Goal: Task Accomplishment & Management: Complete application form

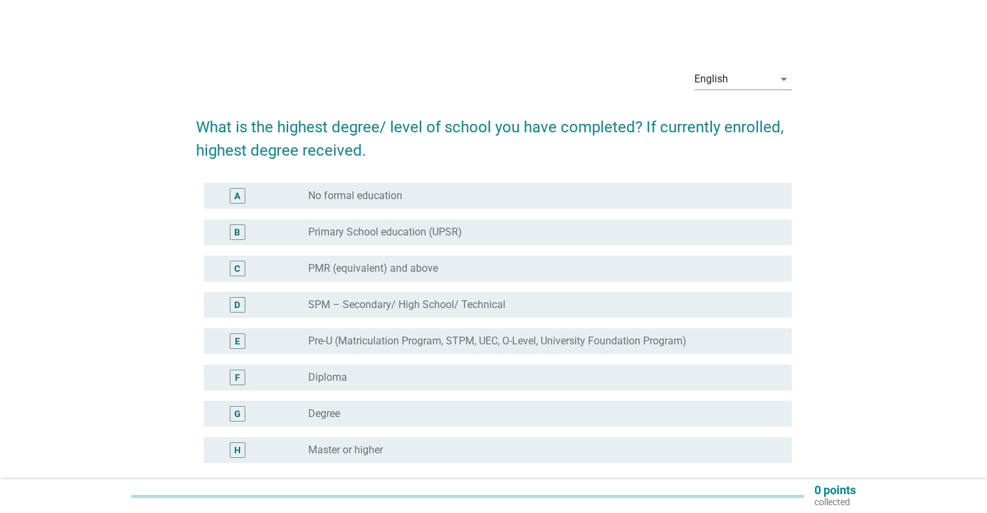
scroll to position [119, 0]
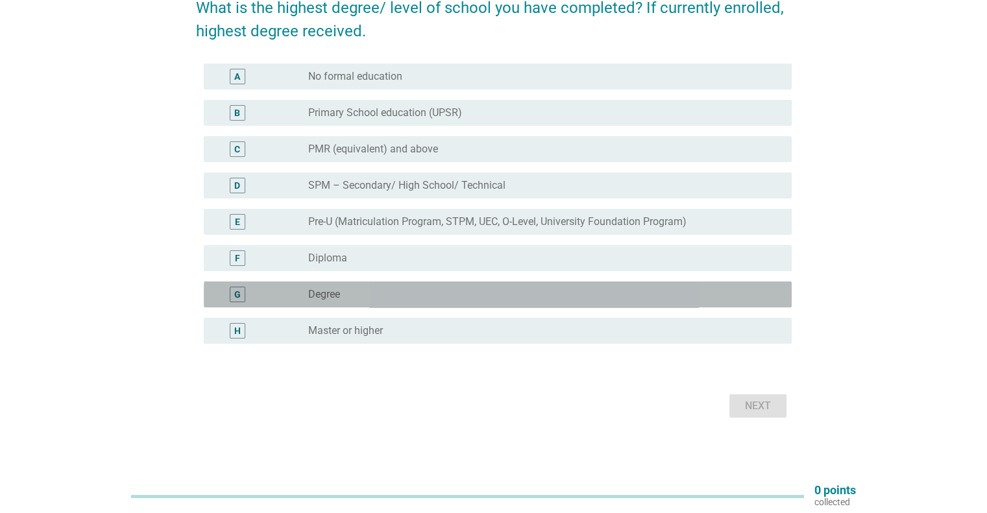
click at [375, 290] on div "radio_button_unchecked Degree" at bounding box center [539, 294] width 462 height 13
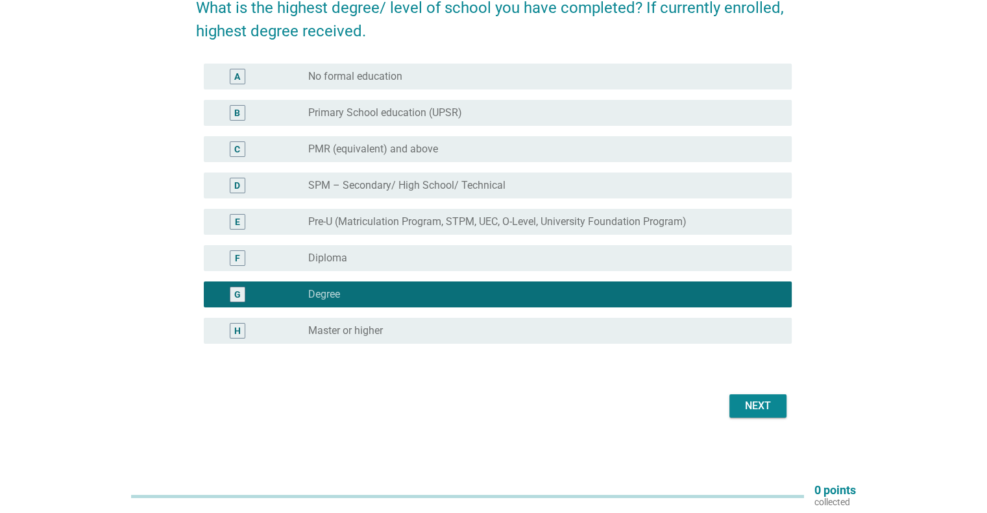
click at [763, 410] on div "Next" at bounding box center [758, 407] width 36 height 16
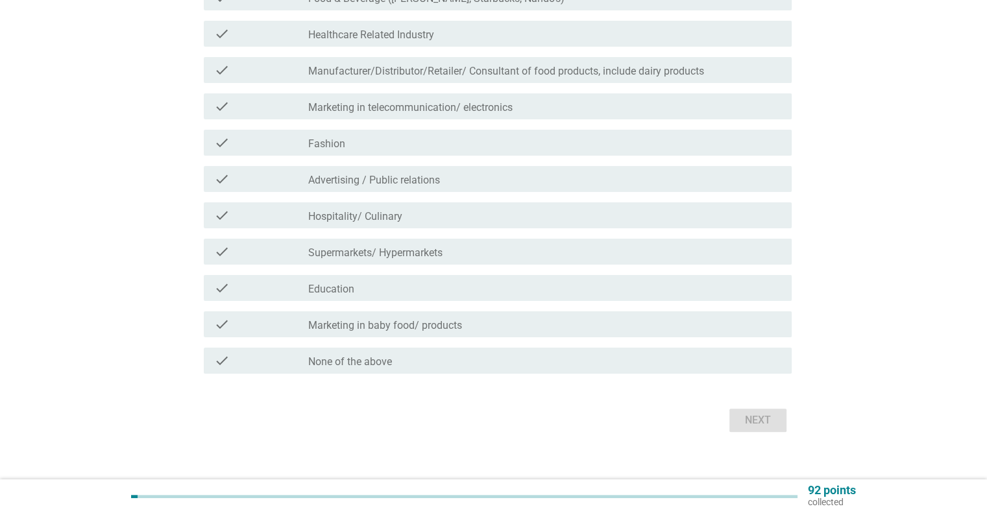
scroll to position [267, 0]
click at [393, 365] on div "check_box_outline_blank None of the above" at bounding box center [544, 360] width 473 height 16
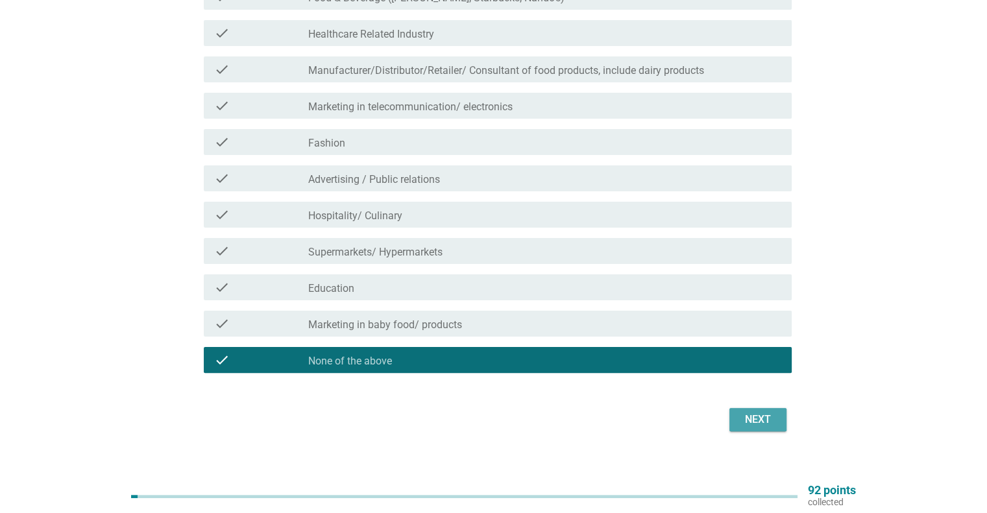
click at [744, 418] on div "Next" at bounding box center [758, 420] width 36 height 16
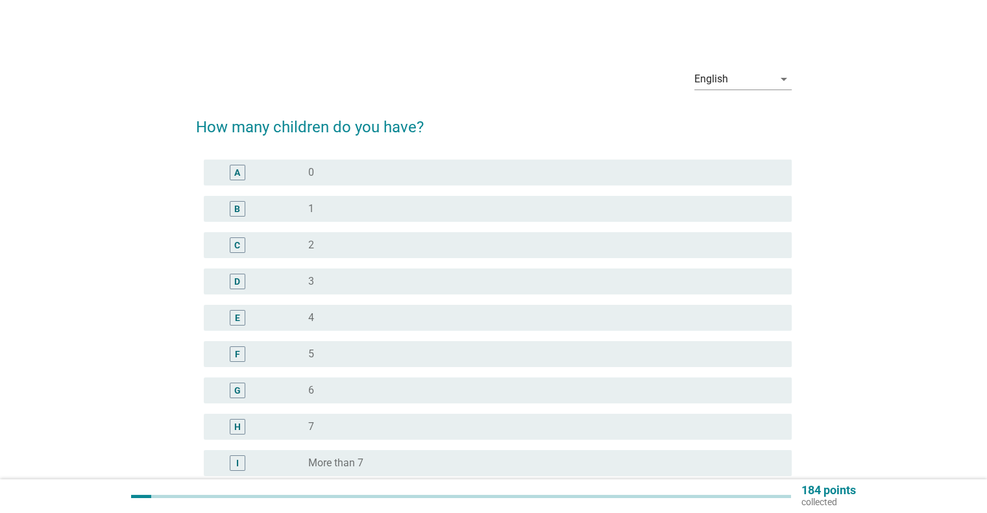
click at [493, 172] on div "radio_button_unchecked 0" at bounding box center [539, 172] width 462 height 13
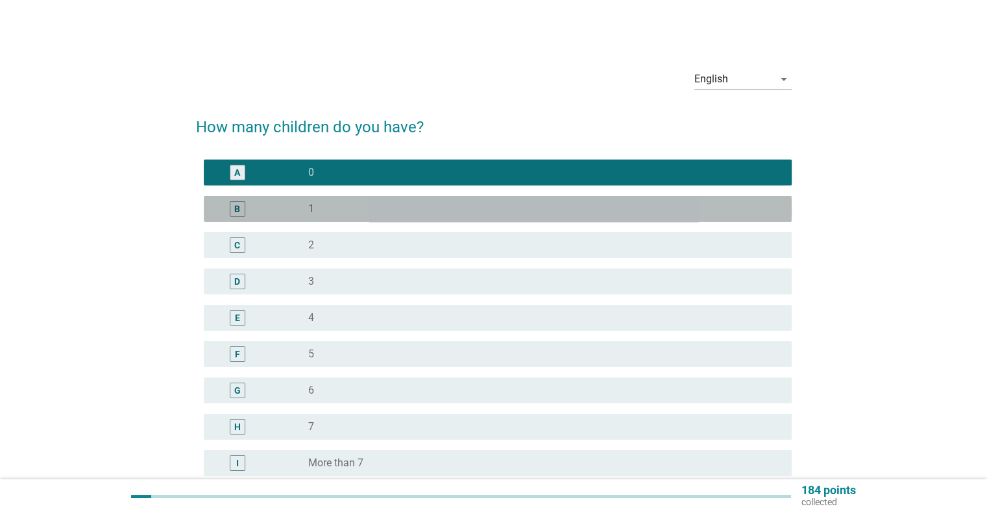
click at [500, 203] on div "radio_button_unchecked 1" at bounding box center [539, 209] width 462 height 13
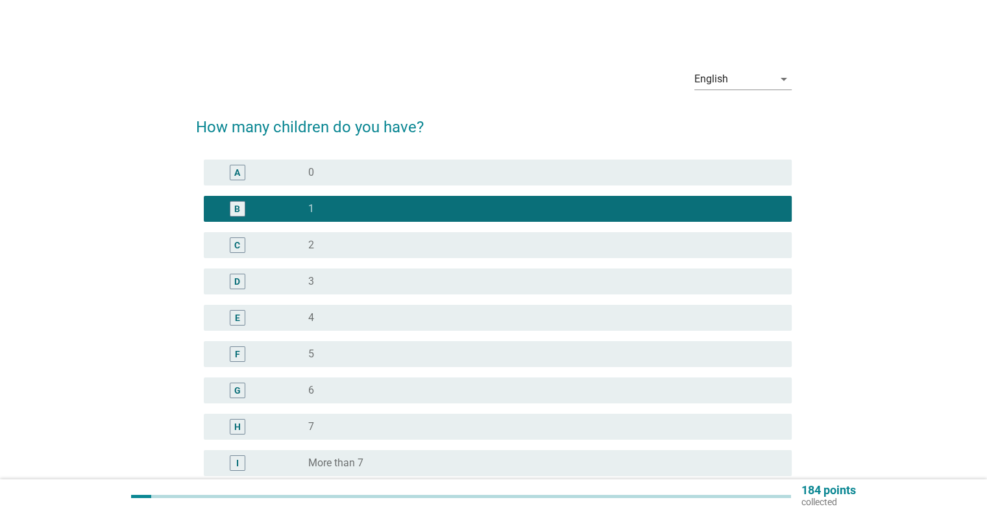
scroll to position [132, 0]
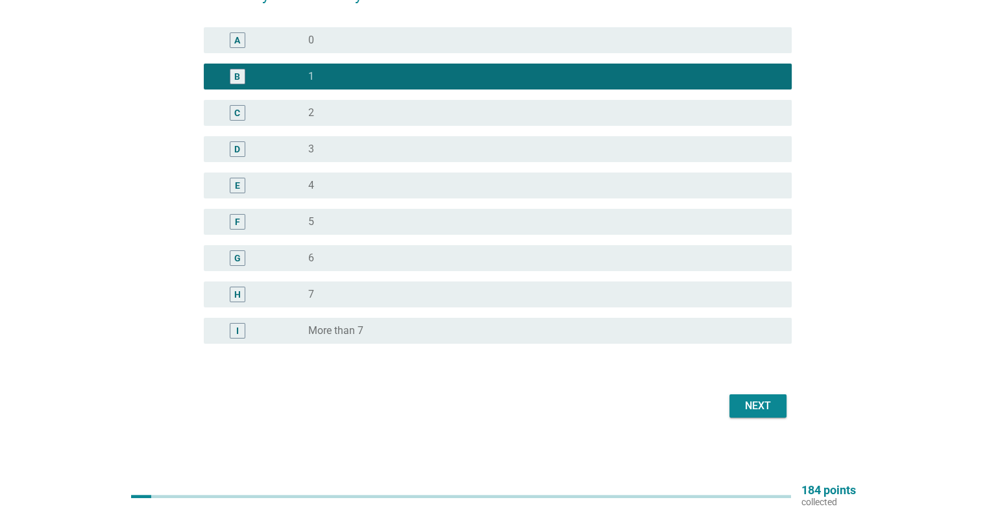
click at [747, 404] on div "Next" at bounding box center [758, 407] width 36 height 16
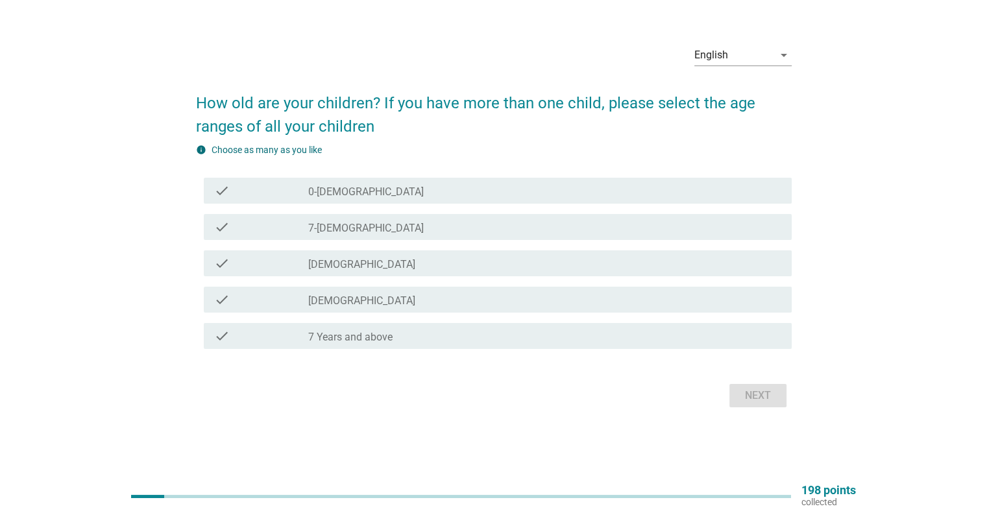
scroll to position [0, 0]
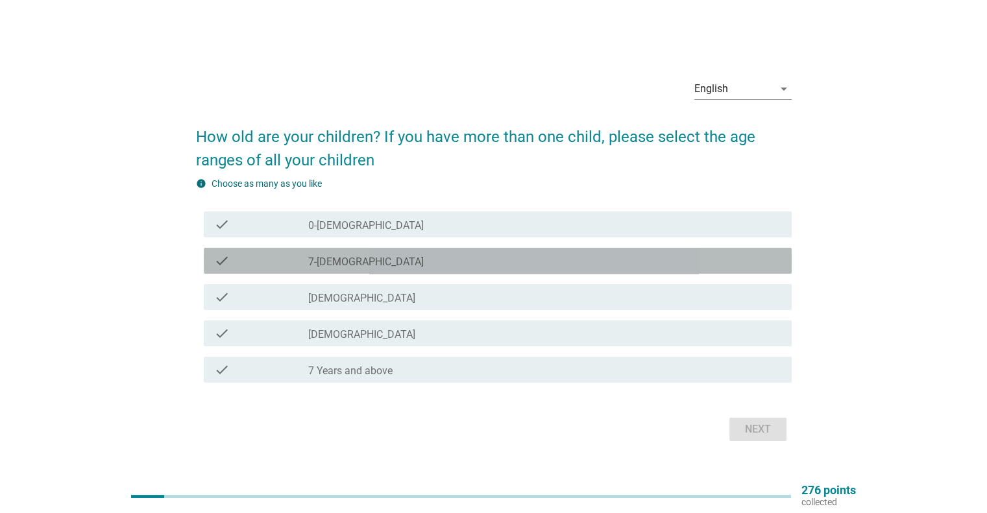
click at [675, 265] on div "check_box_outline_blank 7-[DEMOGRAPHIC_DATA]" at bounding box center [544, 261] width 473 height 16
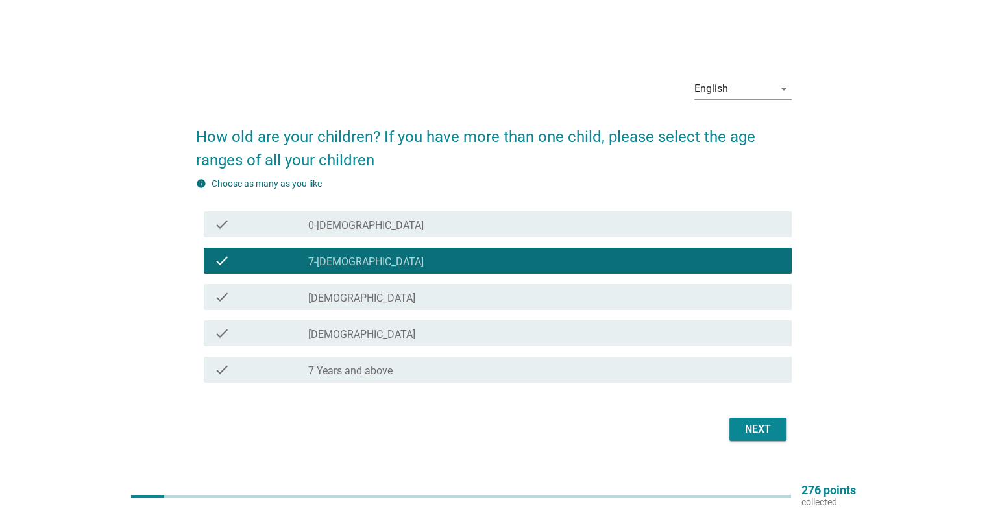
click at [742, 427] on div "Next" at bounding box center [758, 430] width 36 height 16
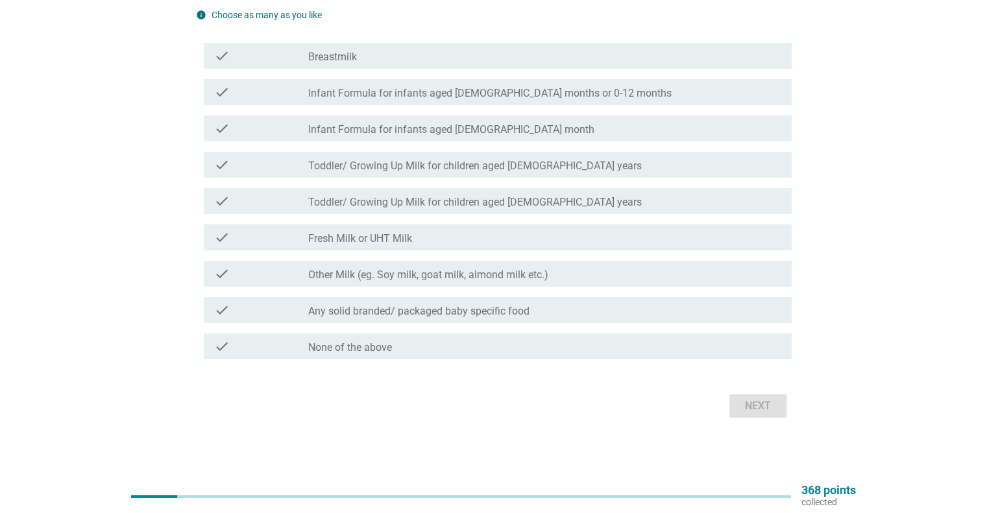
scroll to position [135, 0]
click at [425, 127] on label "Infant Formula for infants aged [DEMOGRAPHIC_DATA] month" at bounding box center [451, 130] width 286 height 13
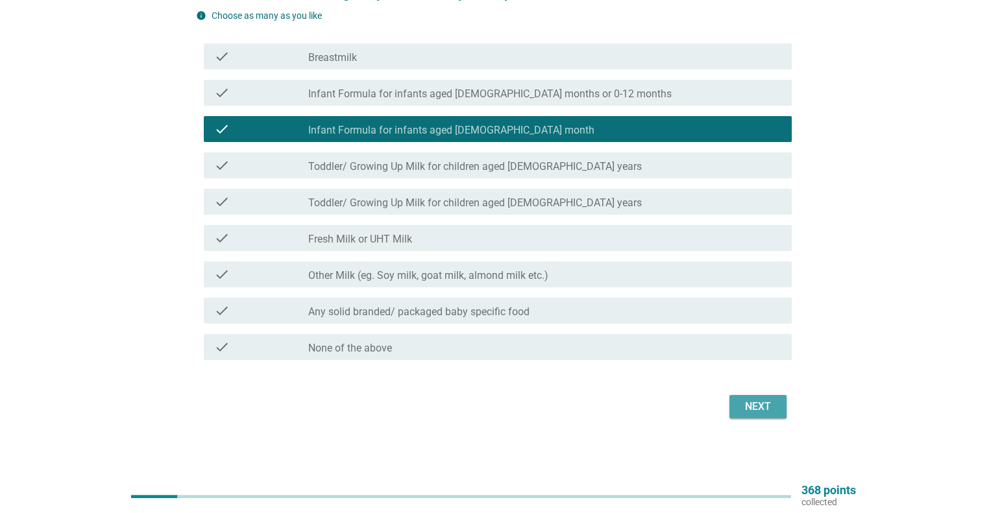
click at [752, 407] on div "Next" at bounding box center [758, 407] width 36 height 16
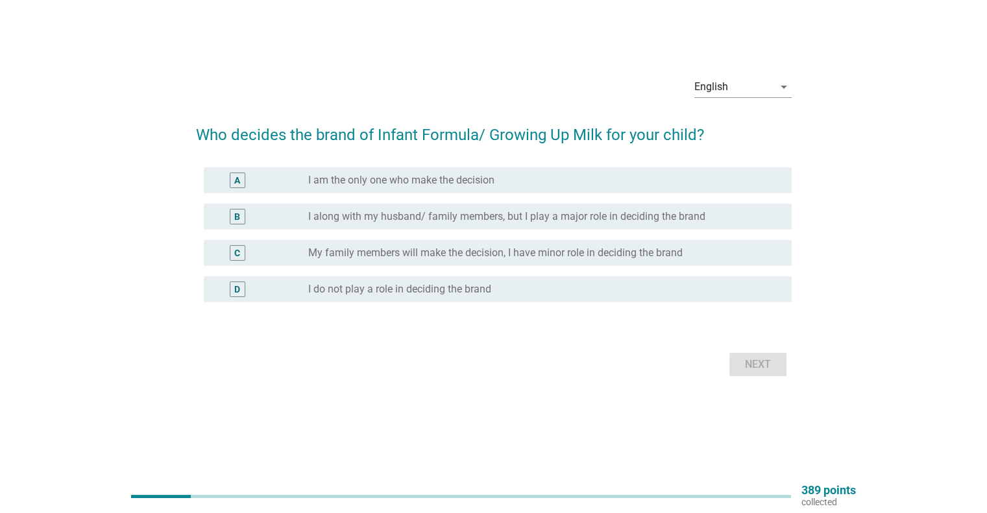
scroll to position [0, 0]
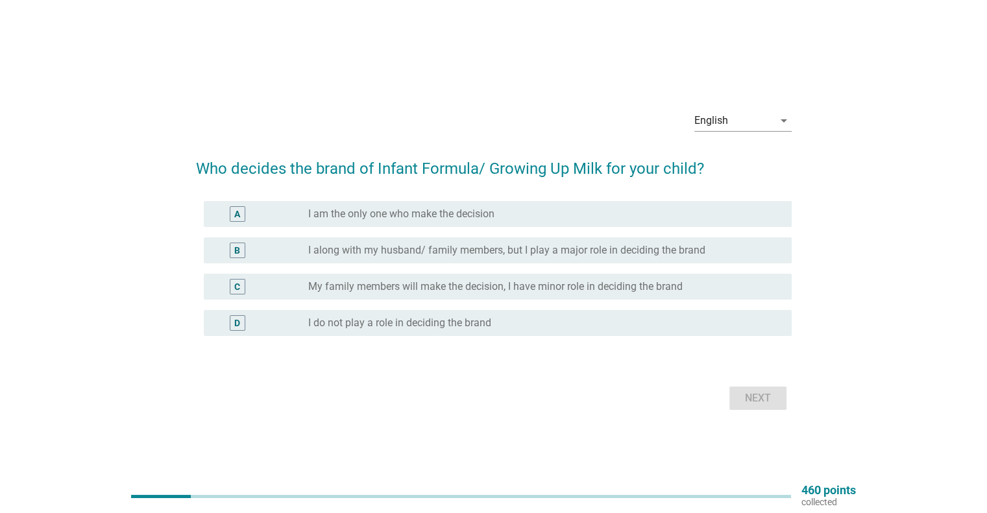
click at [550, 204] on div "A radio_button_unchecked I am the only one who make the decision" at bounding box center [498, 214] width 588 height 26
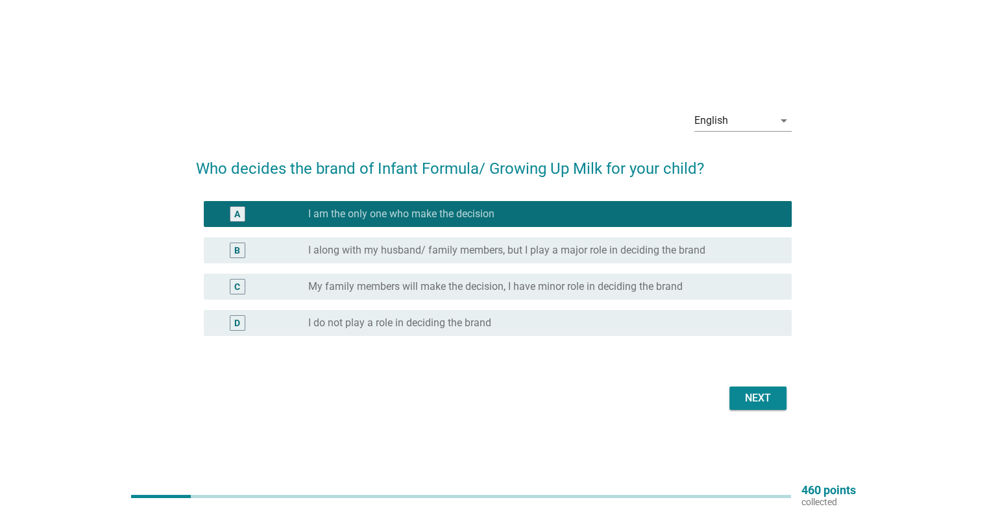
click at [752, 395] on div "Next" at bounding box center [758, 399] width 36 height 16
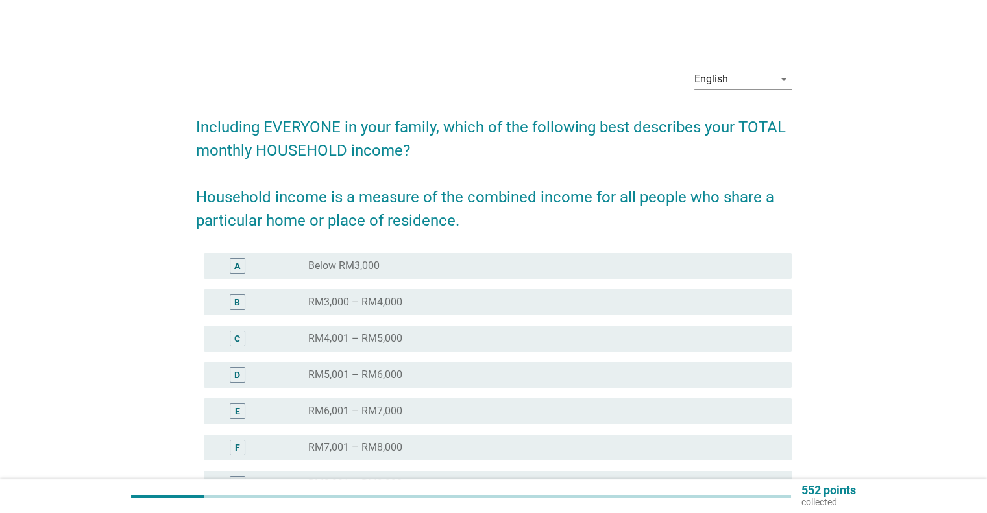
scroll to position [106, 0]
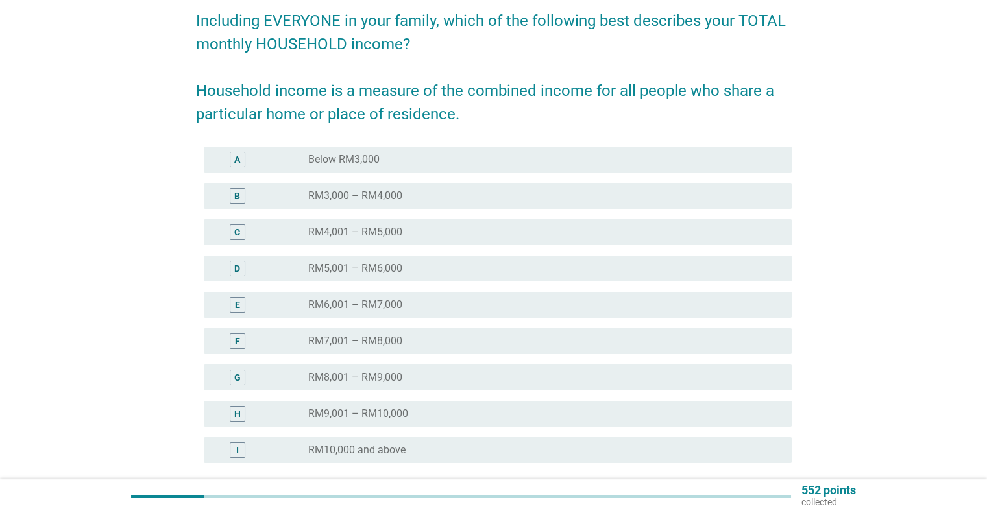
click at [557, 301] on div "radio_button_unchecked RM6,001 – RM7,000" at bounding box center [539, 305] width 462 height 13
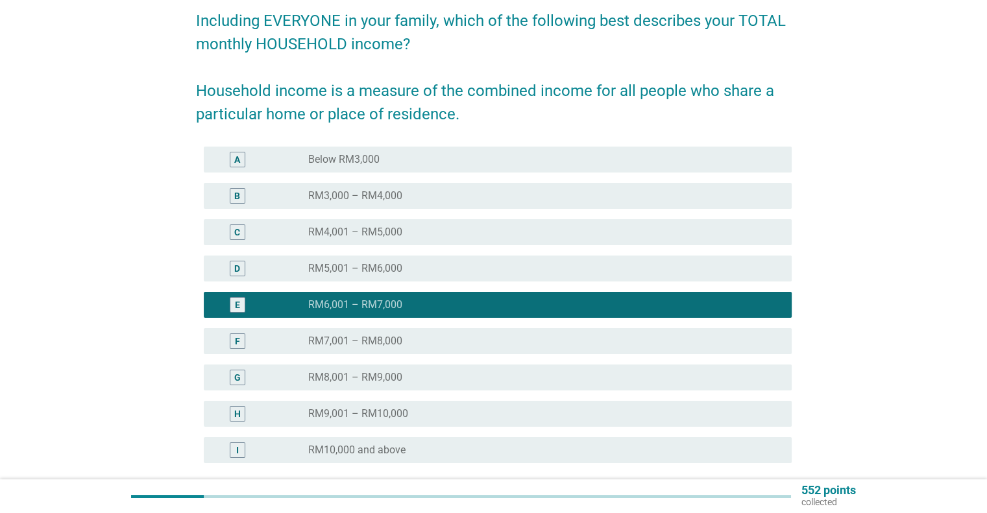
scroll to position [226, 0]
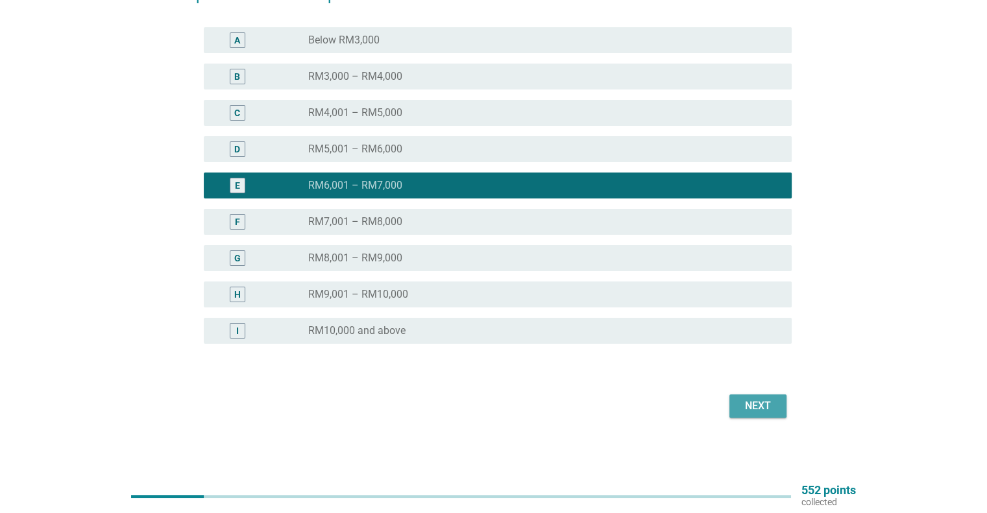
click at [766, 404] on div "Next" at bounding box center [758, 407] width 36 height 16
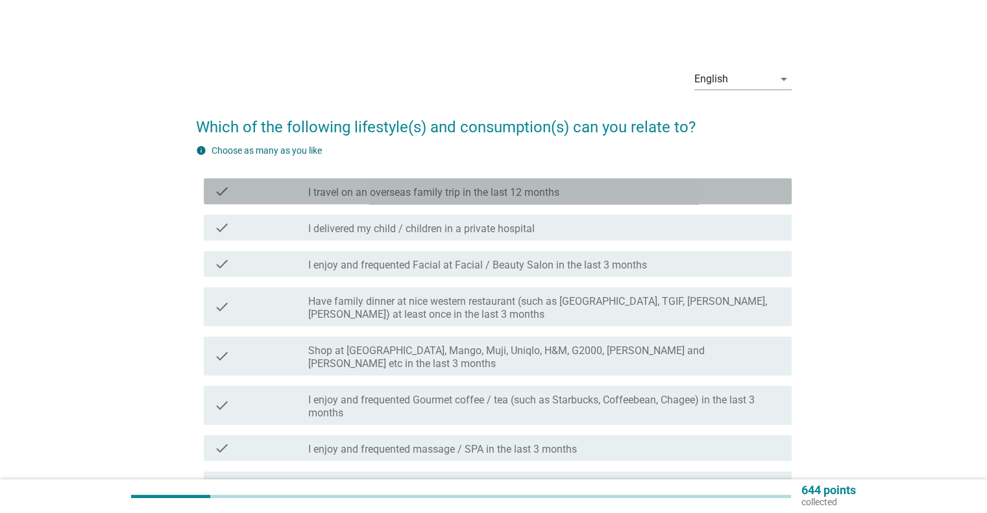
click at [502, 186] on label "I travel on an overseas family trip in the last 12 months" at bounding box center [433, 192] width 251 height 13
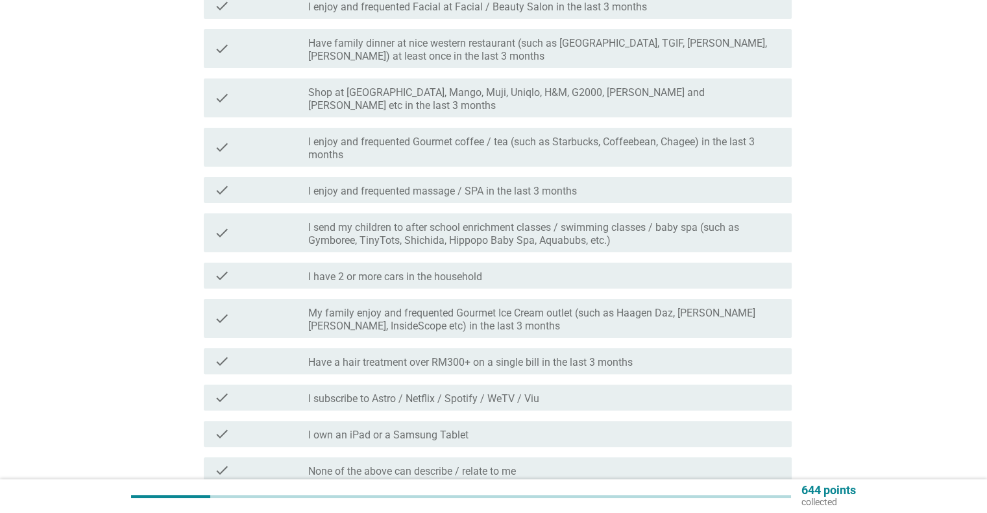
scroll to position [264, 0]
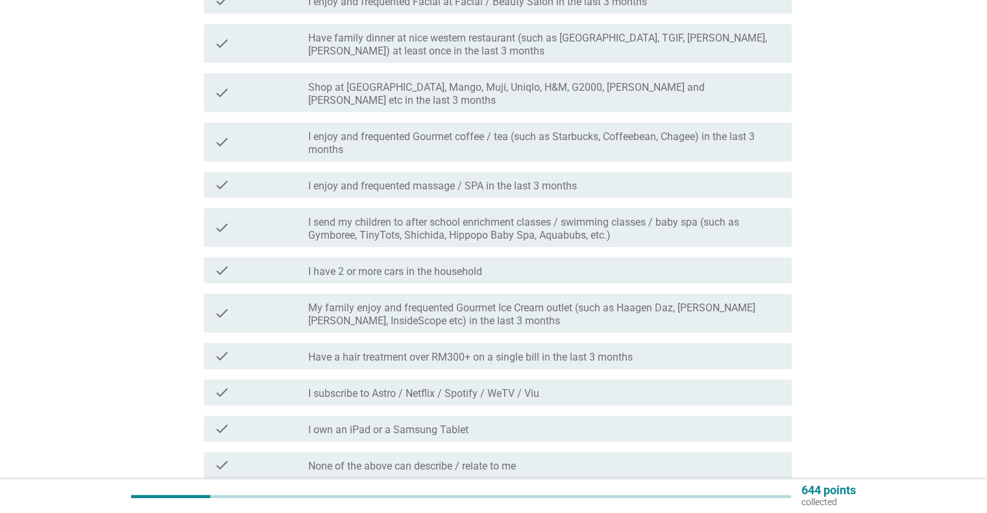
click at [529, 95] on div "check check_box_outline_blank Shop at [GEOGRAPHIC_DATA], Mango, Muji, Uniqlo, H…" at bounding box center [498, 92] width 588 height 39
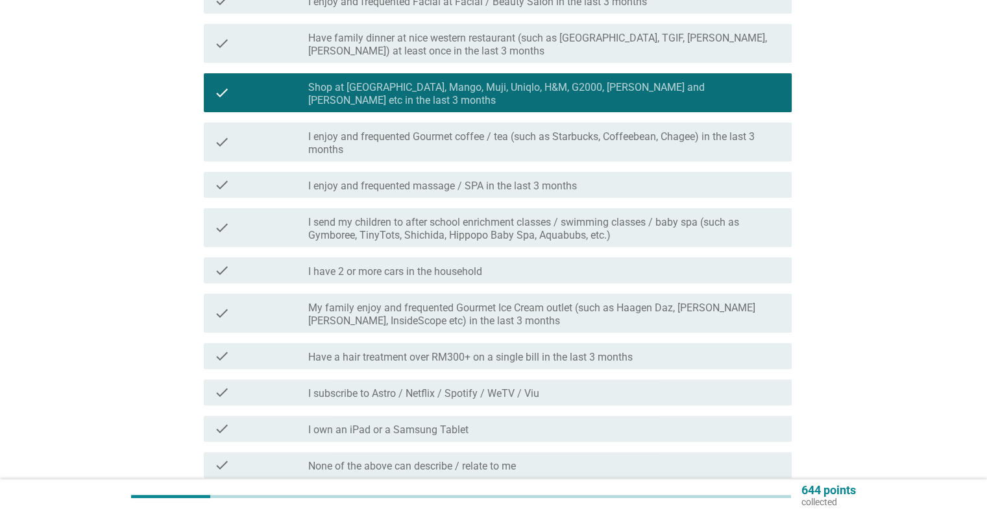
scroll to position [322, 0]
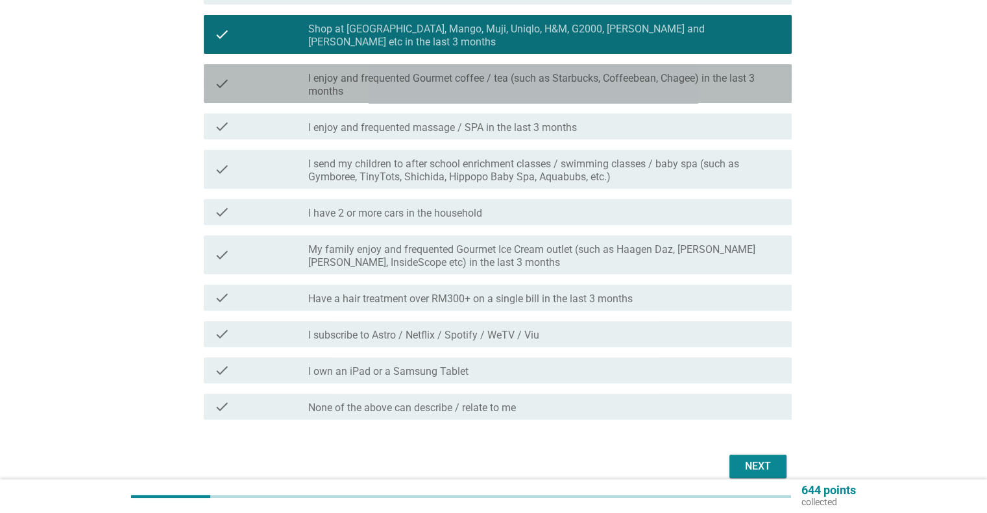
click at [563, 80] on label "I enjoy and frequented Gourmet coffee / tea (such as Starbucks, Coffeebean, Cha…" at bounding box center [544, 85] width 473 height 26
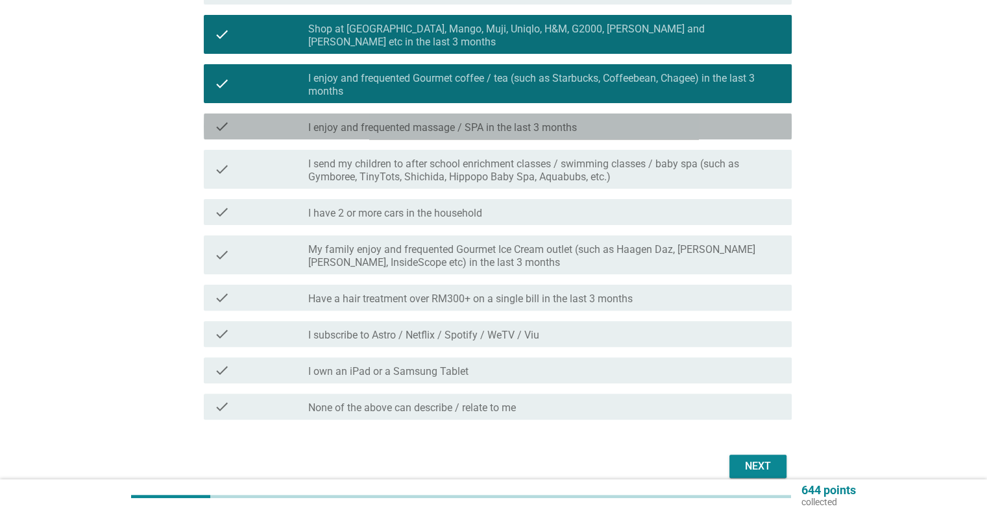
click at [548, 124] on div "check check_box_outline_blank I enjoy and frequented massage / SPA in the last …" at bounding box center [498, 127] width 588 height 26
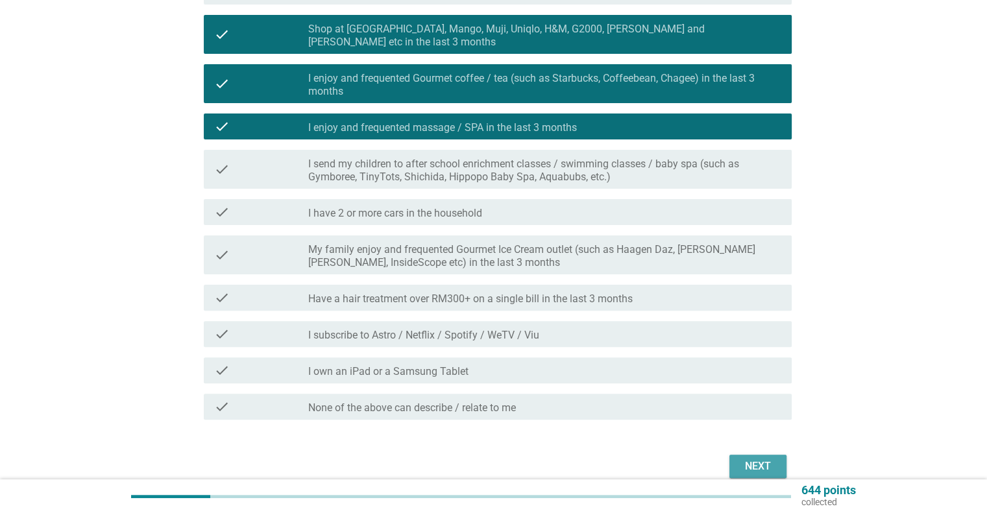
click at [754, 459] on div "Next" at bounding box center [758, 467] width 36 height 16
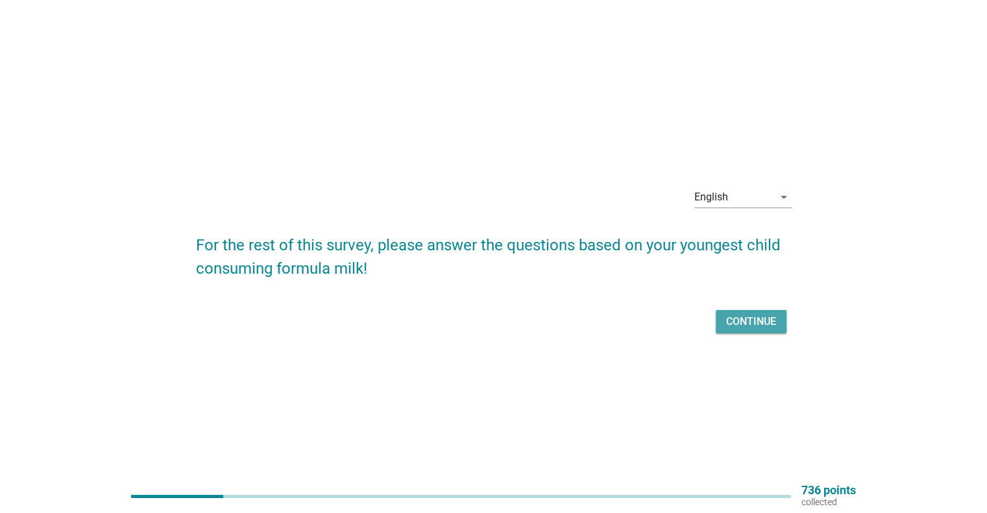
click at [742, 321] on div "Continue" at bounding box center [751, 322] width 50 height 16
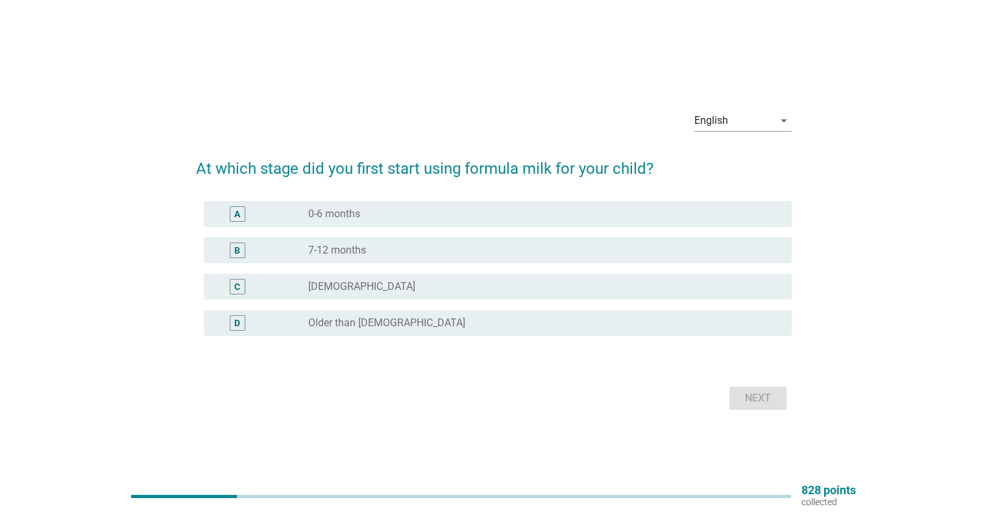
click at [579, 262] on div "B radio_button_unchecked 7-12 months" at bounding box center [498, 251] width 588 height 26
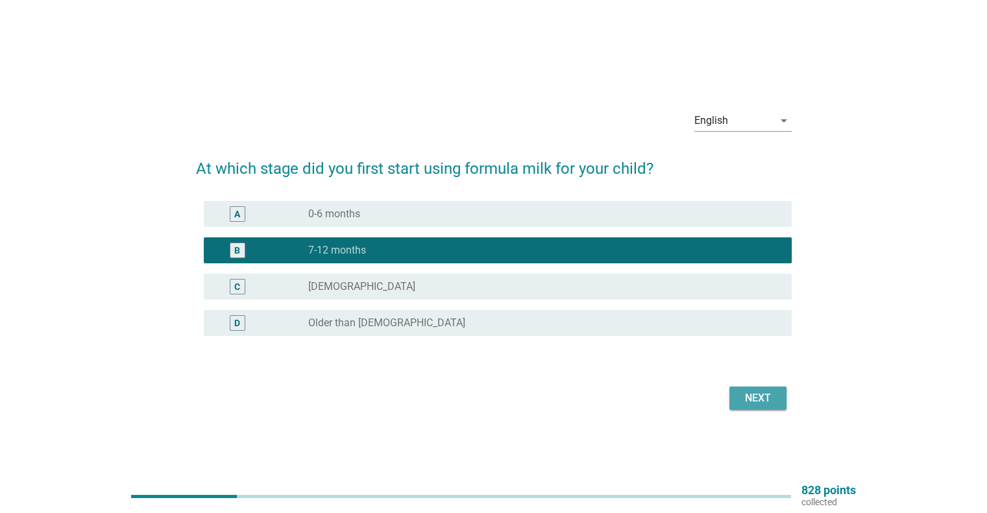
click at [737, 391] on button "Next" at bounding box center [758, 398] width 57 height 23
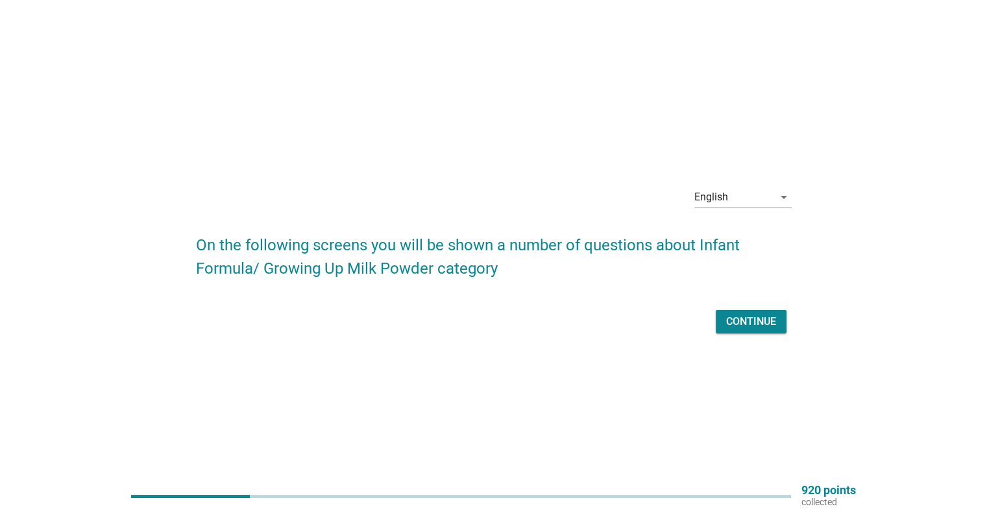
click at [743, 330] on button "Continue" at bounding box center [751, 321] width 71 height 23
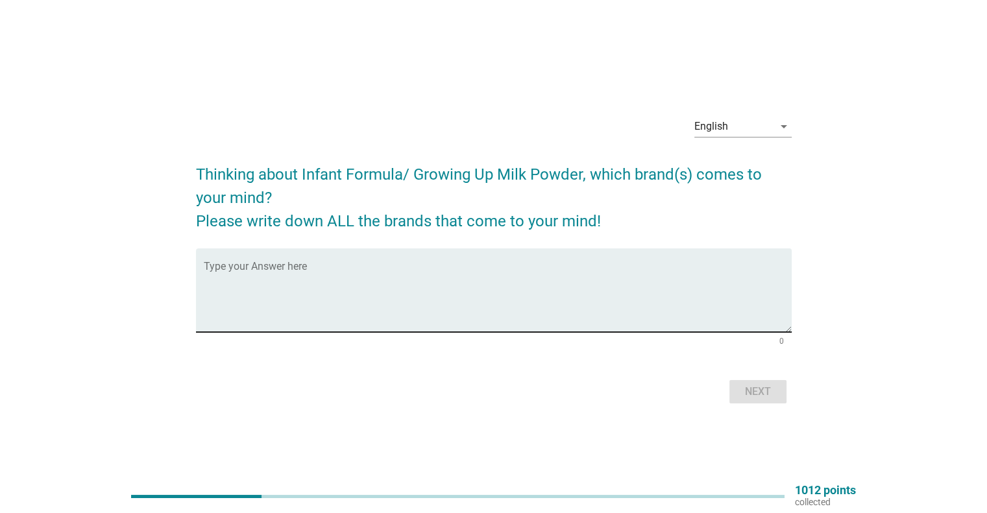
click at [552, 301] on textarea "Type your Answer here" at bounding box center [498, 298] width 588 height 68
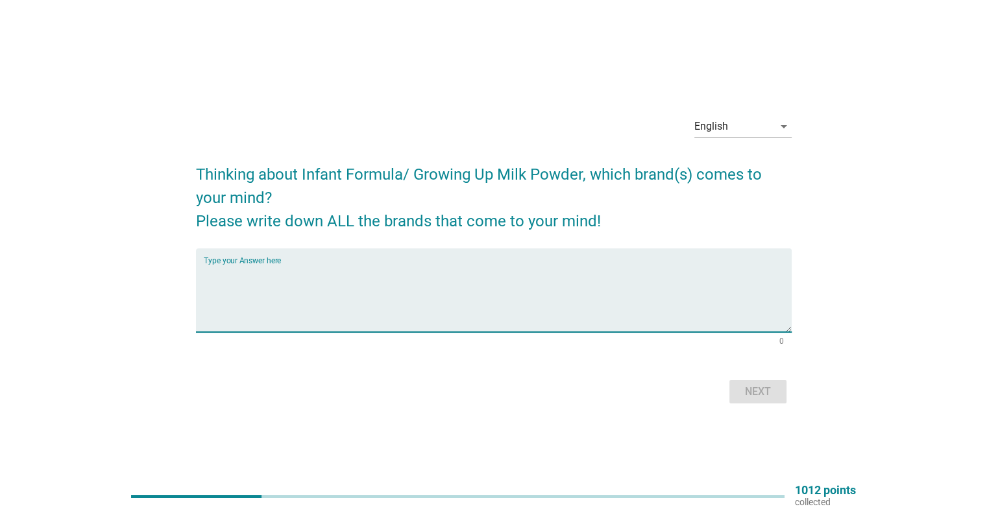
type textarea "a"
type textarea "enfragrow, anlene"
click at [728, 389] on div "Next" at bounding box center [494, 391] width 596 height 31
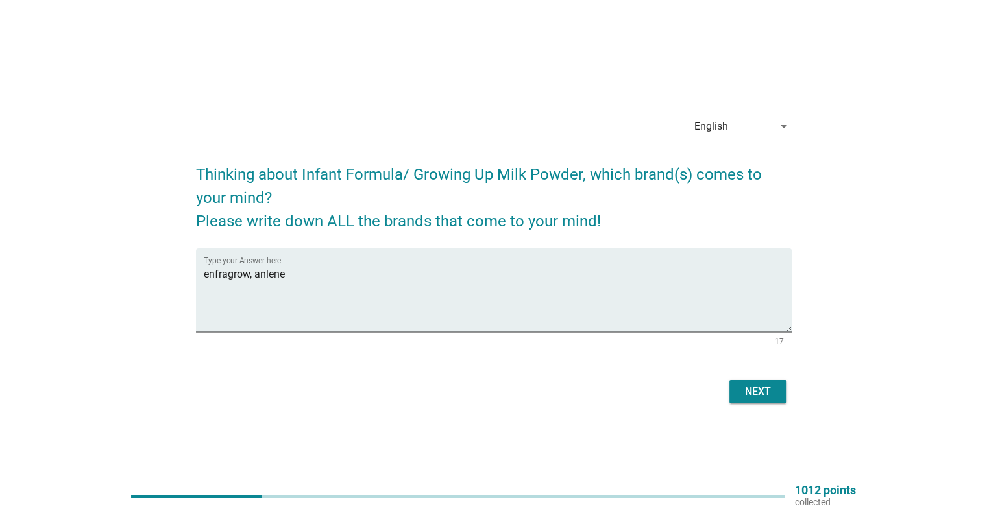
click at [745, 390] on div "Next" at bounding box center [758, 392] width 36 height 16
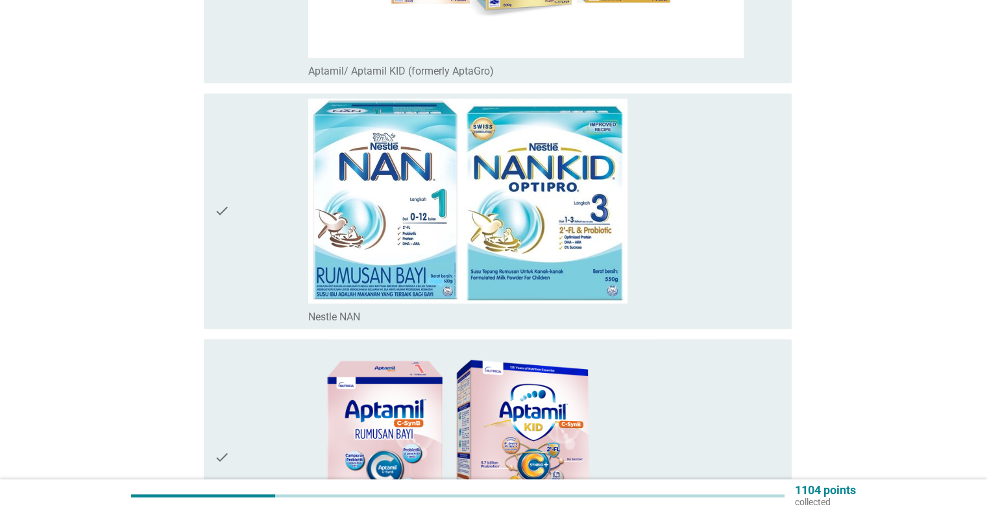
scroll to position [635, 0]
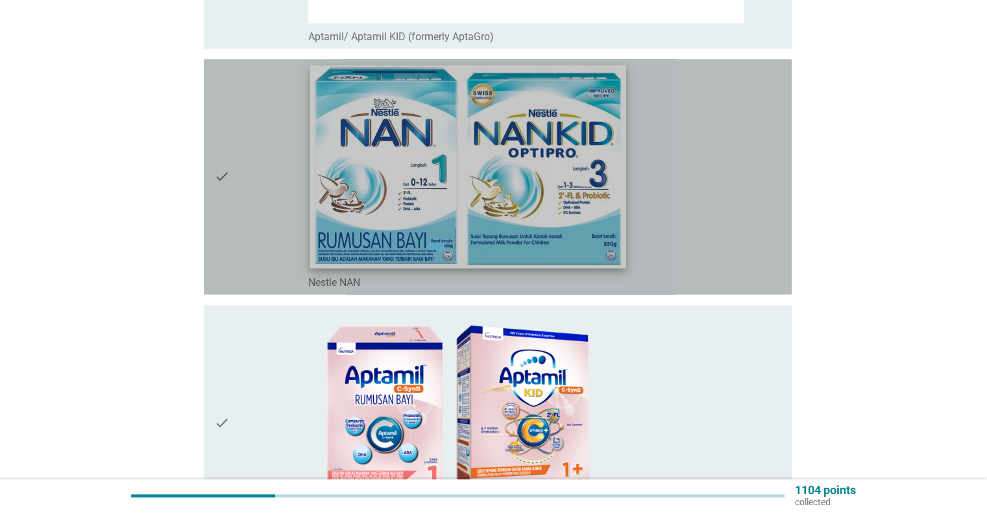
click at [557, 203] on img at bounding box center [468, 166] width 316 height 203
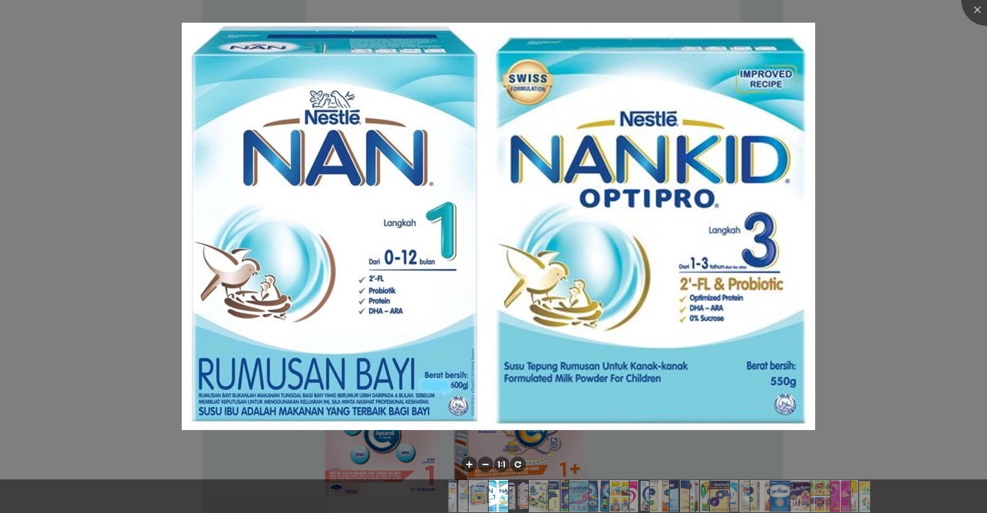
scroll to position [1026, 0]
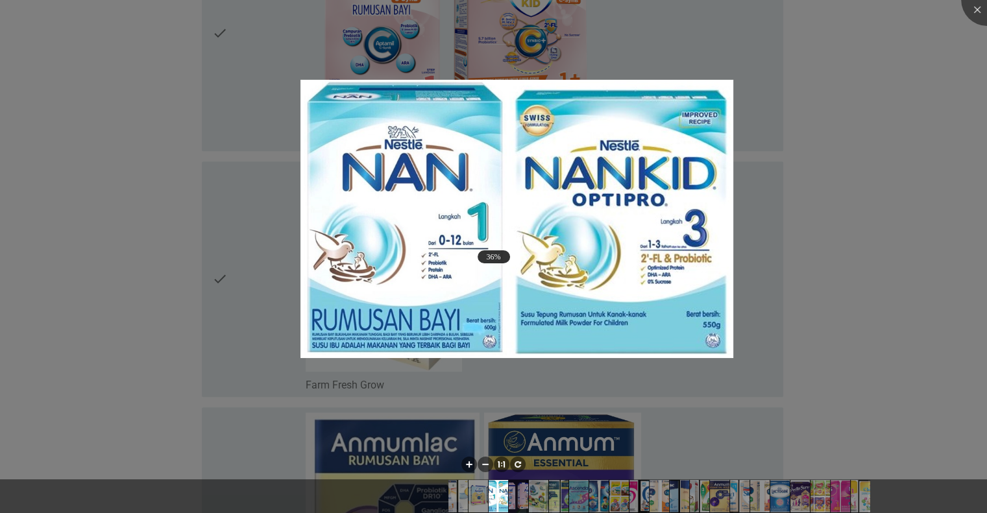
click at [833, 205] on div at bounding box center [493, 256] width 987 height 513
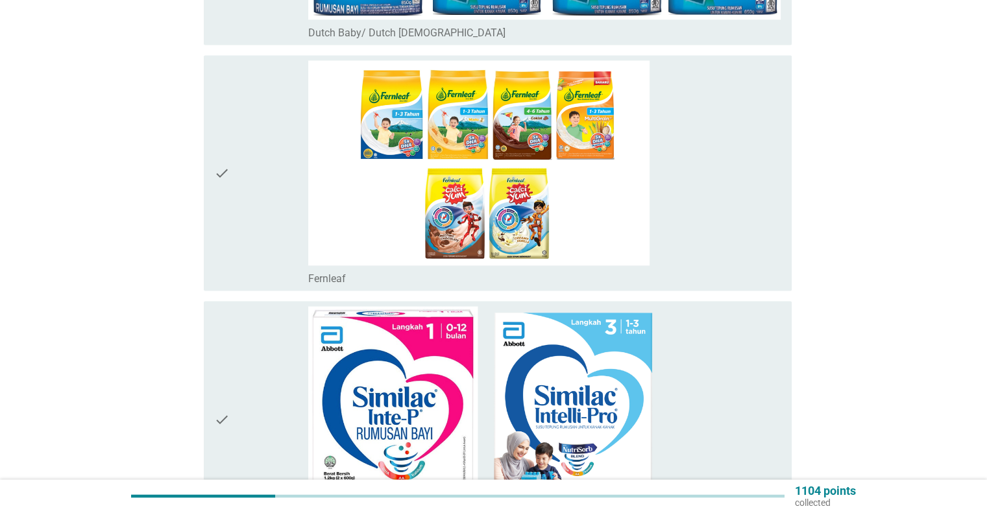
scroll to position [1885, 0]
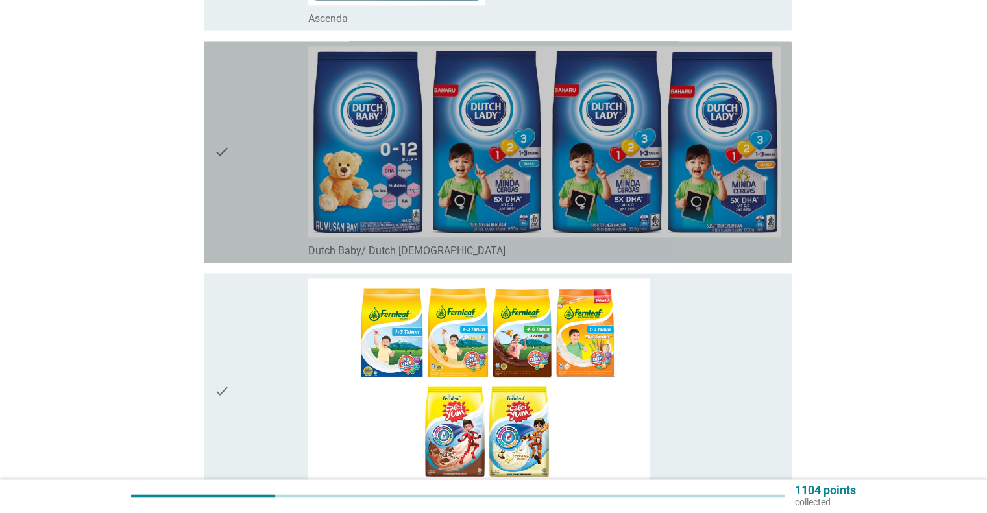
click at [217, 147] on icon "check" at bounding box center [222, 152] width 16 height 212
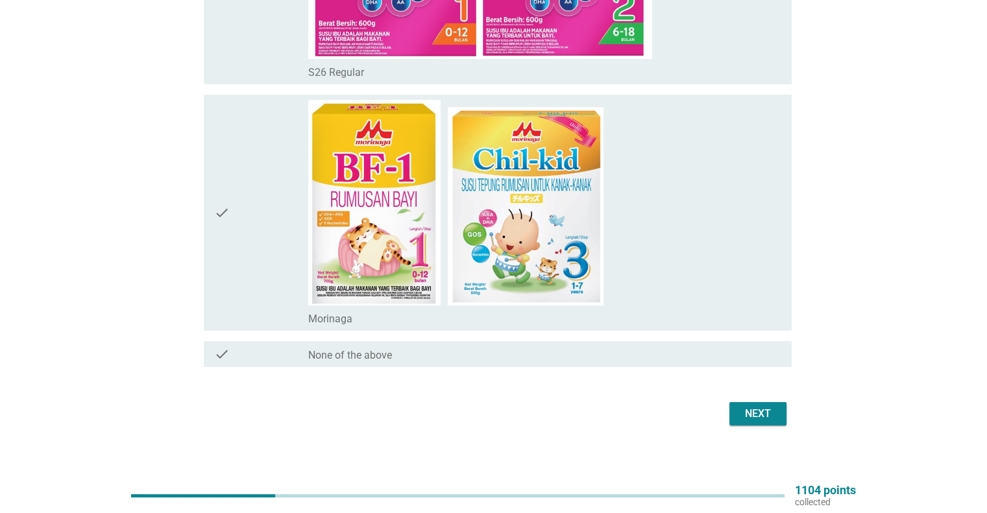
scroll to position [5001, 0]
click at [752, 407] on div "Next" at bounding box center [758, 414] width 36 height 16
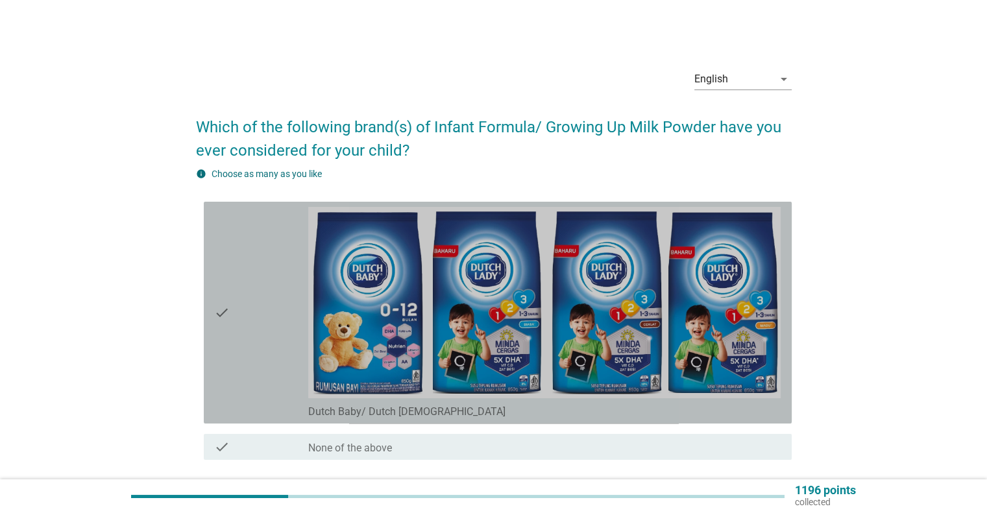
click at [226, 324] on icon "check" at bounding box center [222, 313] width 16 height 212
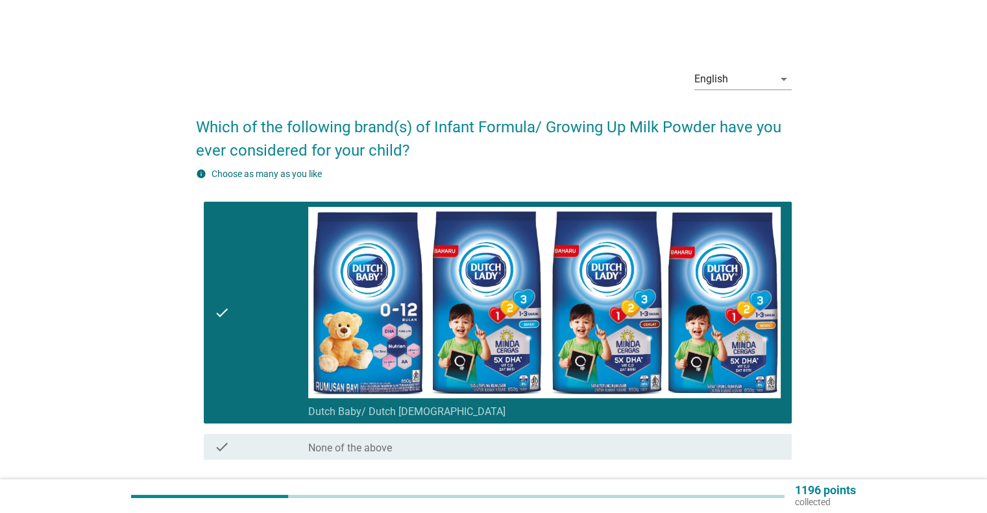
scroll to position [101, 0]
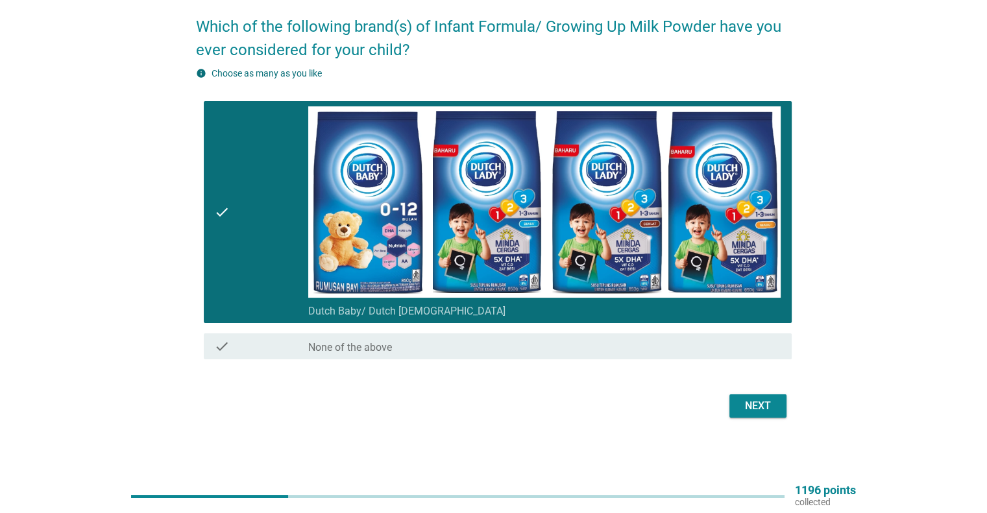
click at [754, 404] on div "Next" at bounding box center [758, 407] width 36 height 16
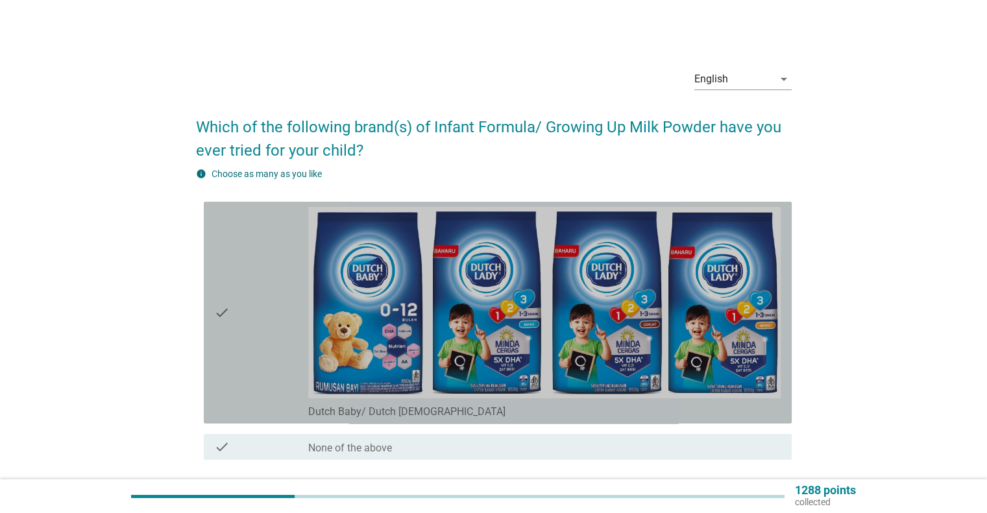
click at [232, 290] on div "check" at bounding box center [261, 313] width 95 height 212
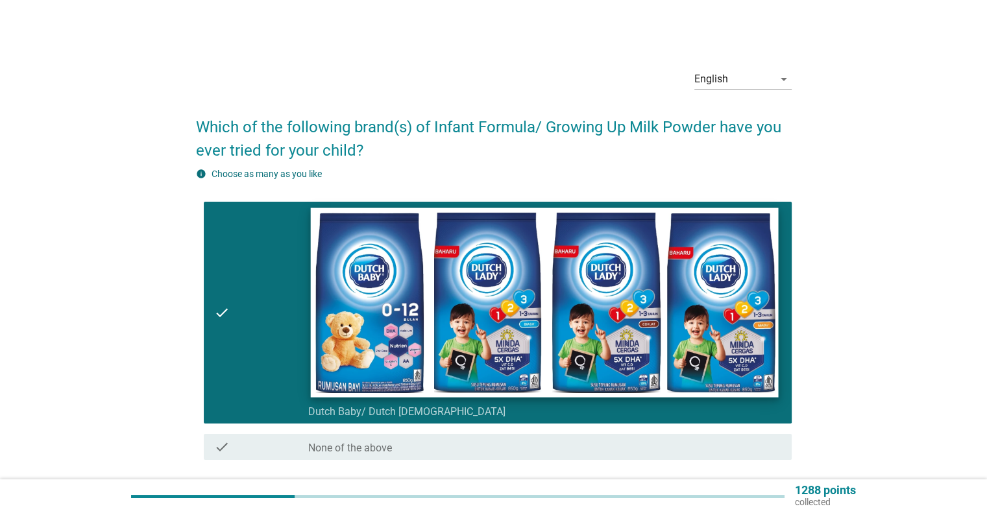
scroll to position [101, 0]
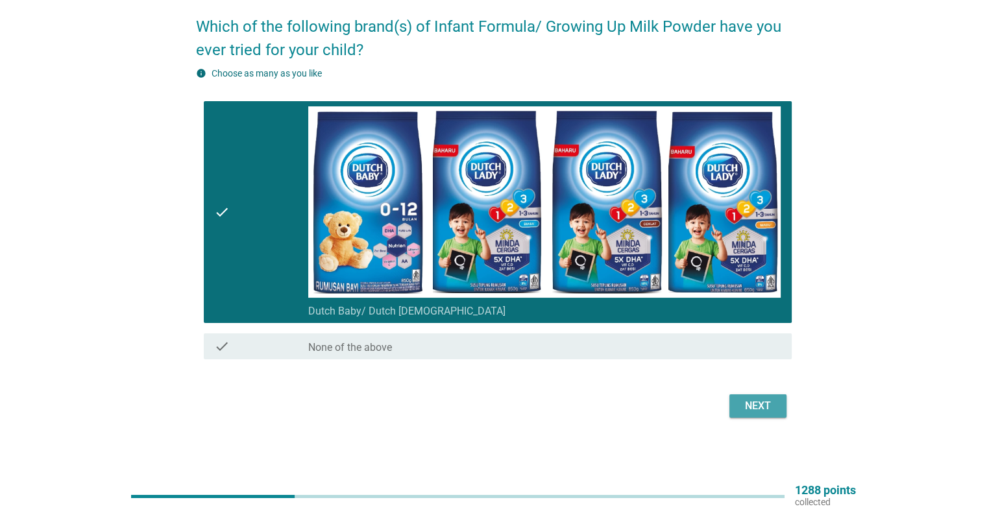
click at [757, 395] on button "Next" at bounding box center [758, 406] width 57 height 23
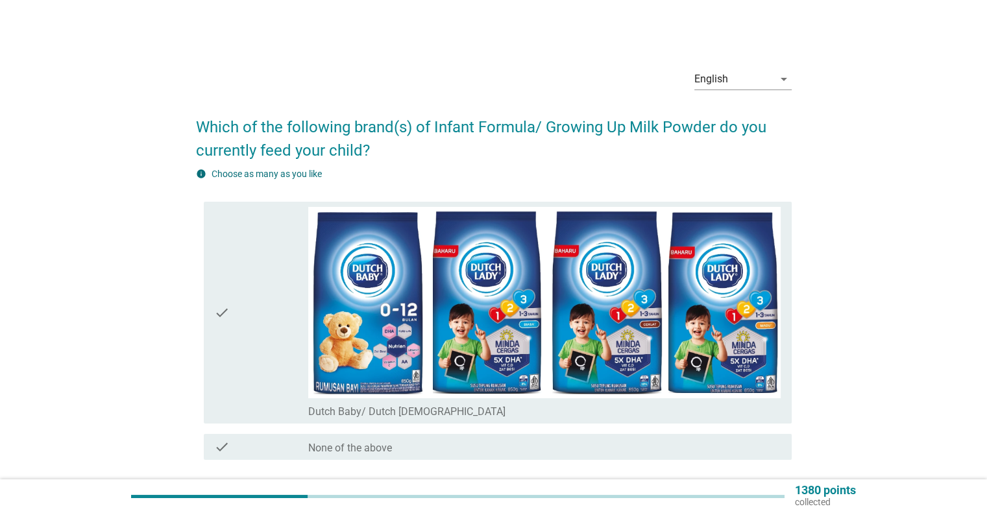
click at [256, 312] on div "check" at bounding box center [261, 313] width 95 height 212
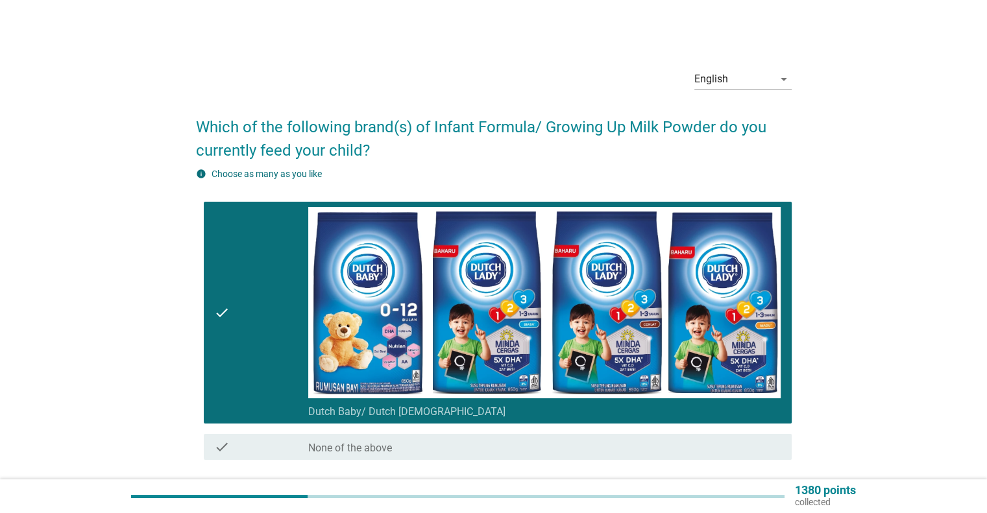
scroll to position [101, 0]
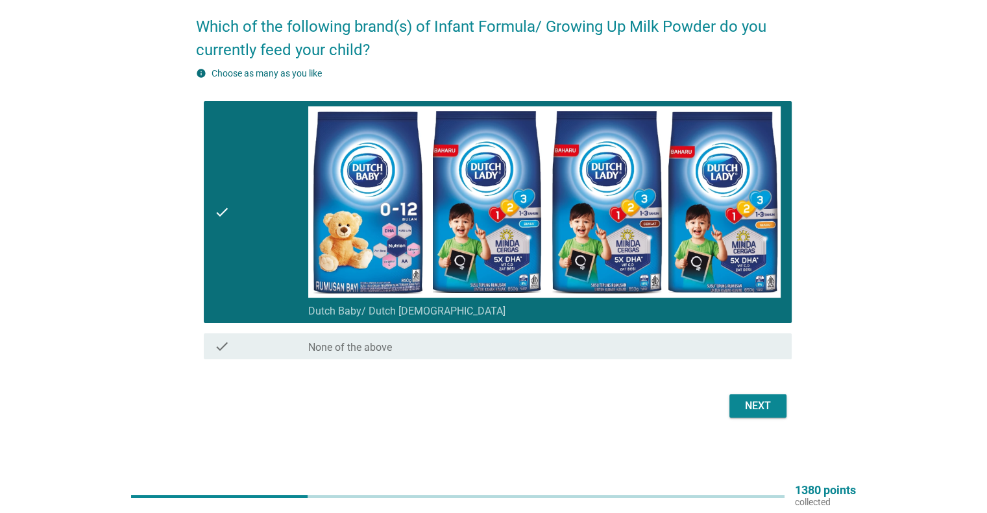
click at [750, 402] on div "Next" at bounding box center [758, 407] width 36 height 16
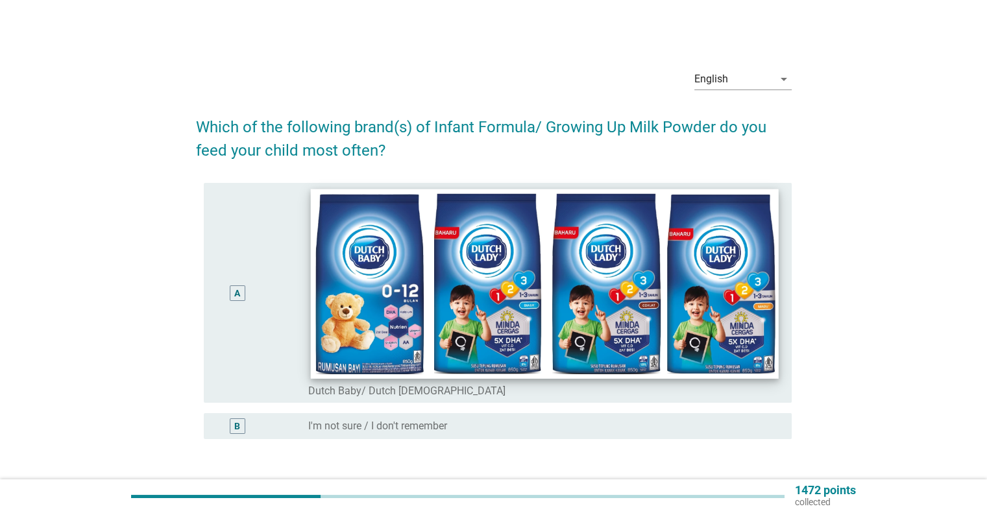
click at [719, 339] on img at bounding box center [545, 284] width 468 height 190
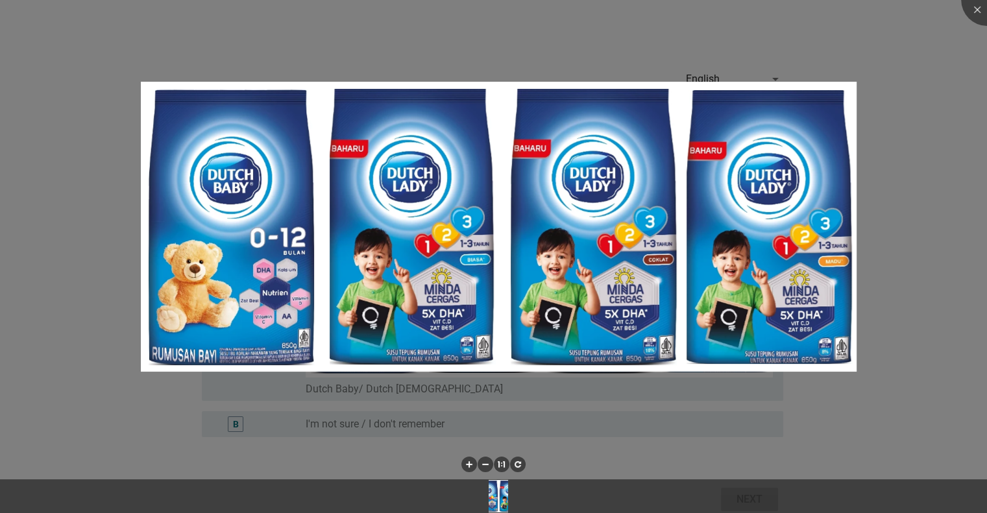
click at [899, 288] on div at bounding box center [493, 256] width 987 height 513
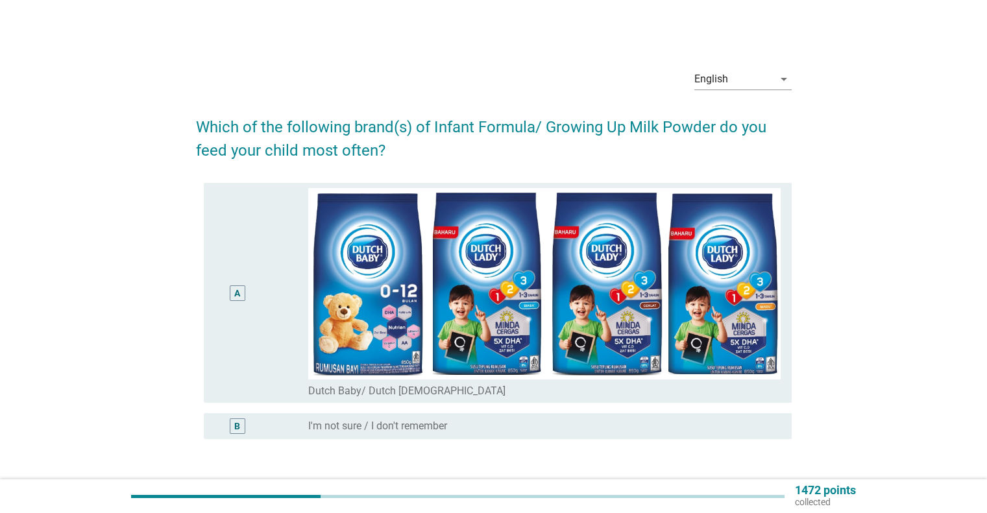
click at [241, 286] on div "A" at bounding box center [238, 294] width 16 height 16
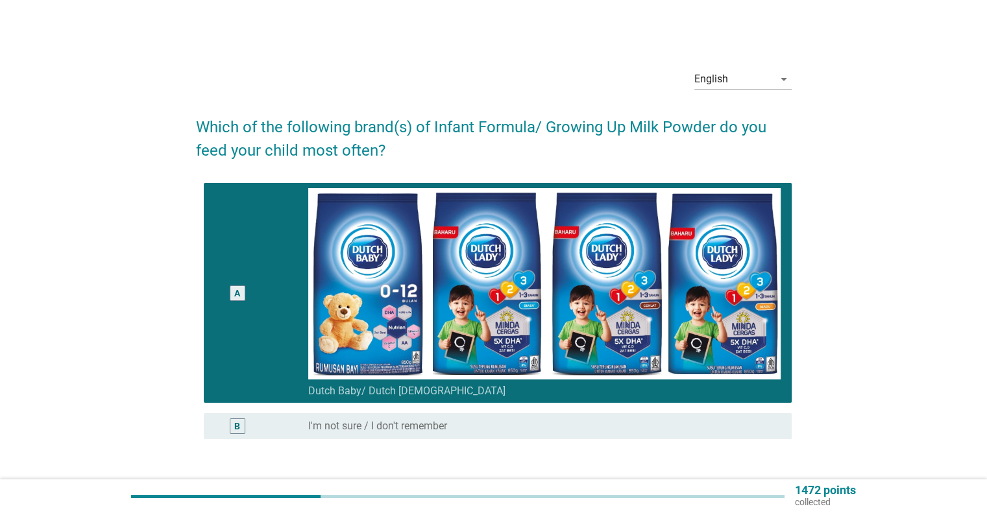
scroll to position [96, 0]
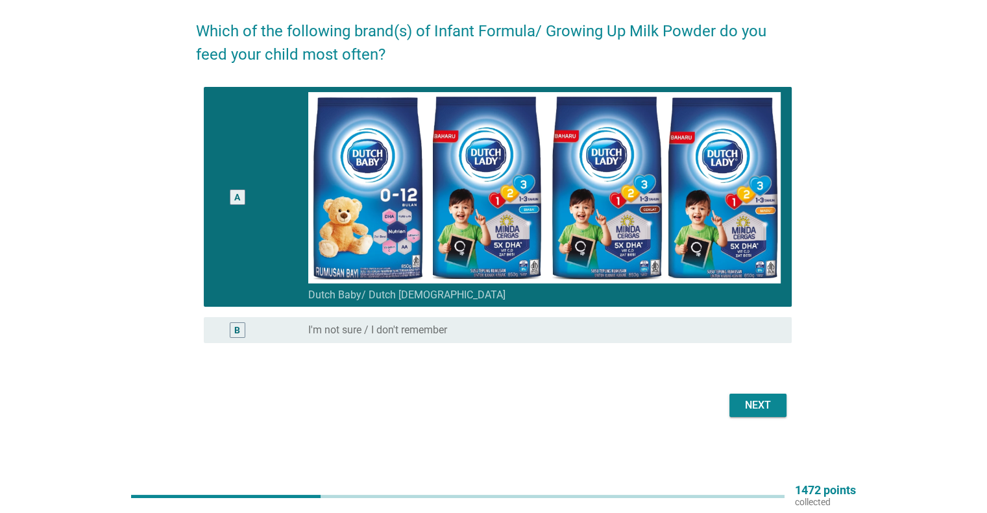
click at [770, 408] on div "Next" at bounding box center [758, 406] width 36 height 16
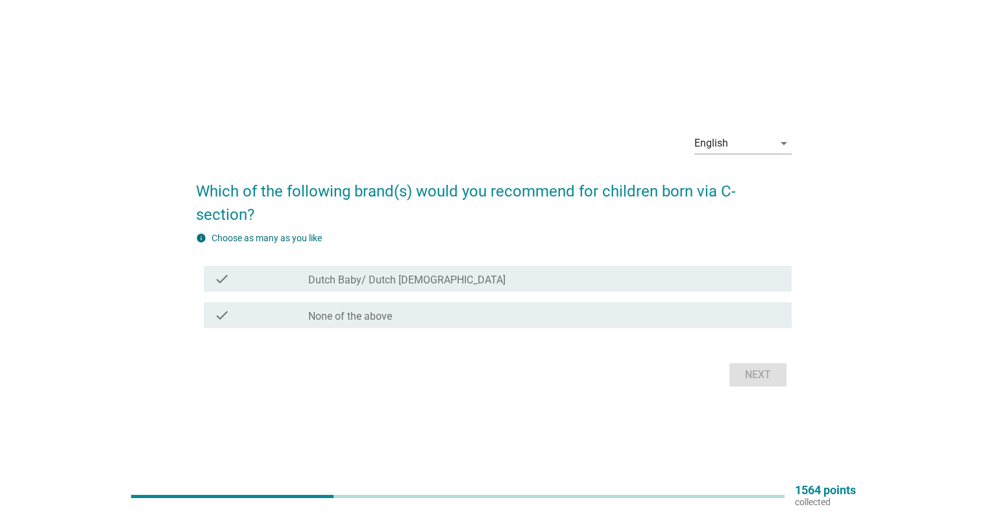
click at [693, 267] on div "check check_box_outline_blank Dutch Baby/ [DEMOGRAPHIC_DATA] [DEMOGRAPHIC_DATA]" at bounding box center [498, 279] width 588 height 26
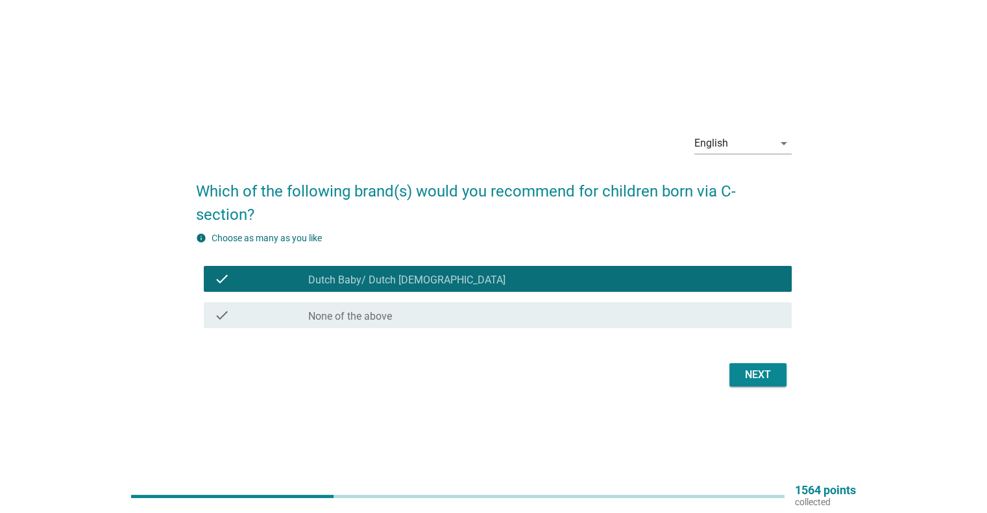
click at [763, 375] on div "Next" at bounding box center [758, 375] width 36 height 16
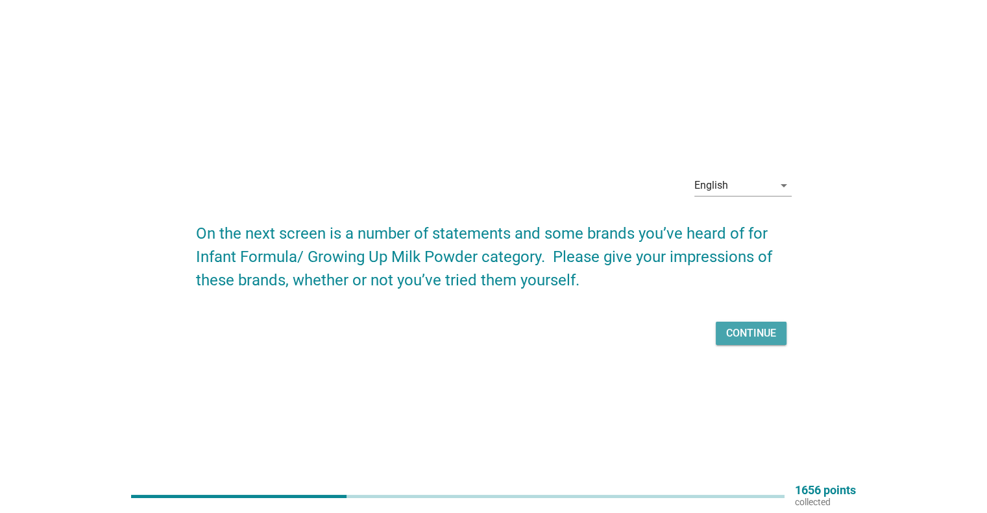
click at [733, 338] on div "Continue" at bounding box center [751, 334] width 50 height 16
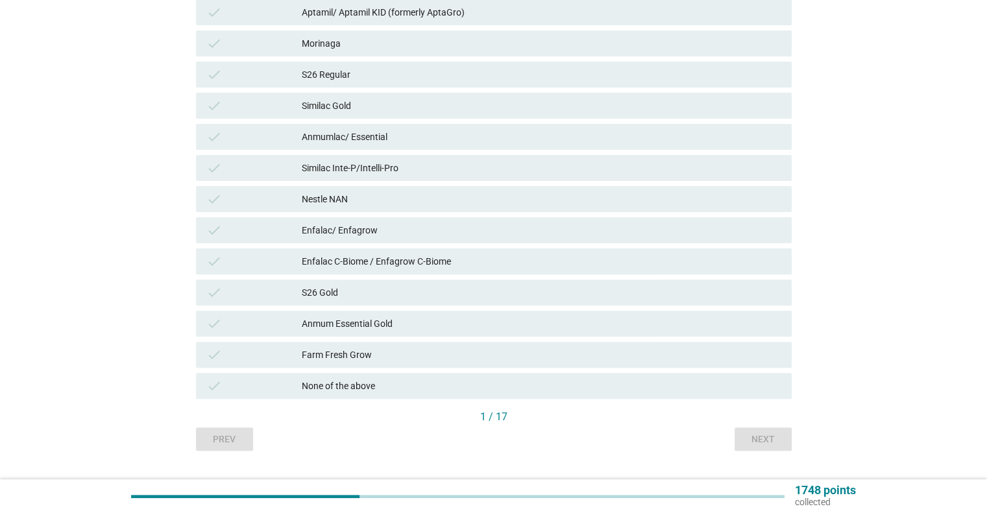
scroll to position [356, 0]
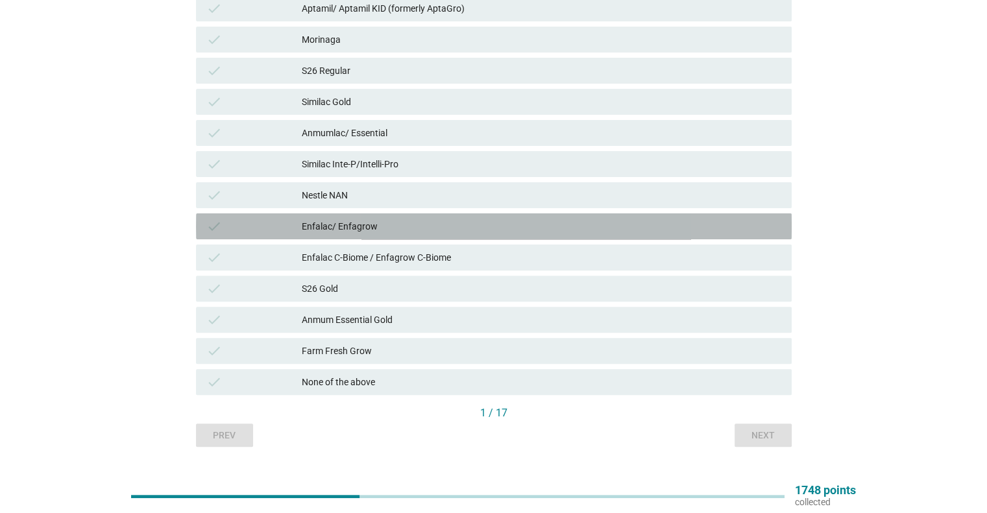
click at [391, 217] on div "check Enfalac/ Enfagrow" at bounding box center [494, 227] width 596 height 26
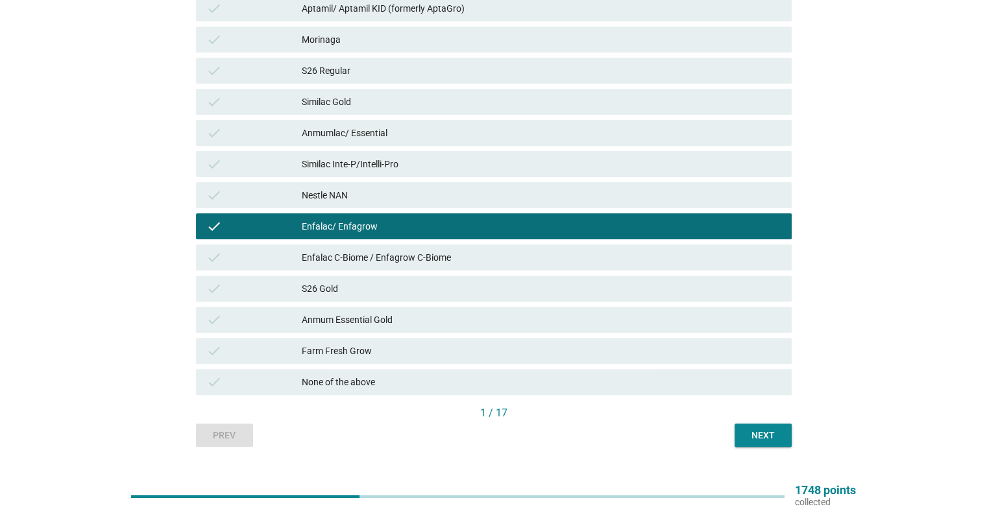
click at [779, 438] on div "Next" at bounding box center [763, 436] width 36 height 14
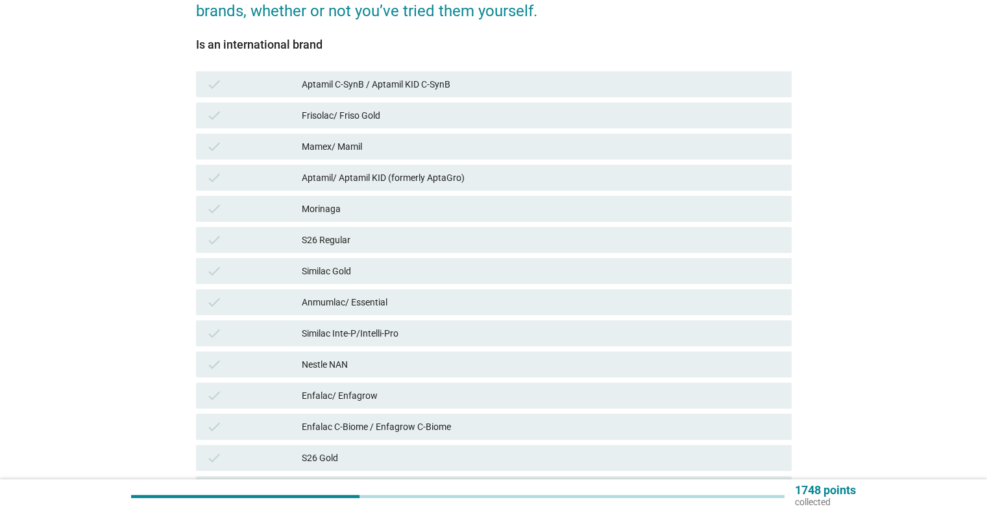
scroll to position [346, 0]
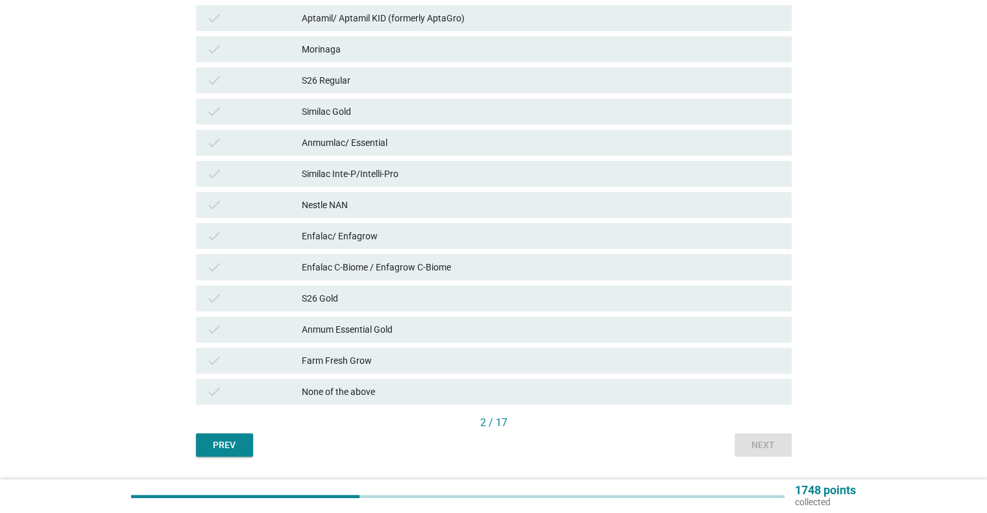
click at [396, 233] on div "Enfalac/ Enfagrow" at bounding box center [541, 236] width 479 height 16
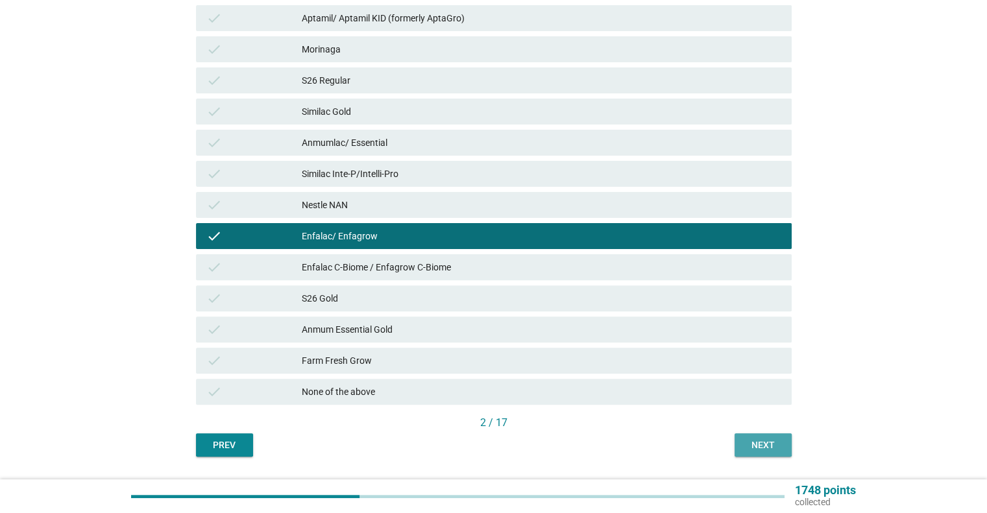
click at [737, 445] on button "Next" at bounding box center [763, 445] width 57 height 23
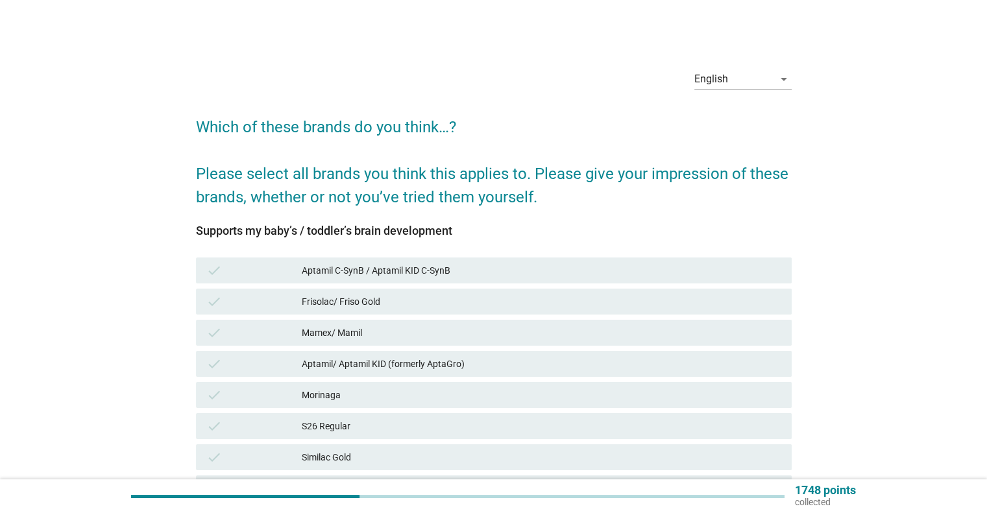
scroll to position [321, 0]
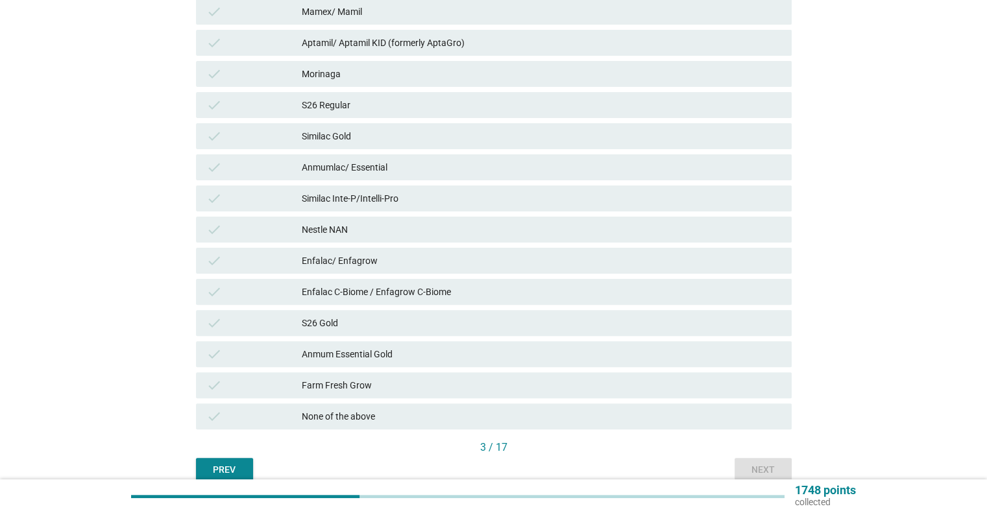
click at [610, 261] on div "Enfalac/ Enfagrow" at bounding box center [541, 261] width 479 height 16
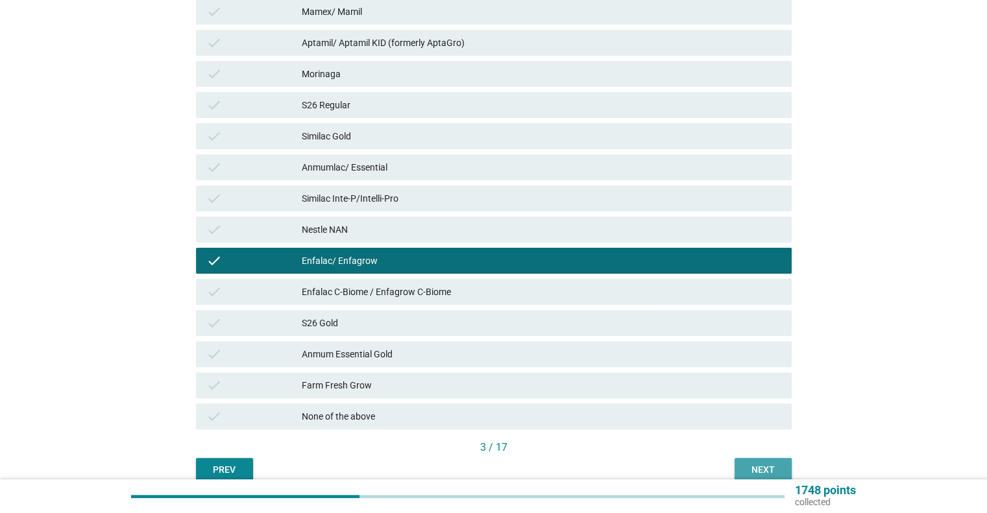
click at [737, 462] on button "Next" at bounding box center [763, 469] width 57 height 23
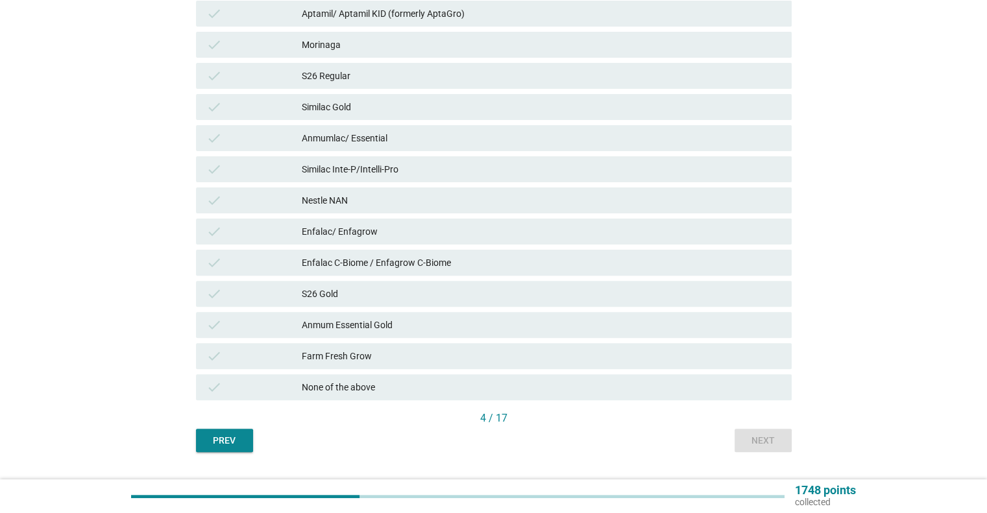
scroll to position [357, 0]
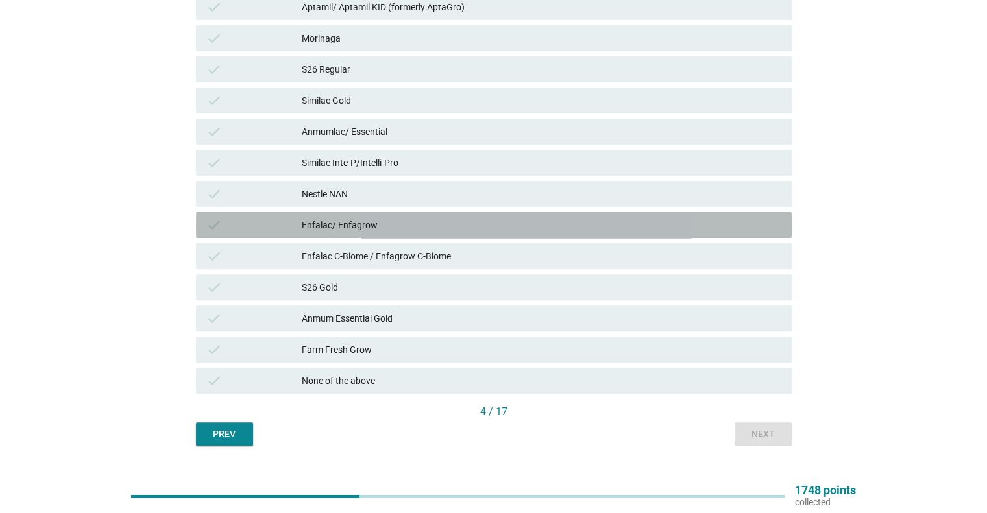
click at [530, 229] on div "Enfalac/ Enfagrow" at bounding box center [541, 225] width 479 height 16
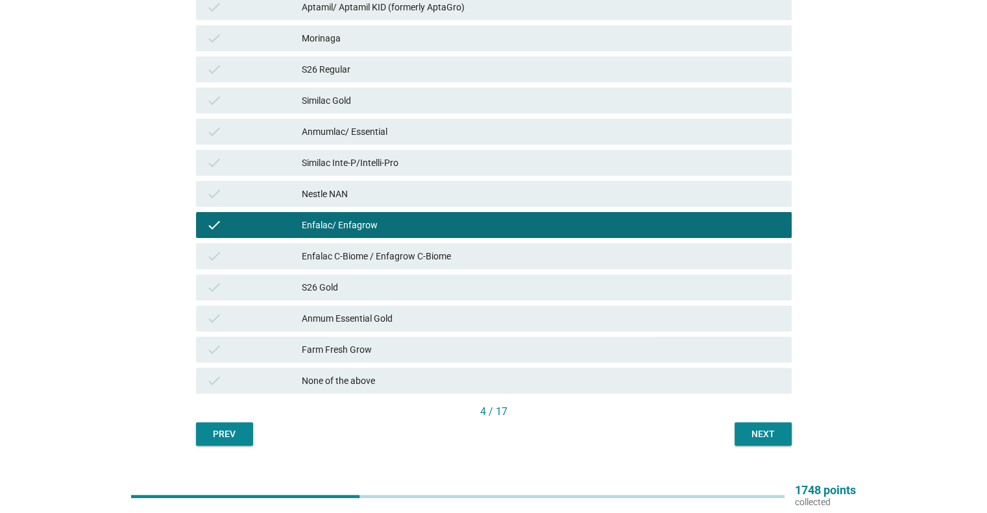
click at [509, 193] on div "Nestle NAN" at bounding box center [541, 194] width 479 height 16
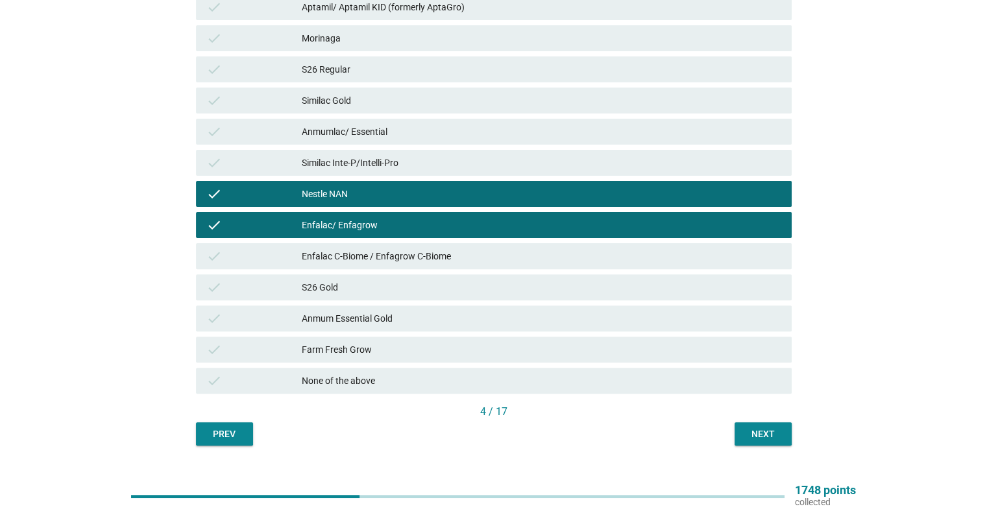
click at [747, 429] on div "Next" at bounding box center [763, 435] width 36 height 14
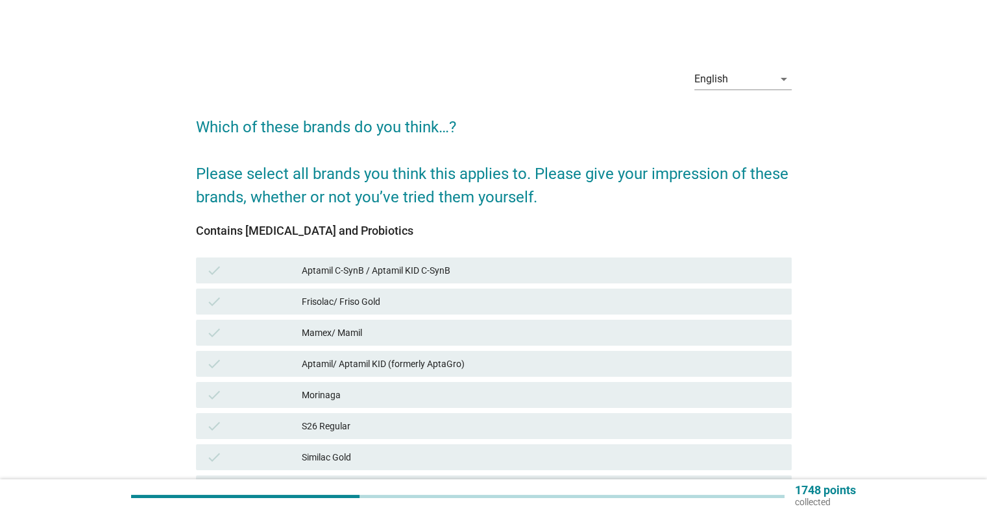
scroll to position [326, 0]
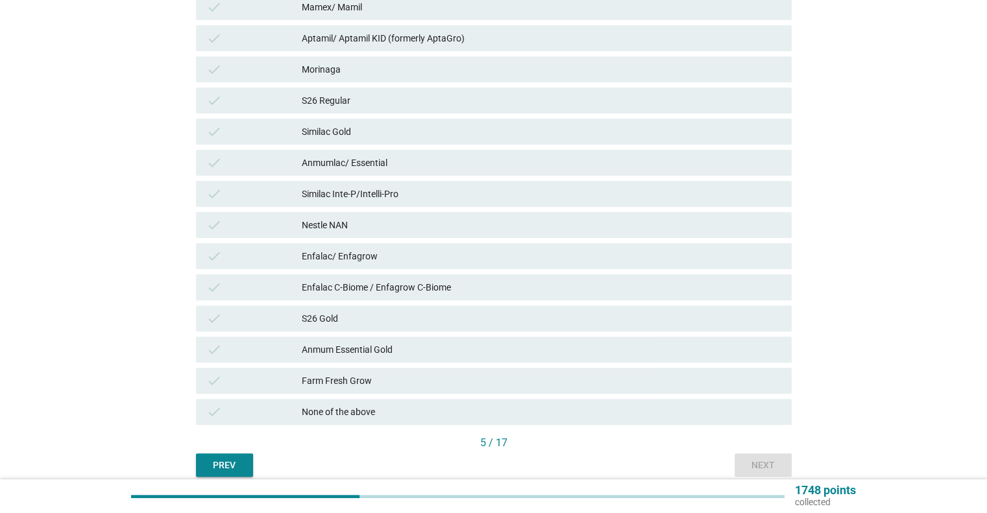
click at [625, 258] on div "Enfalac/ Enfagrow" at bounding box center [541, 257] width 479 height 16
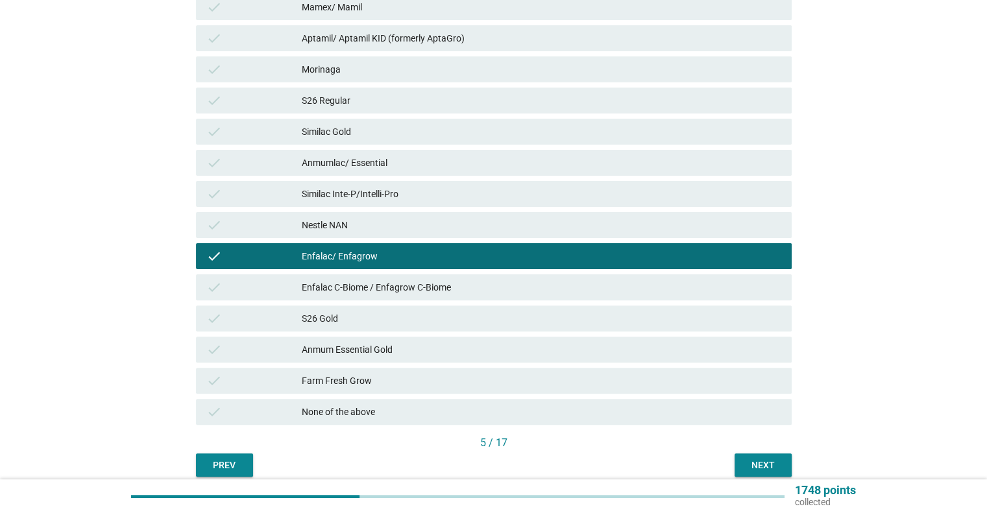
click at [637, 288] on div "Enfalac C-Biome / Enfagrow C-Biome" at bounding box center [541, 288] width 479 height 16
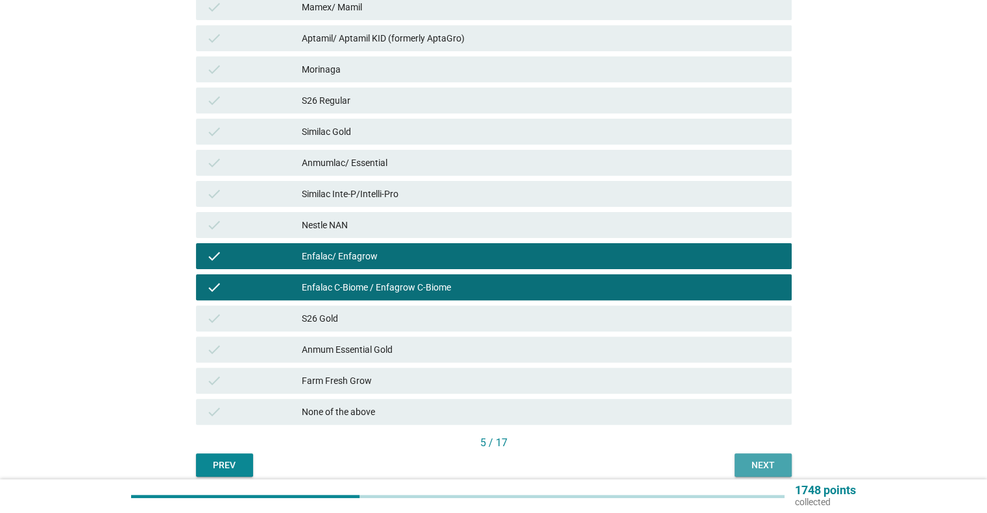
click at [768, 467] on div "Next" at bounding box center [763, 466] width 36 height 14
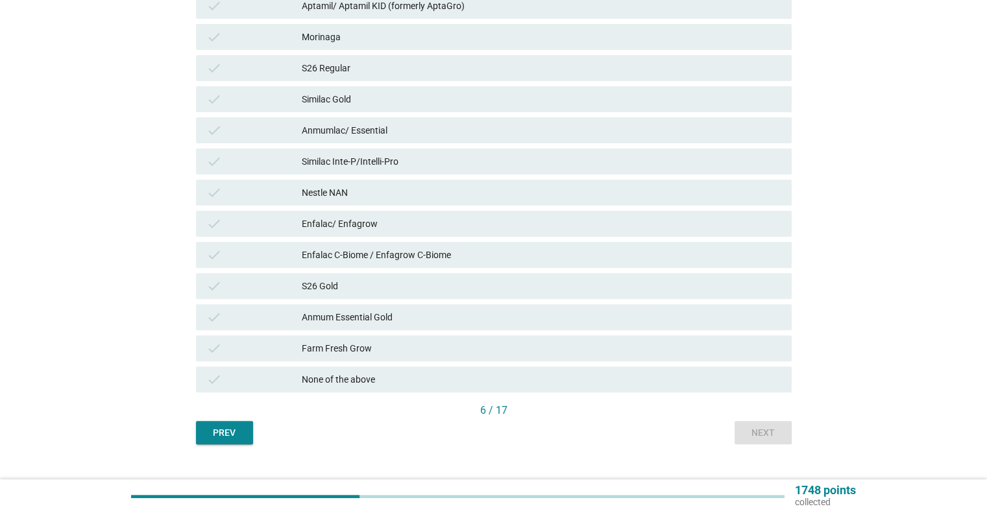
scroll to position [363, 0]
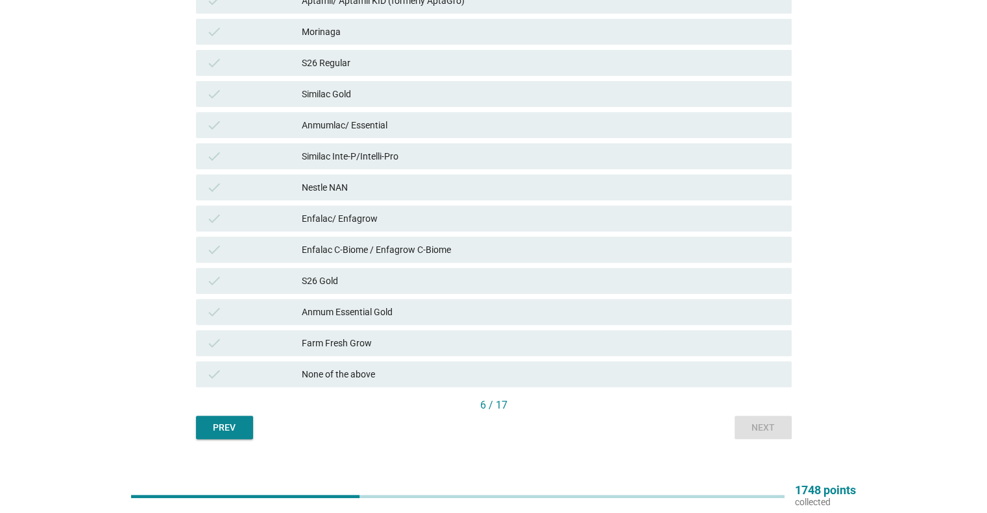
click at [524, 234] on div "check Enfalac C-Biome / Enfagrow C-Biome" at bounding box center [493, 249] width 601 height 31
click at [502, 216] on div "Enfalac/ Enfagrow" at bounding box center [541, 219] width 479 height 16
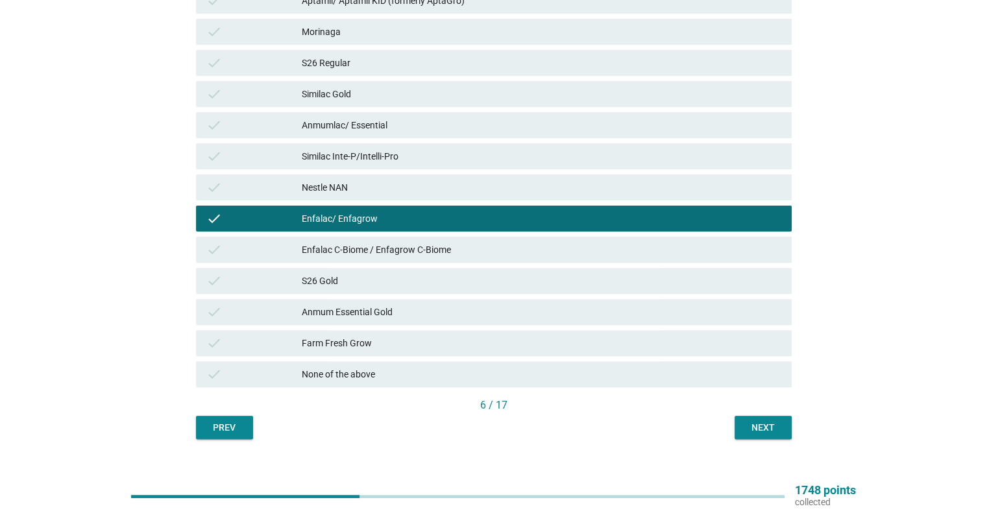
click at [741, 432] on button "Next" at bounding box center [763, 427] width 57 height 23
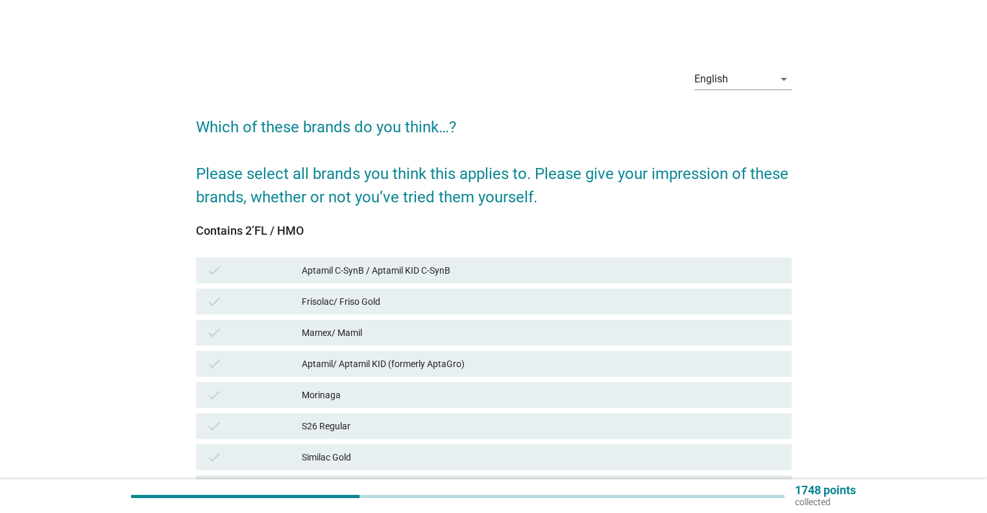
scroll to position [273, 0]
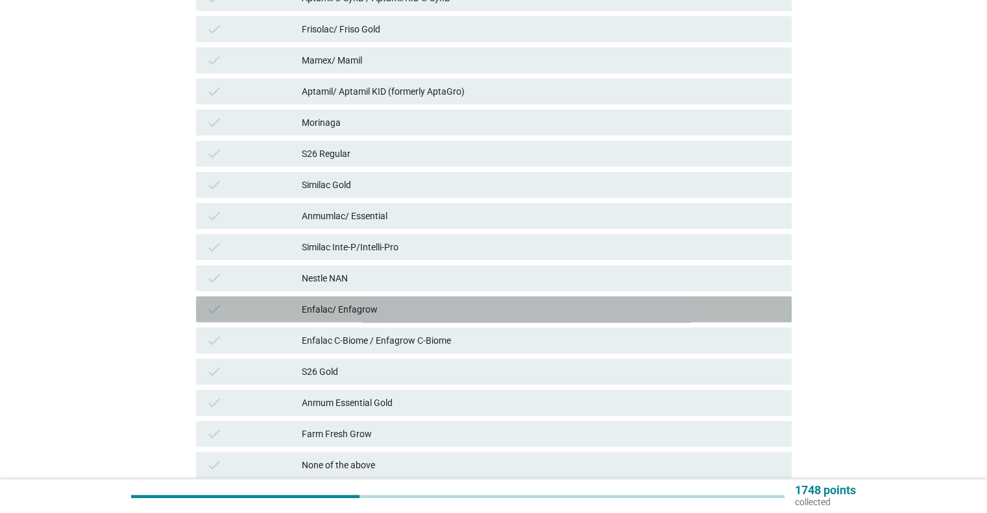
click at [646, 321] on div "check Enfalac/ Enfagrow" at bounding box center [494, 310] width 596 height 26
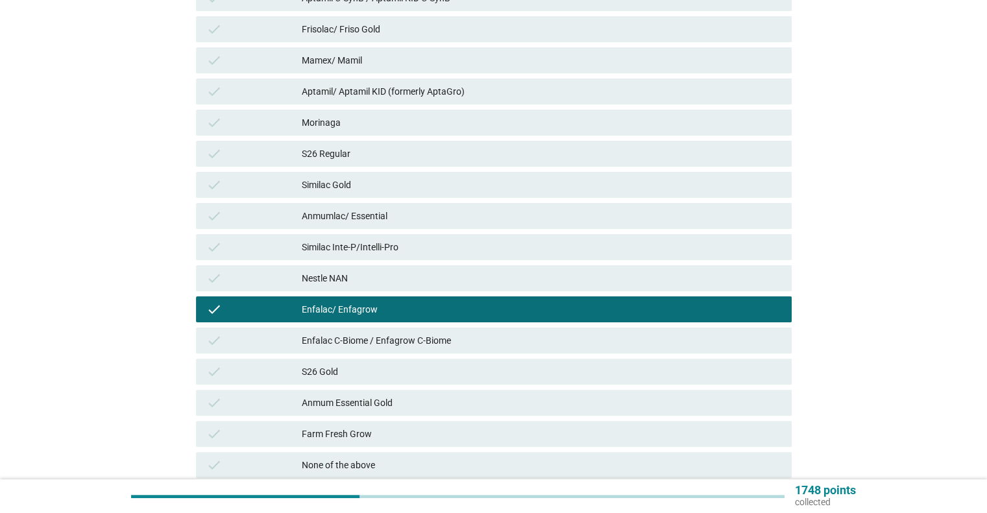
scroll to position [382, 0]
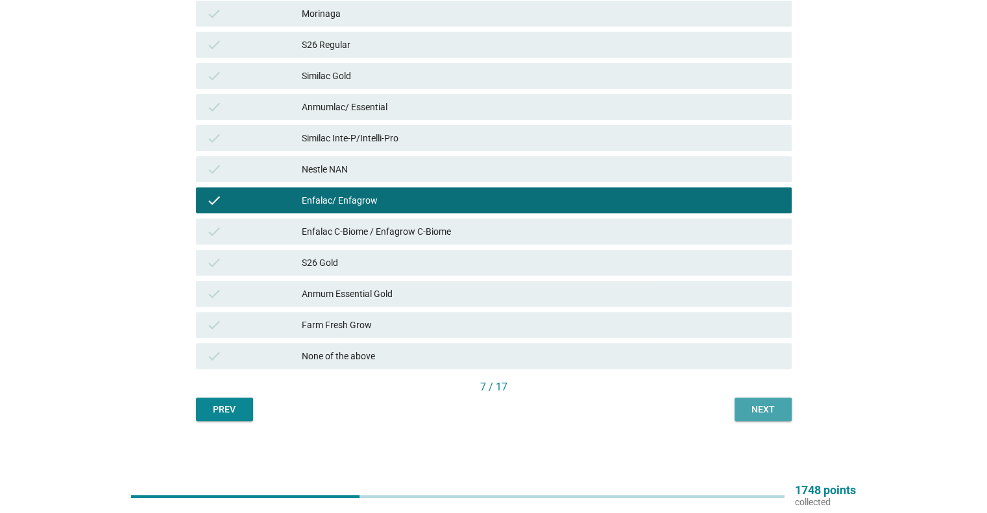
click at [763, 419] on button "Next" at bounding box center [763, 409] width 57 height 23
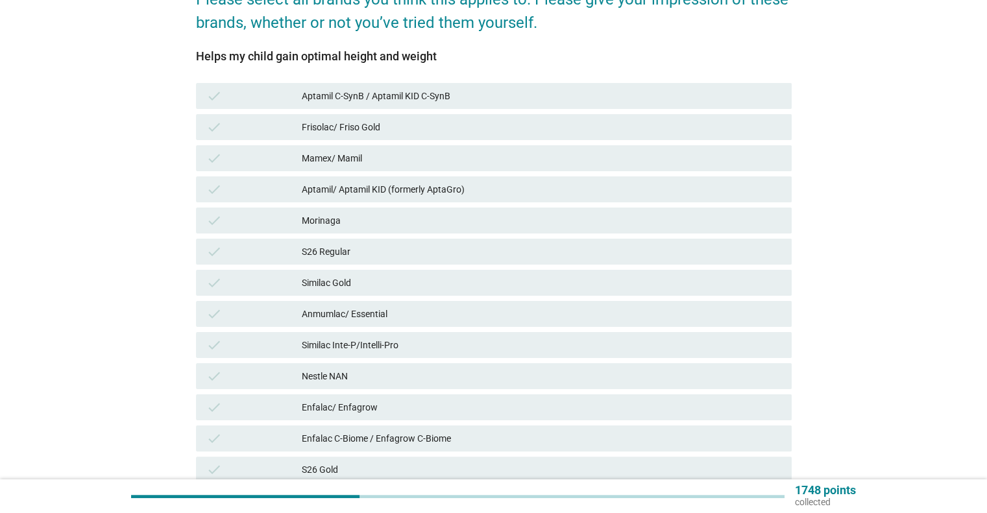
scroll to position [260, 0]
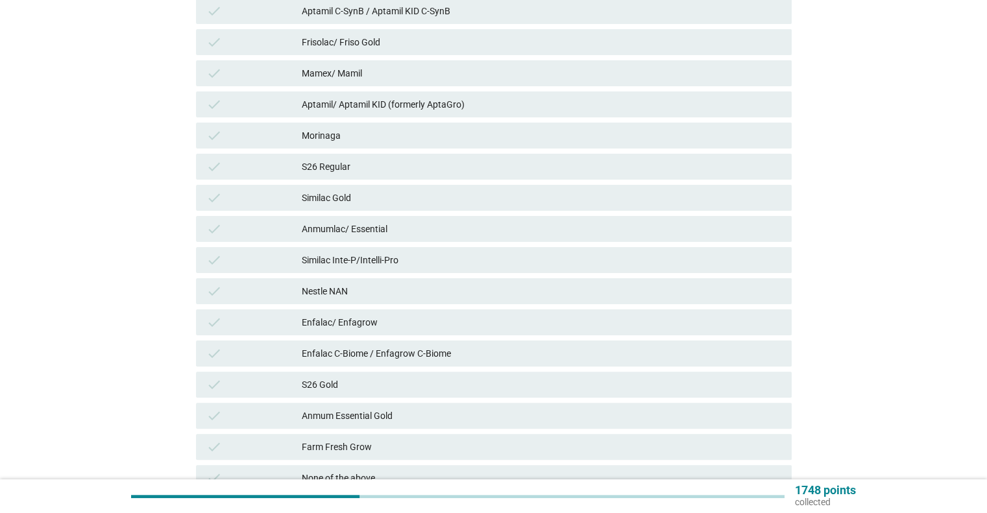
click at [367, 314] on div "check Enfalac/ Enfagrow" at bounding box center [494, 323] width 596 height 26
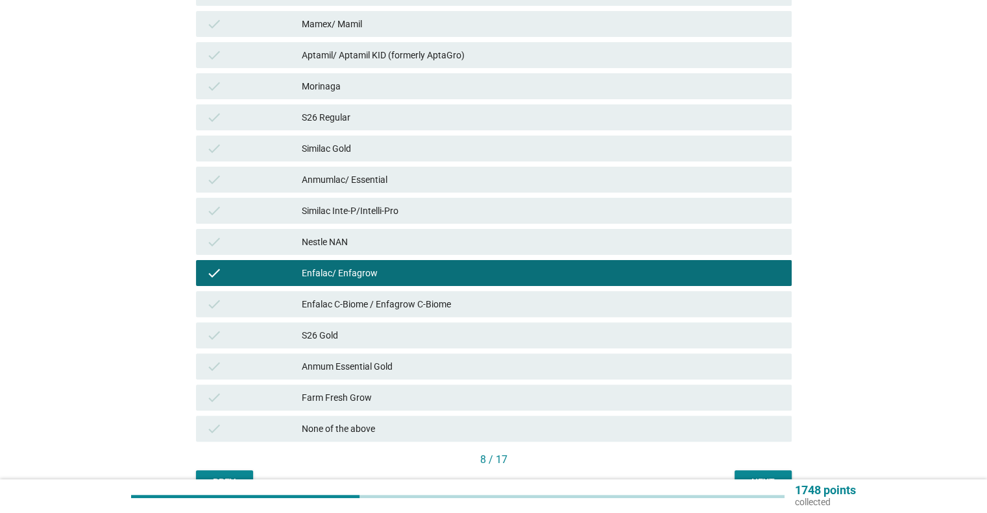
scroll to position [382, 0]
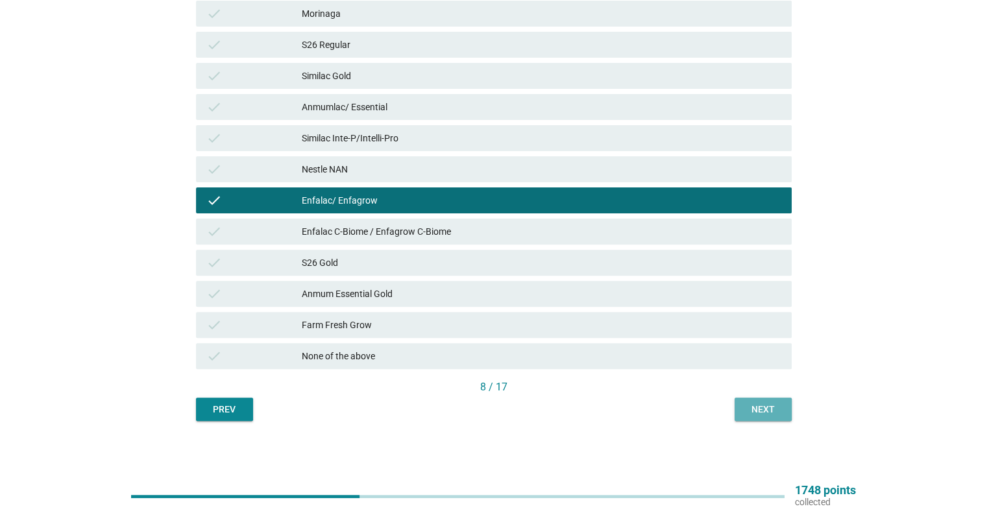
click at [740, 417] on button "Next" at bounding box center [763, 409] width 57 height 23
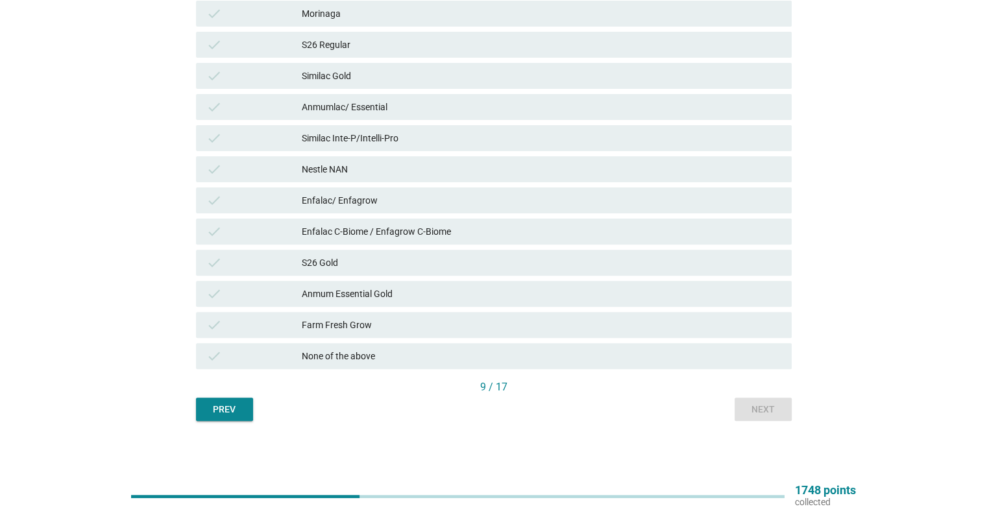
click at [369, 230] on div "Enfalac C-Biome / Enfagrow C-Biome" at bounding box center [541, 232] width 479 height 16
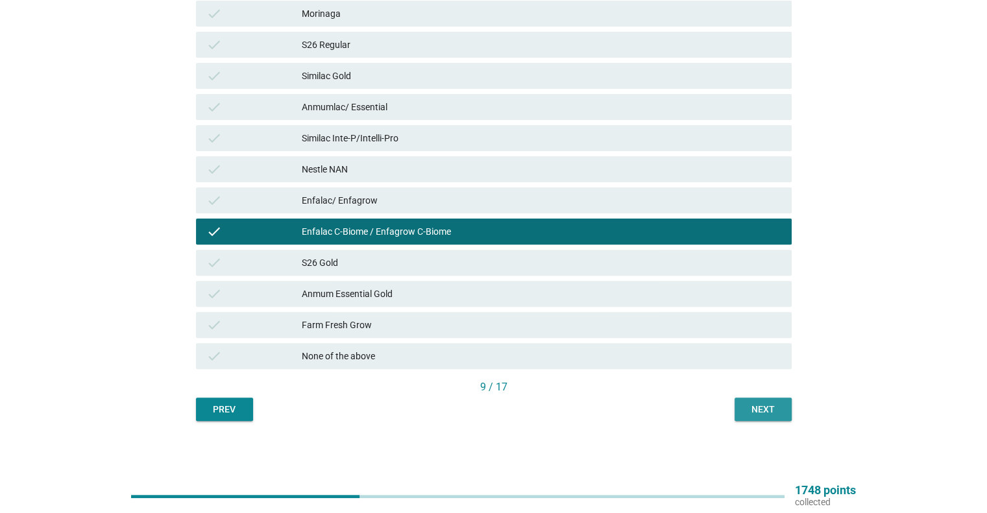
click at [772, 409] on div "Next" at bounding box center [763, 410] width 36 height 14
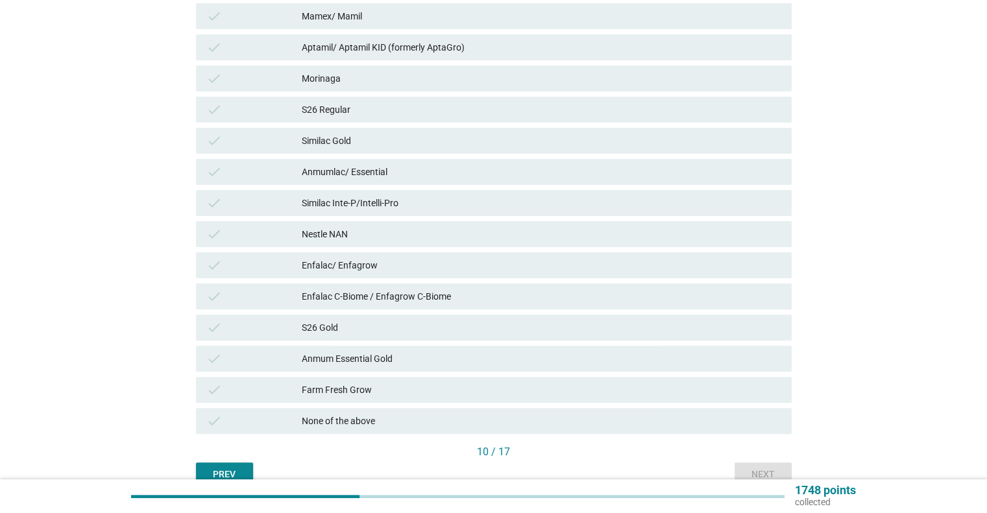
scroll to position [325, 0]
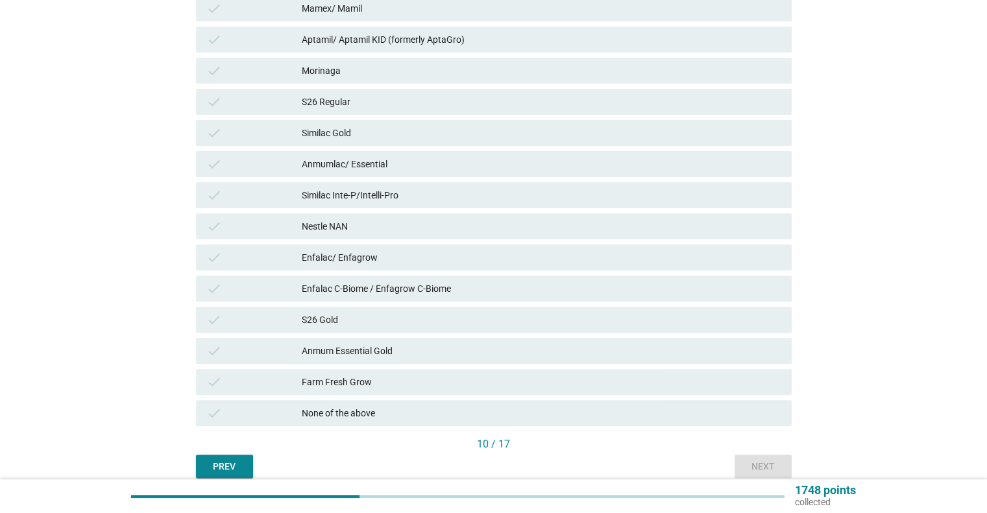
click at [408, 215] on div "check Nestle NAN" at bounding box center [494, 227] width 596 height 26
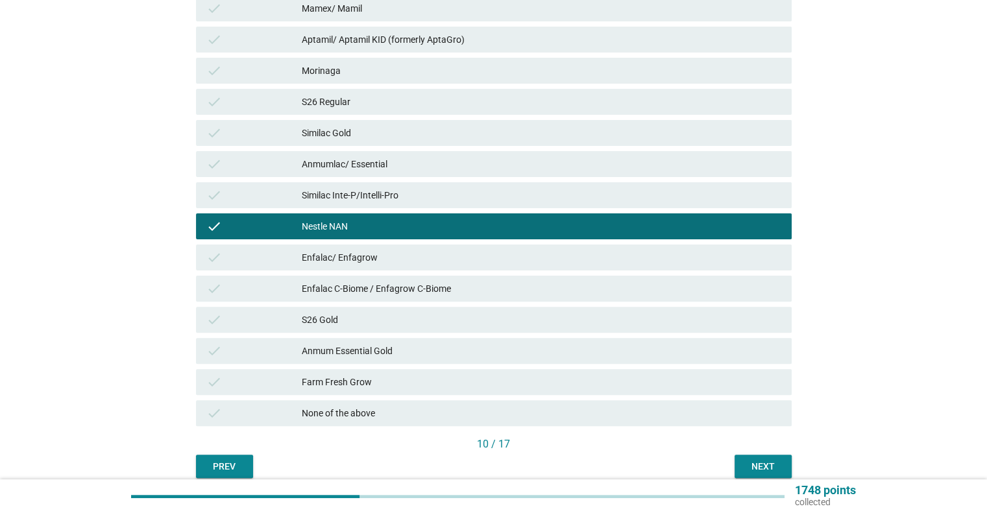
click at [772, 467] on div "Next" at bounding box center [763, 467] width 36 height 14
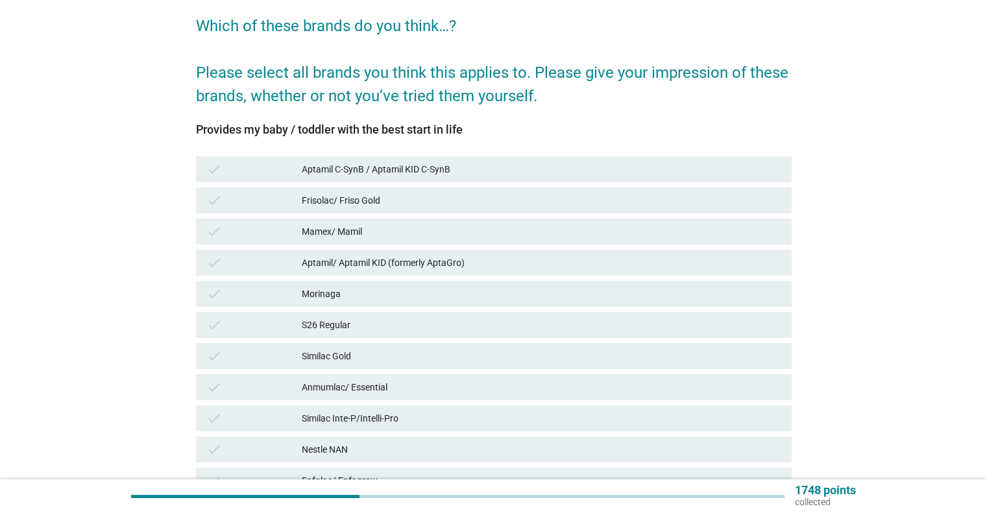
scroll to position [260, 0]
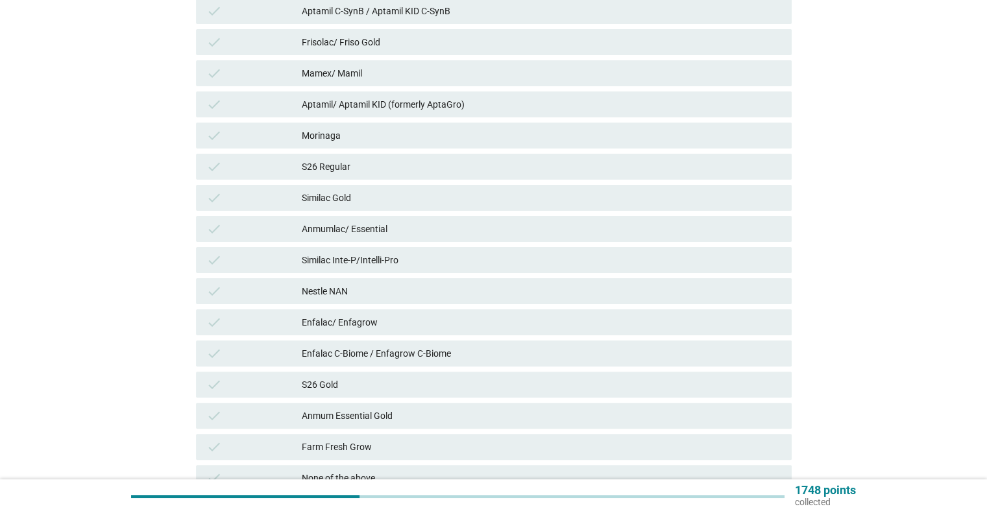
click at [443, 212] on div "check Similac Gold" at bounding box center [493, 197] width 601 height 31
click at [462, 230] on div "Anmumlac/ Essential" at bounding box center [541, 229] width 479 height 16
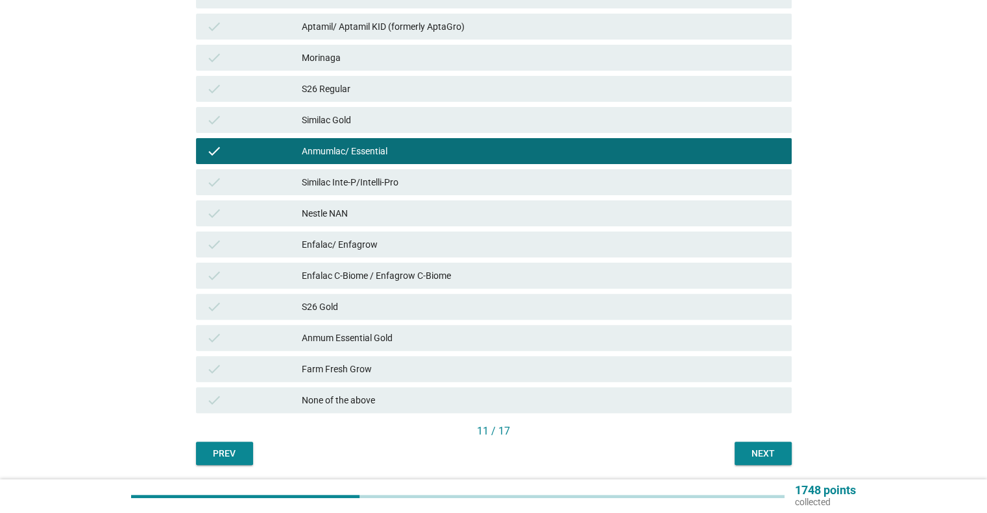
scroll to position [382, 0]
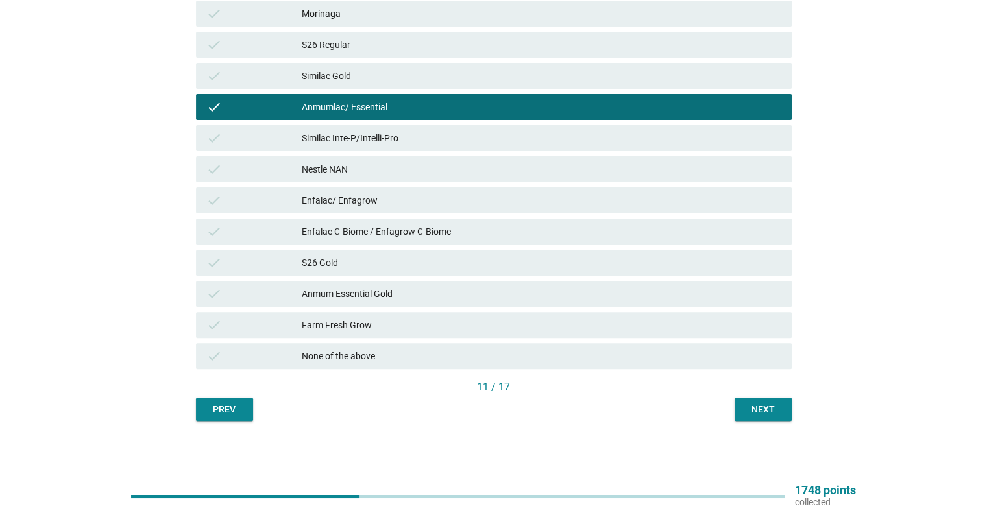
click at [753, 416] on div "Next" at bounding box center [763, 410] width 36 height 14
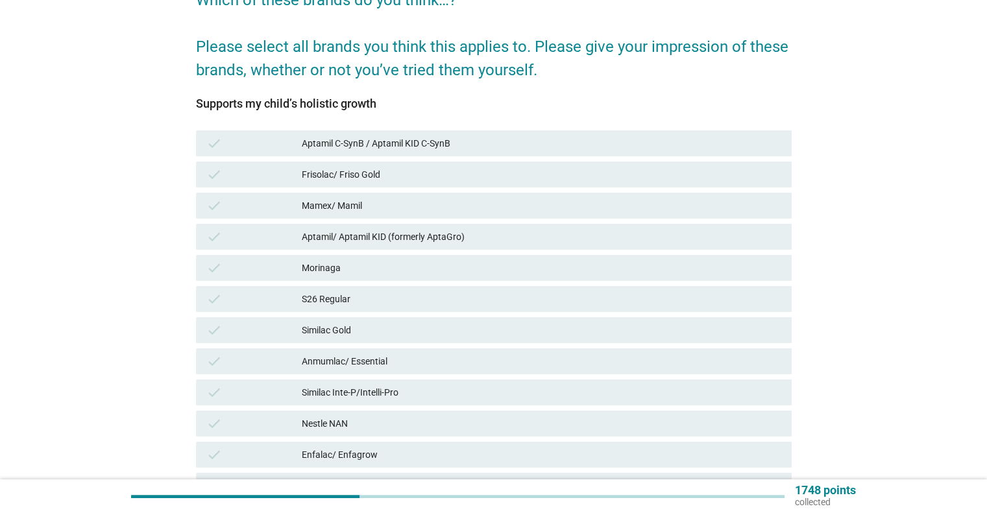
scroll to position [130, 0]
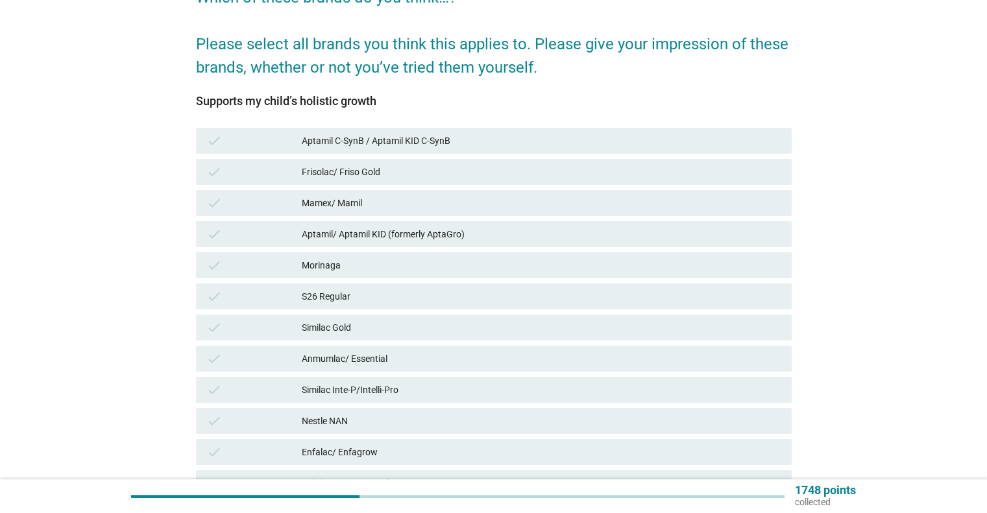
drag, startPoint x: 335, startPoint y: 132, endPoint x: 345, endPoint y: 138, distance: 11.9
drag, startPoint x: 345, startPoint y: 138, endPoint x: 312, endPoint y: 329, distance: 194.4
click at [312, 329] on div "Similac Gold" at bounding box center [541, 328] width 479 height 16
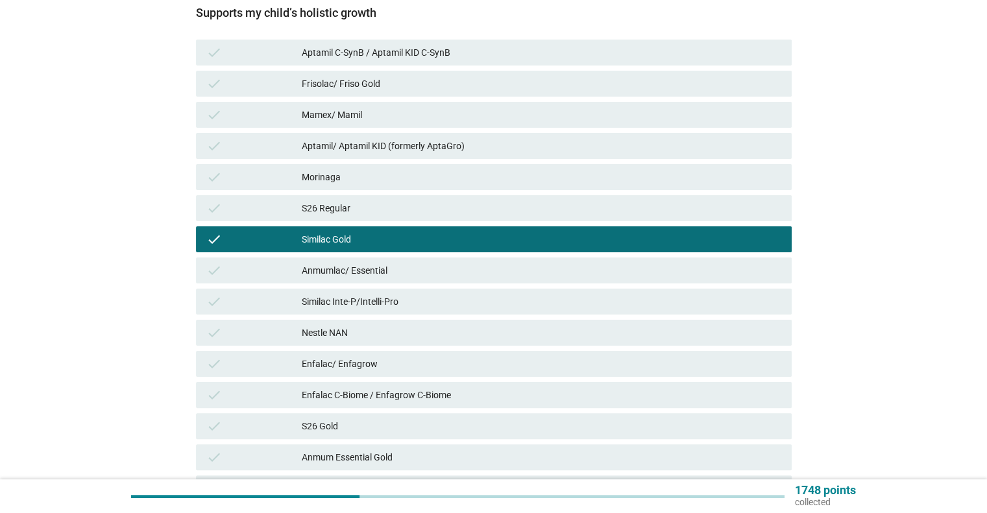
scroll to position [382, 0]
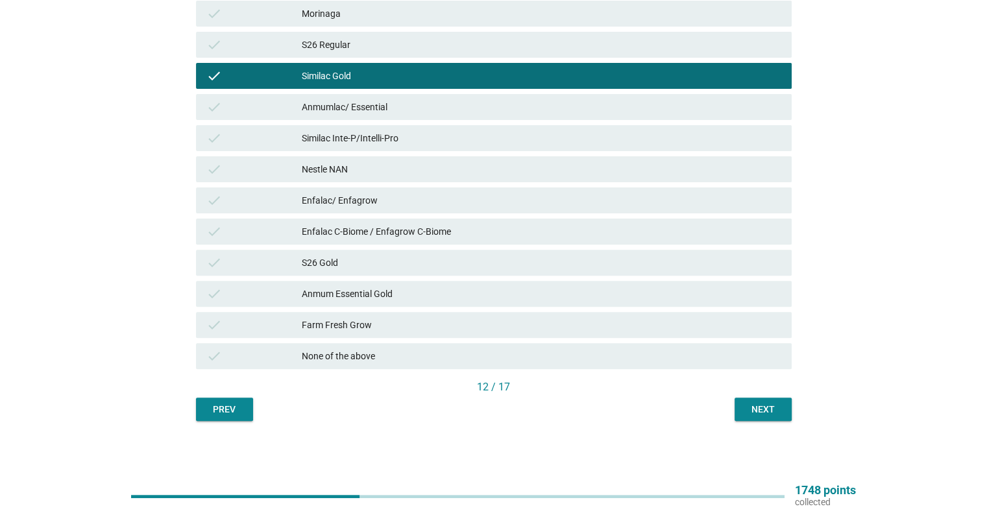
click at [752, 412] on div "Next" at bounding box center [763, 410] width 36 height 14
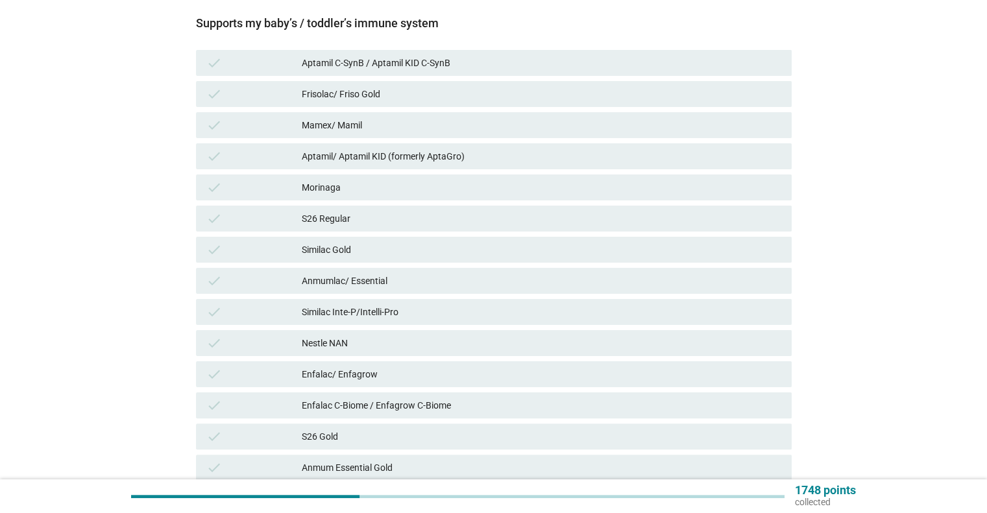
scroll to position [325, 0]
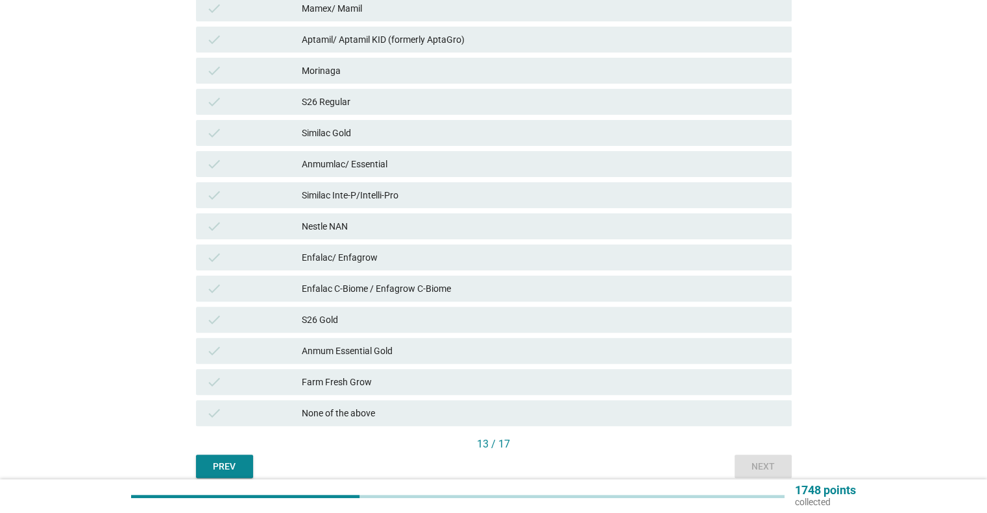
click at [408, 162] on div "Anmumlac/ Essential" at bounding box center [541, 164] width 479 height 16
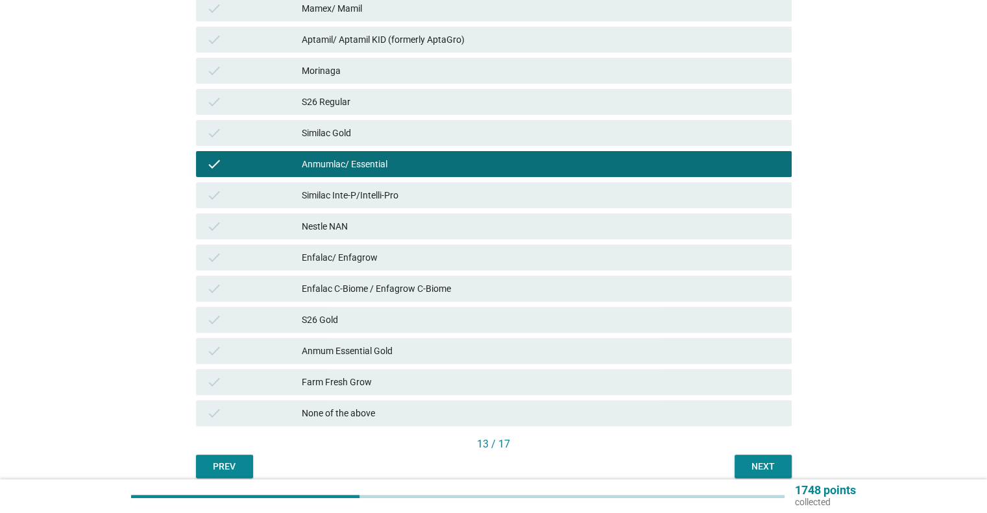
scroll to position [382, 0]
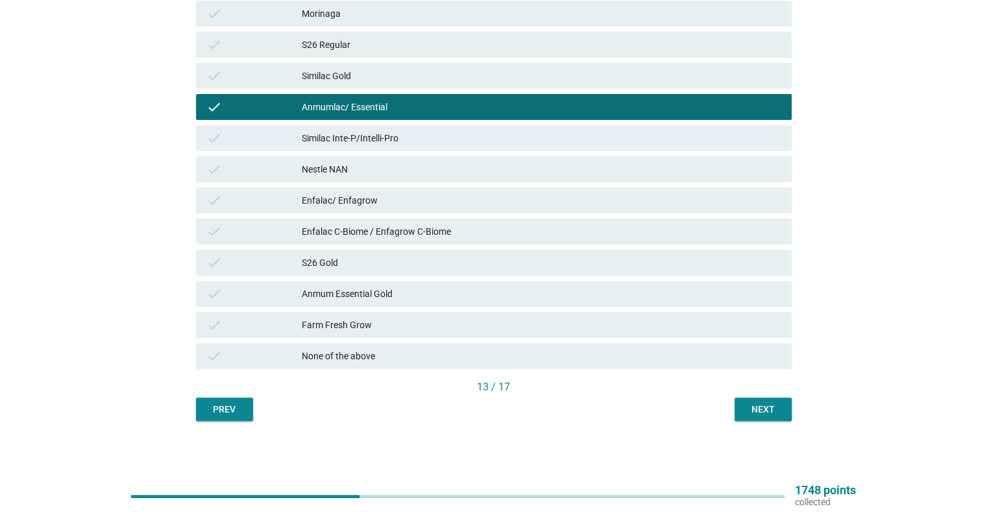
click at [785, 402] on button "Next" at bounding box center [763, 409] width 57 height 23
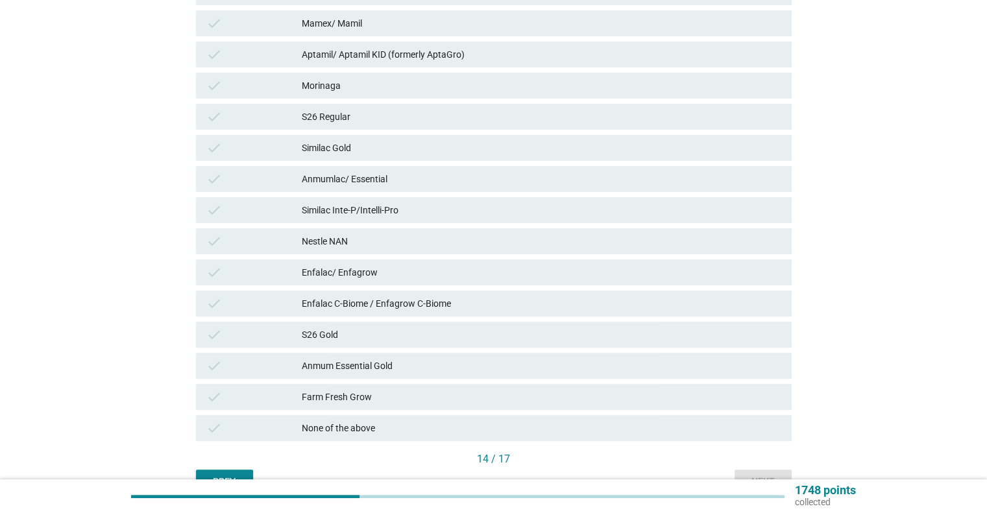
scroll to position [325, 0]
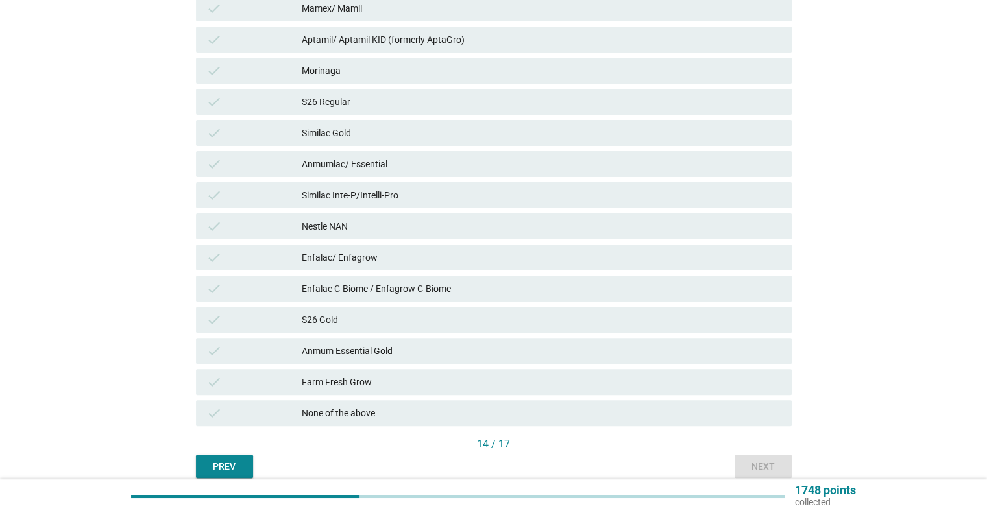
click at [400, 230] on div "Nestle NAN" at bounding box center [541, 227] width 479 height 16
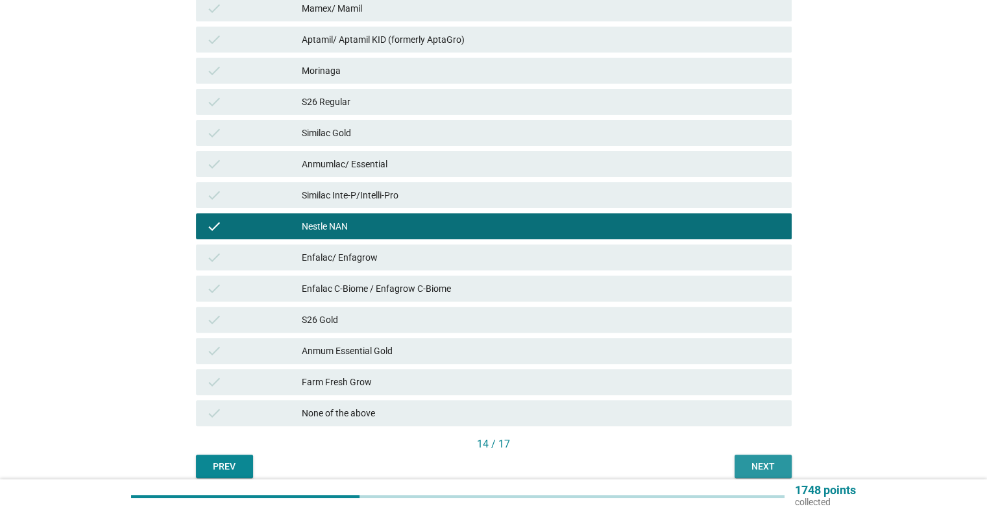
click at [751, 461] on div "Next" at bounding box center [763, 467] width 36 height 14
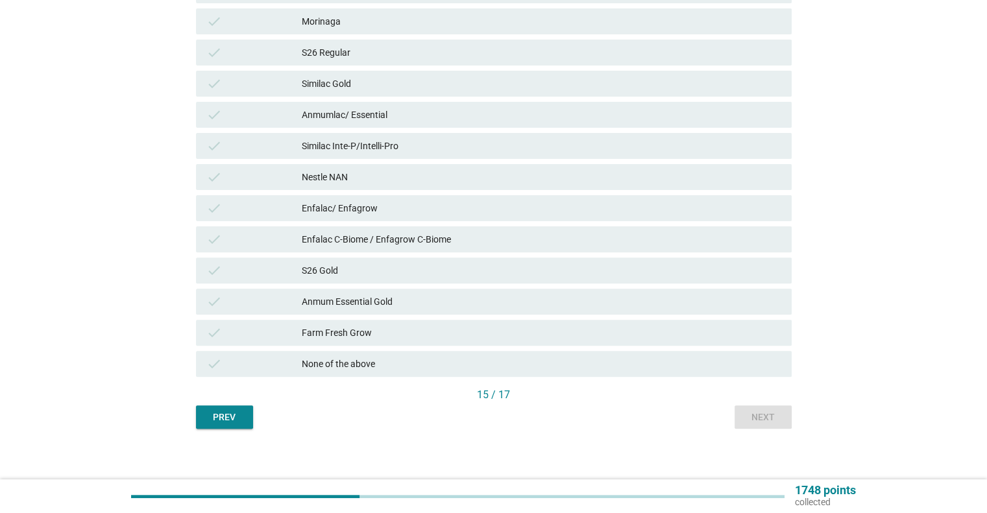
scroll to position [382, 0]
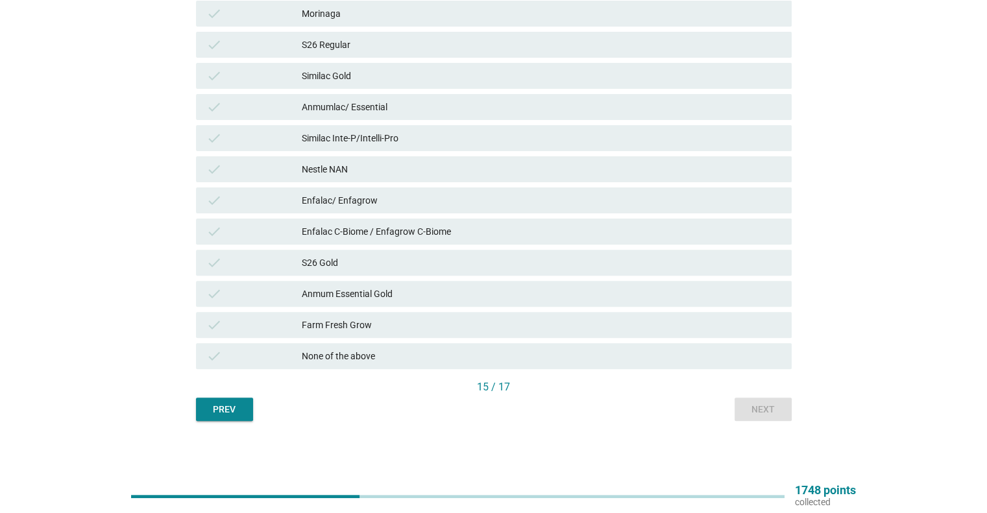
click at [493, 147] on div "check Similac Inte-P/Intelli-Pro" at bounding box center [494, 138] width 596 height 26
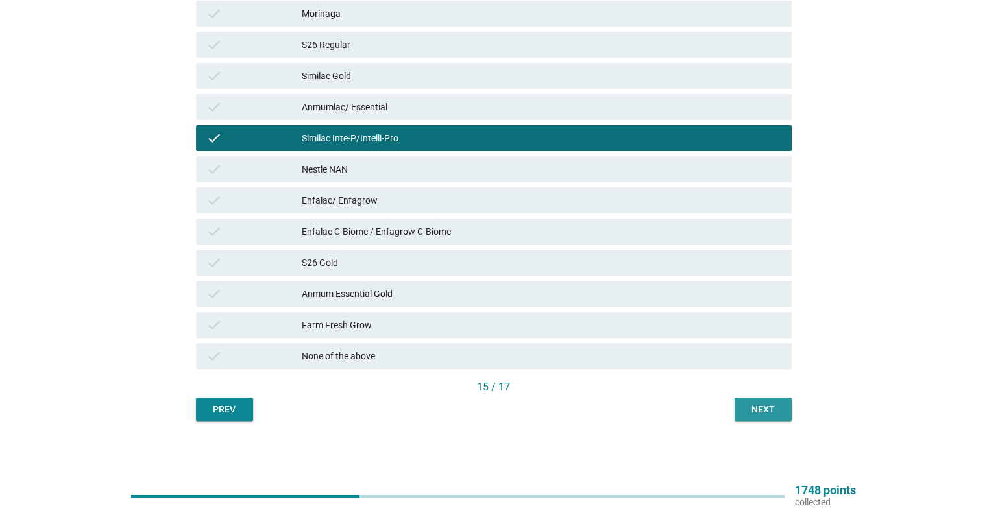
click at [747, 403] on div "Next" at bounding box center [763, 410] width 36 height 14
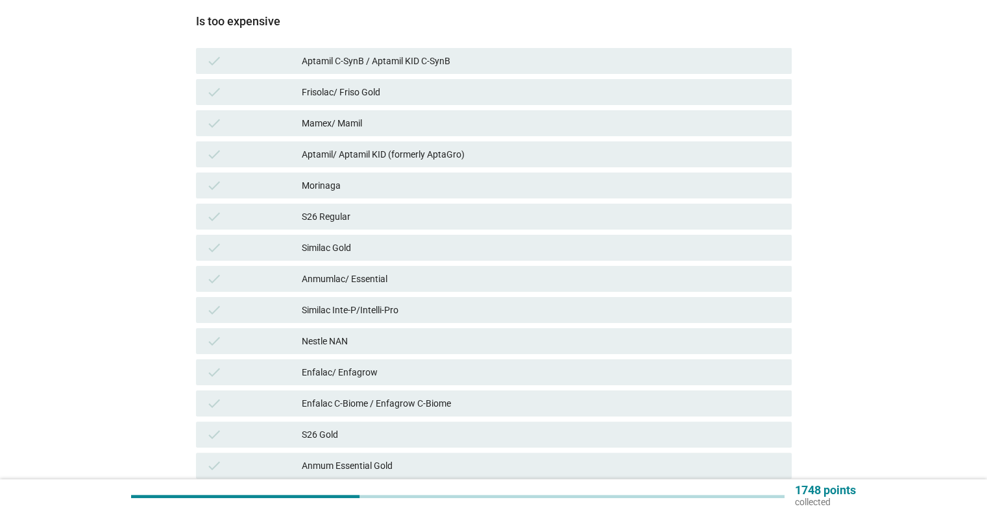
scroll to position [325, 0]
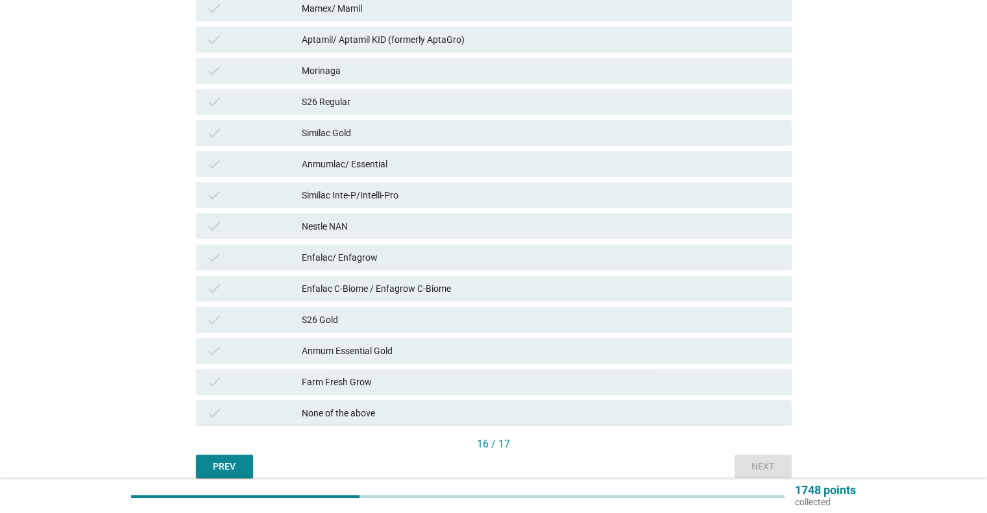
click at [439, 240] on div "check Nestle NAN" at bounding box center [493, 226] width 601 height 31
click at [672, 246] on div "check Enfalac/ Enfagrow" at bounding box center [494, 258] width 596 height 26
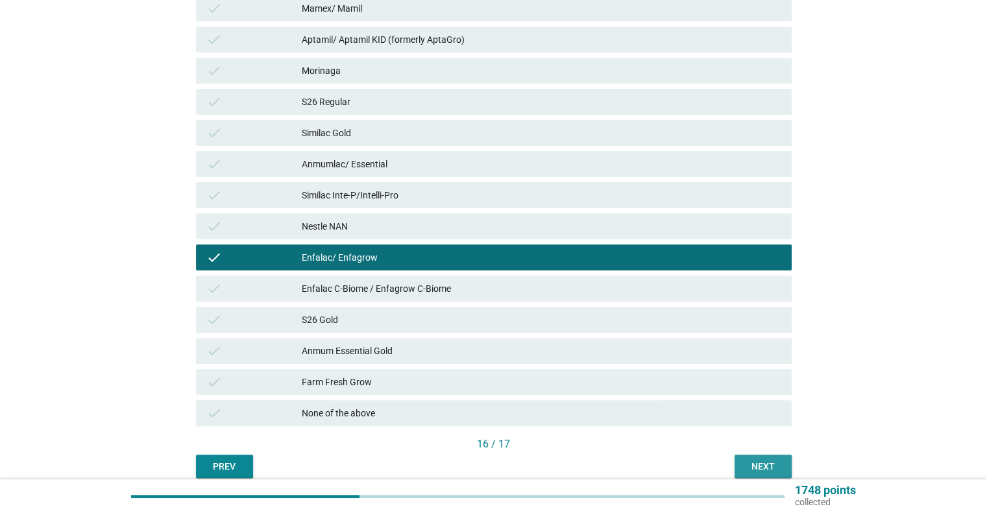
click at [774, 460] on div "Next" at bounding box center [763, 467] width 36 height 14
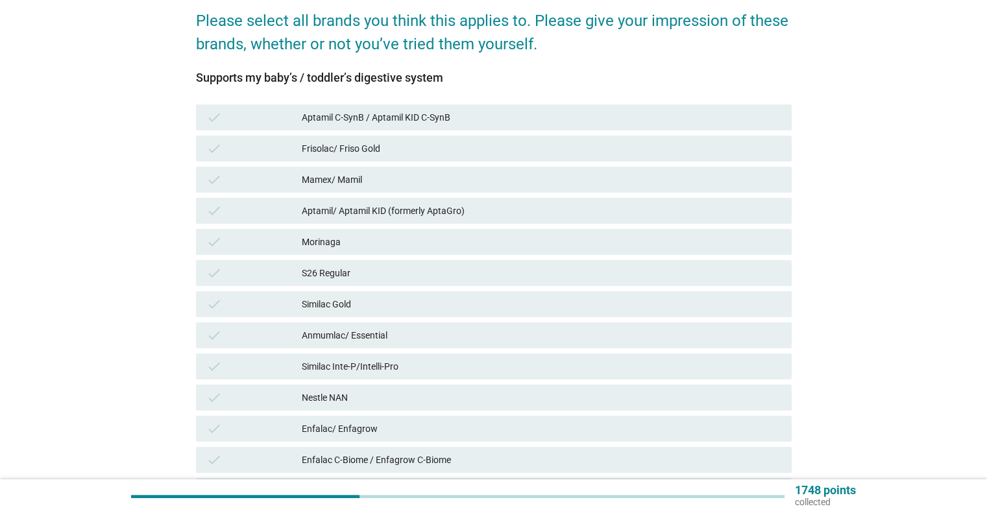
scroll to position [260, 0]
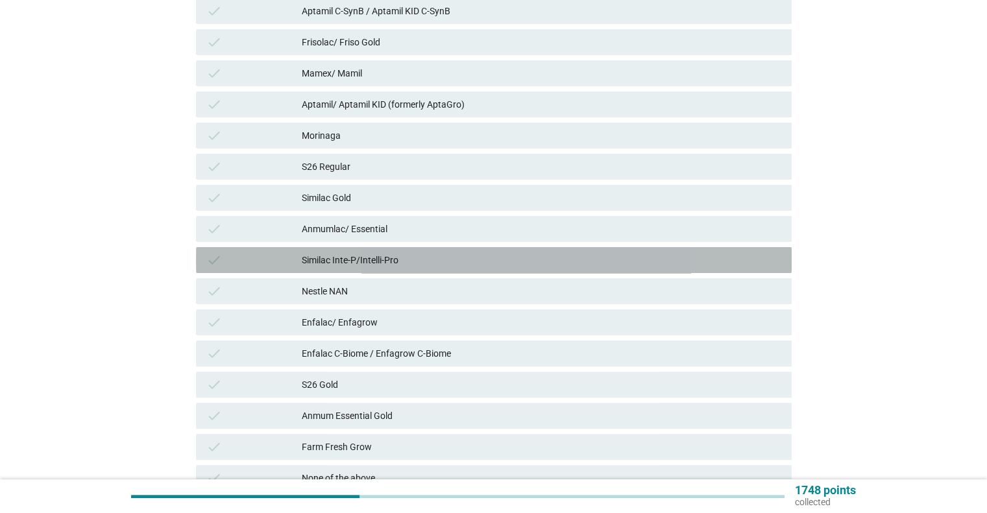
click at [385, 261] on div "Similac Inte-P/Intelli-Pro" at bounding box center [541, 261] width 479 height 16
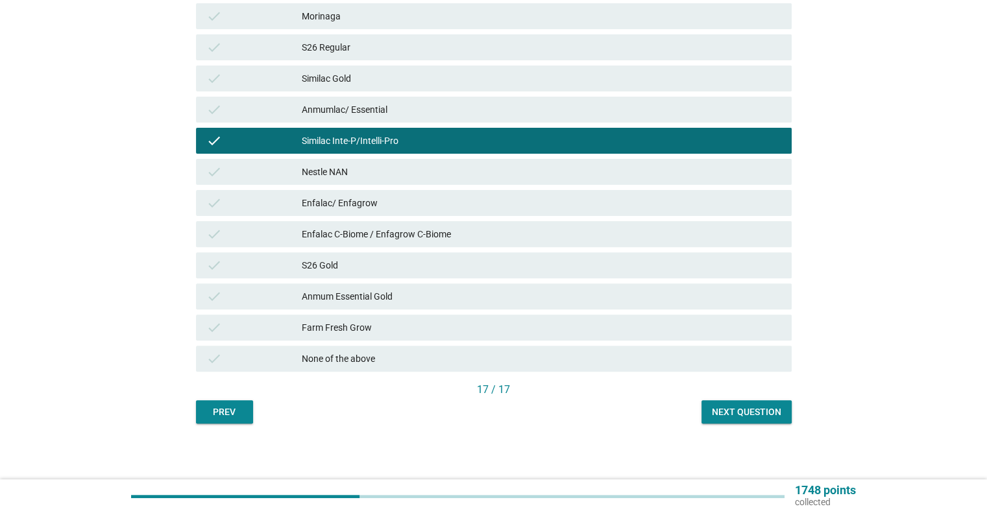
scroll to position [382, 0]
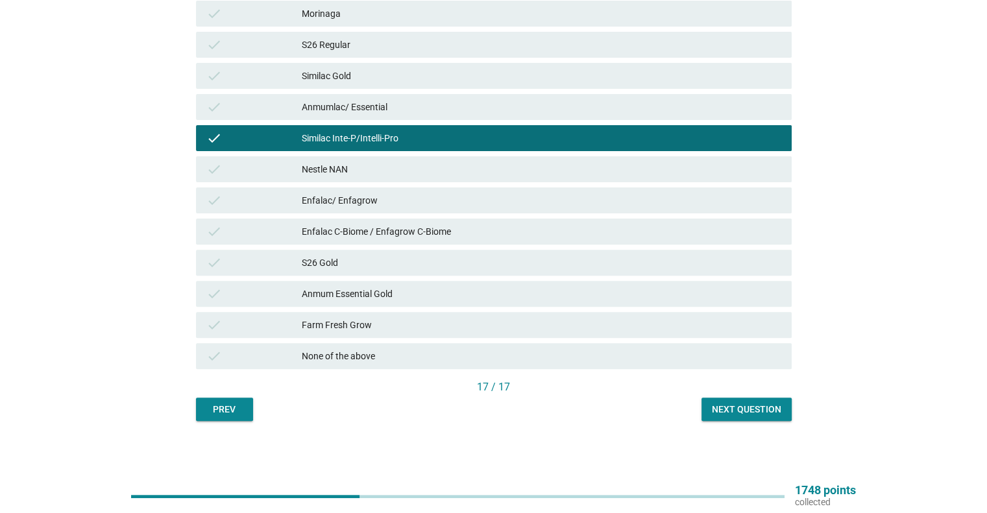
click at [709, 406] on button "Next question" at bounding box center [747, 409] width 90 height 23
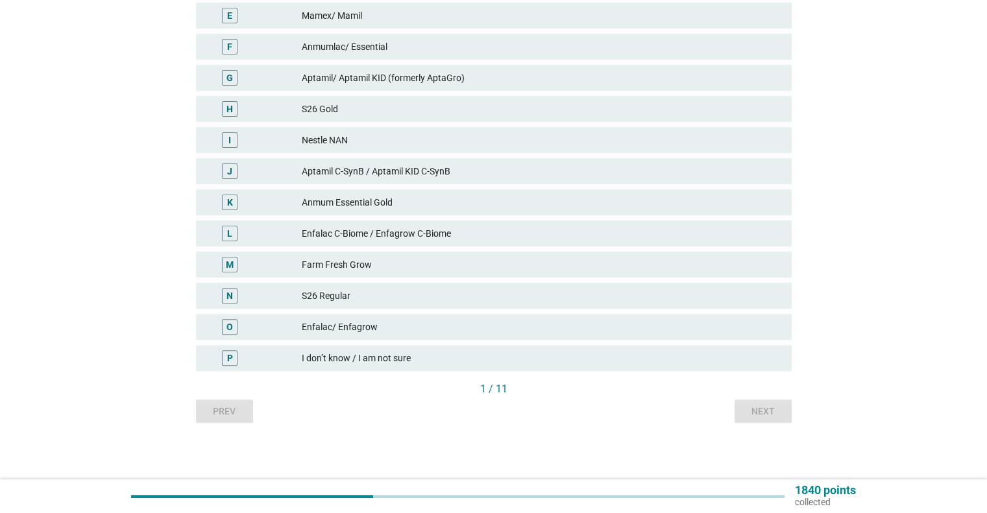
scroll to position [335, 0]
click at [447, 115] on div "H S26 Gold" at bounding box center [494, 107] width 596 height 26
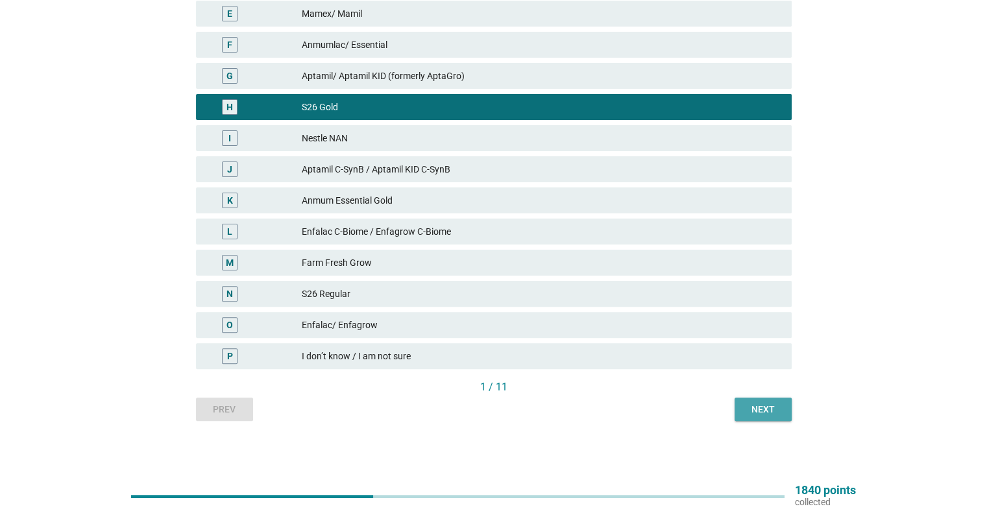
click at [768, 405] on div "Next" at bounding box center [763, 410] width 36 height 14
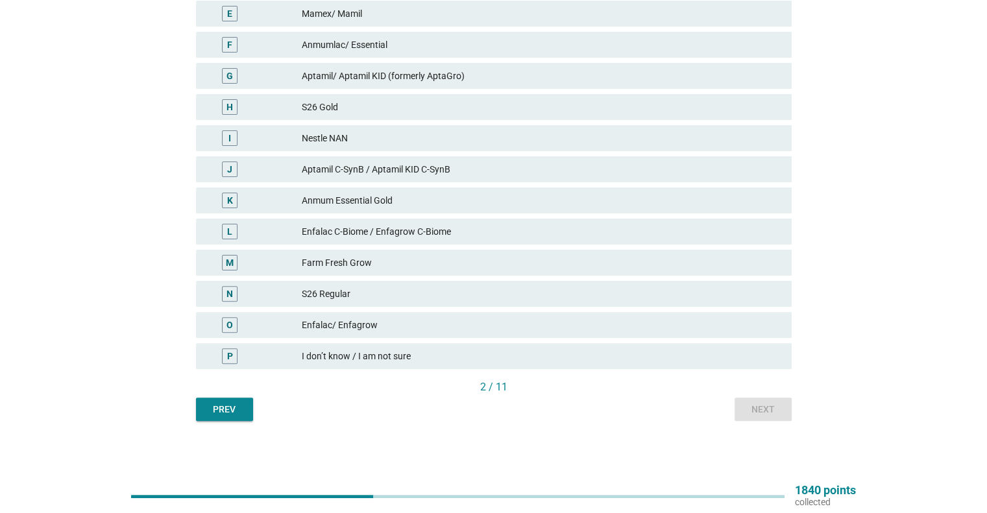
click at [580, 241] on div "L Enfalac C-Biome / Enfagrow C-Biome" at bounding box center [494, 232] width 596 height 26
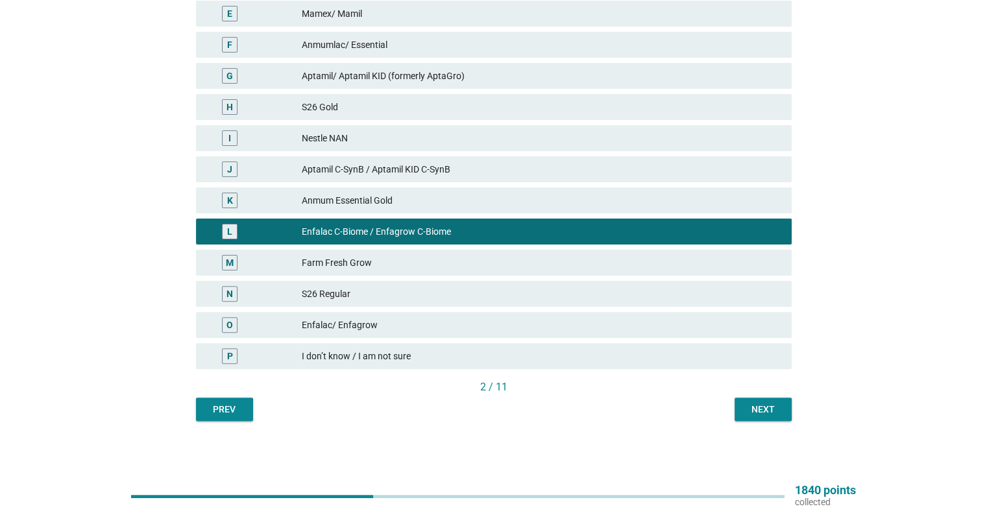
click at [780, 413] on div "Next" at bounding box center [763, 410] width 36 height 14
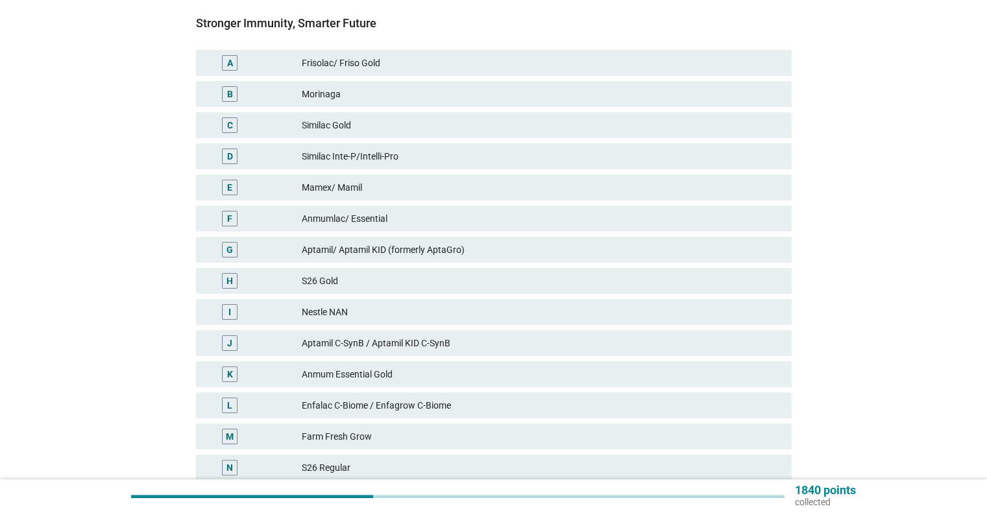
scroll to position [325, 0]
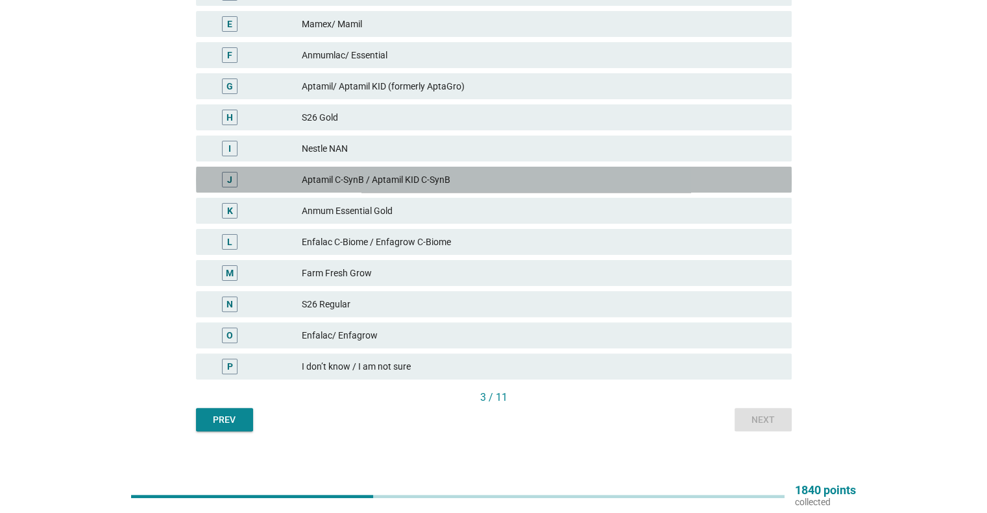
click at [490, 189] on div "J Aptamil C-SynB / Aptamil KID C-SynB" at bounding box center [494, 180] width 596 height 26
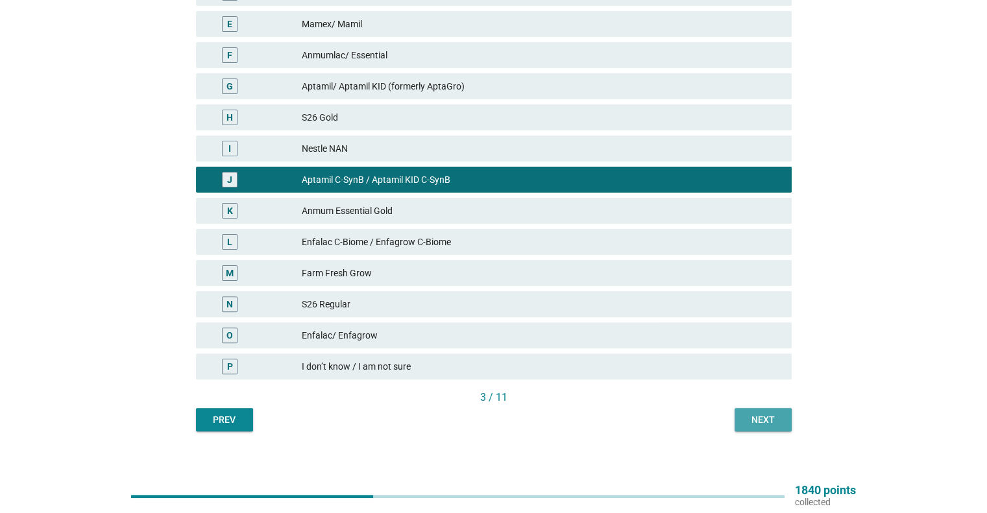
click at [747, 418] on div "Next" at bounding box center [763, 420] width 36 height 14
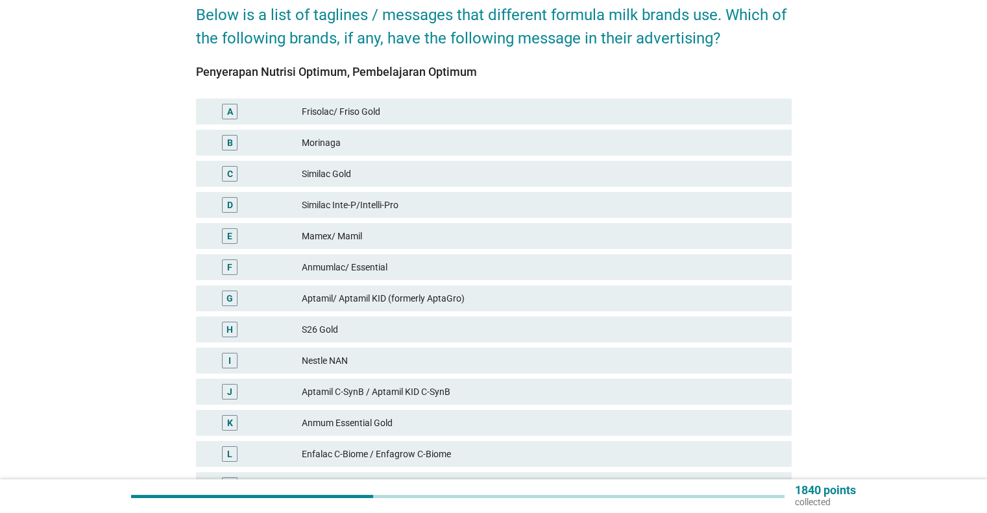
scroll to position [260, 0]
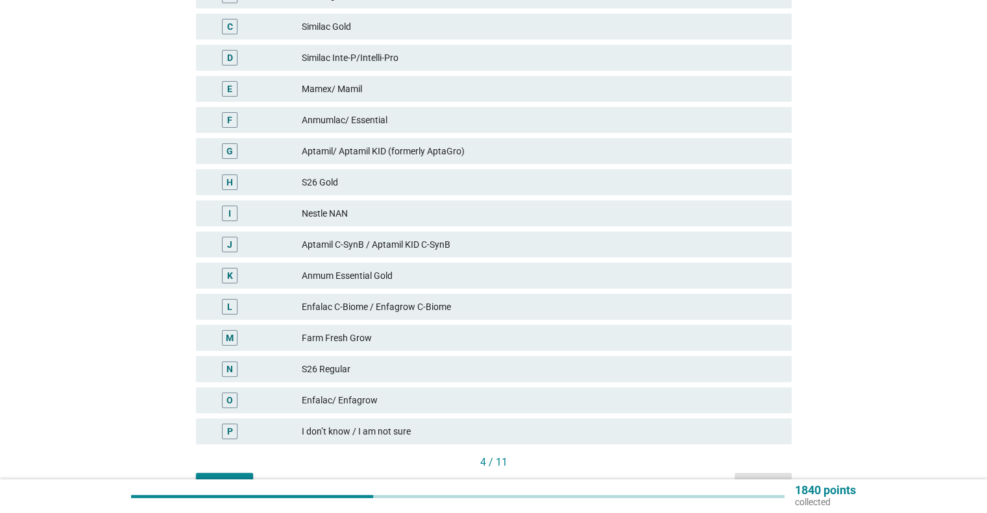
click at [485, 268] on div "Anmum Essential Gold" at bounding box center [541, 276] width 479 height 16
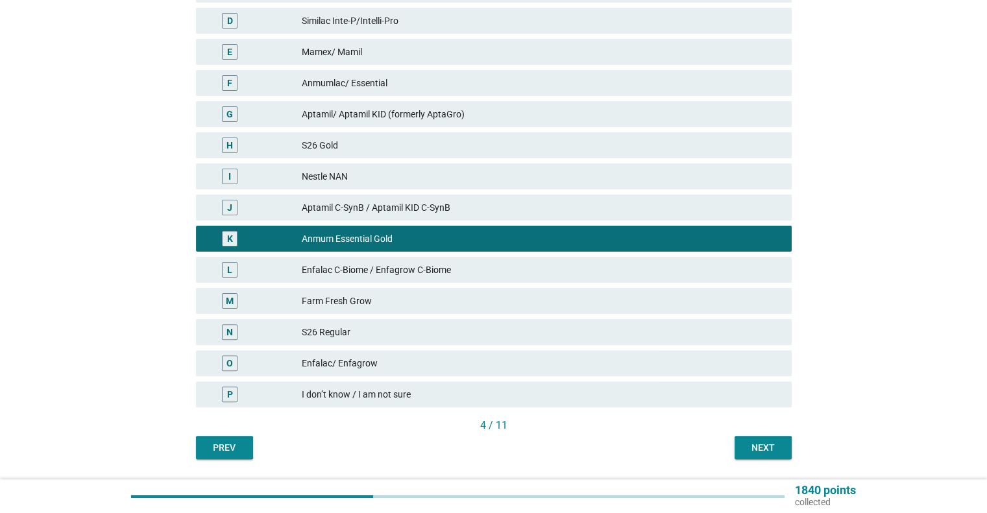
scroll to position [335, 0]
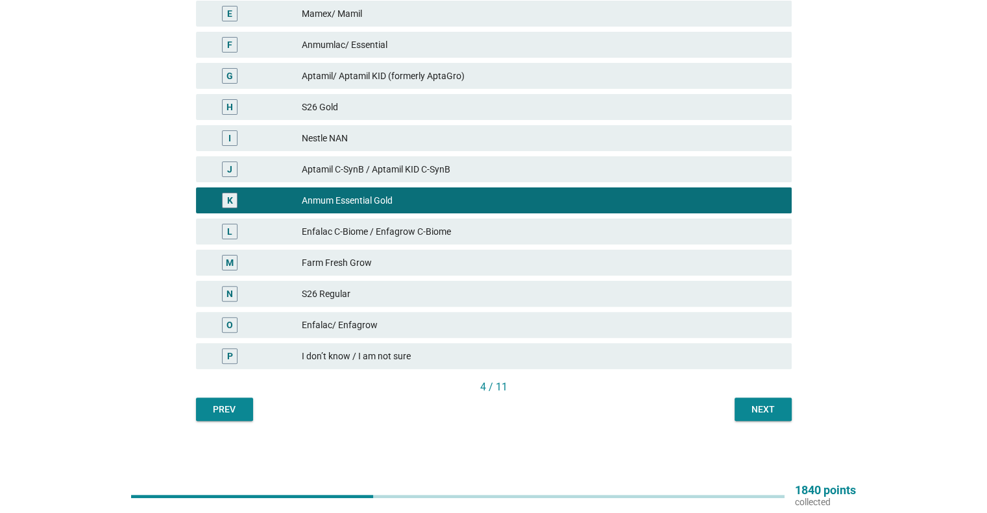
click at [752, 405] on div "Next" at bounding box center [763, 410] width 36 height 14
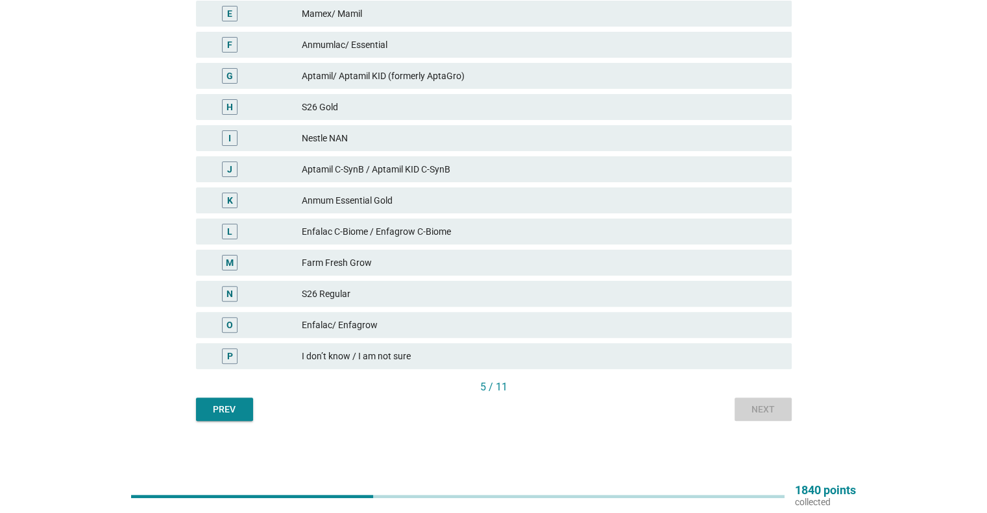
scroll to position [0, 0]
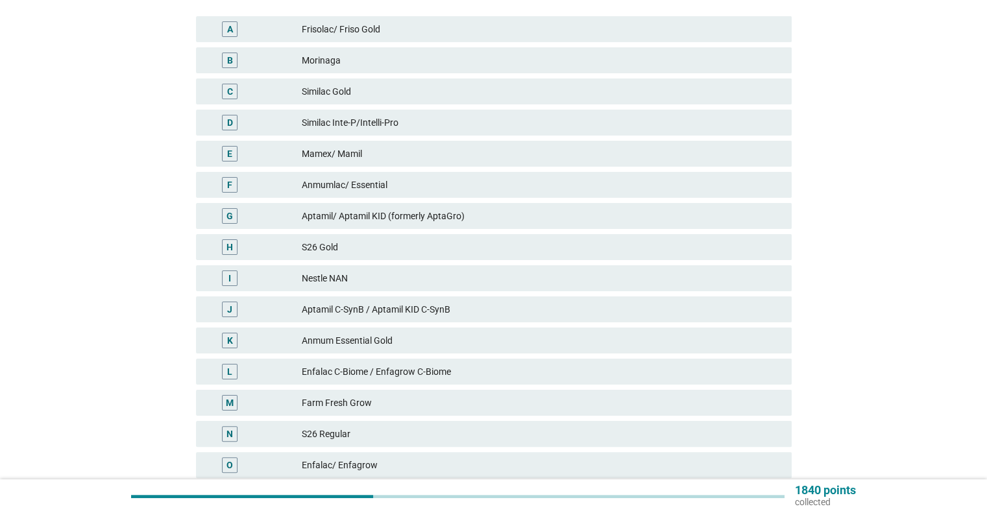
click at [473, 243] on div "S26 Gold" at bounding box center [541, 248] width 479 height 16
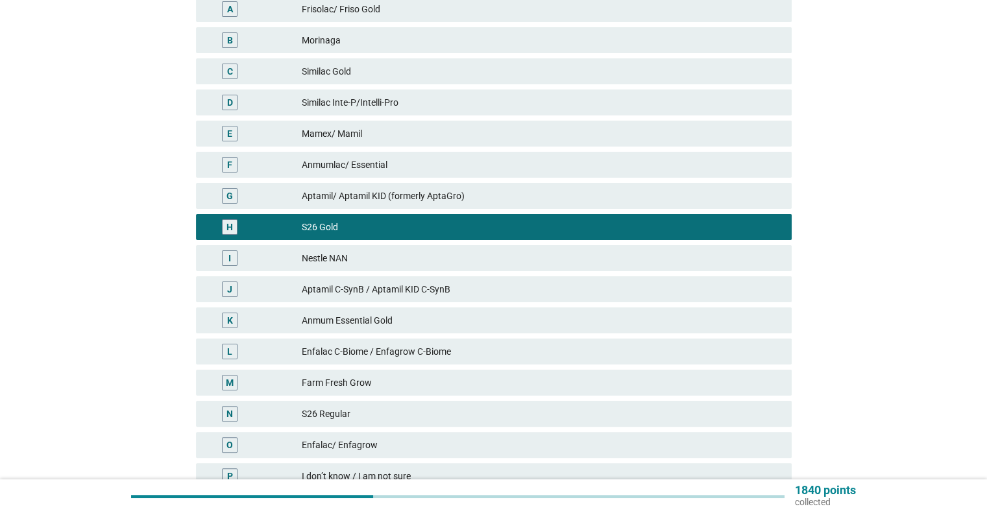
scroll to position [335, 0]
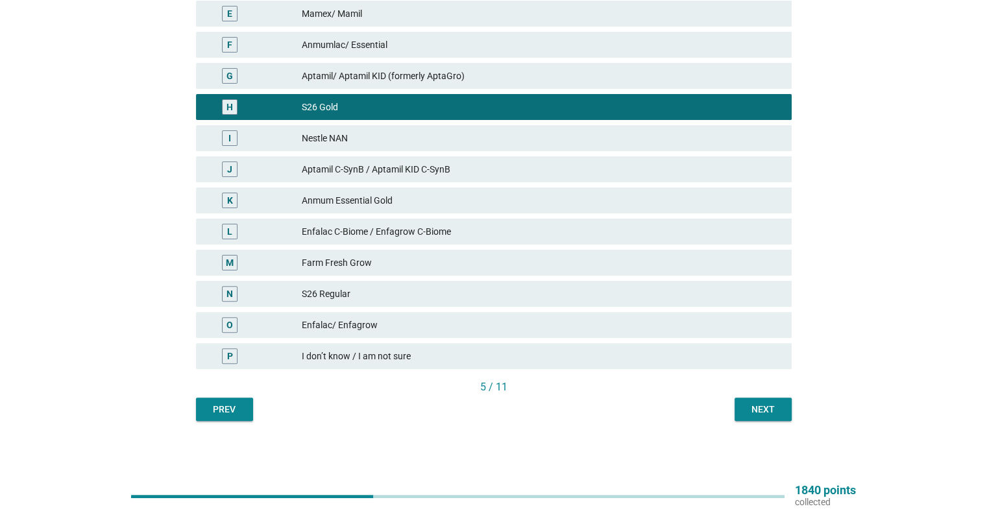
click at [761, 414] on div "Next" at bounding box center [763, 410] width 36 height 14
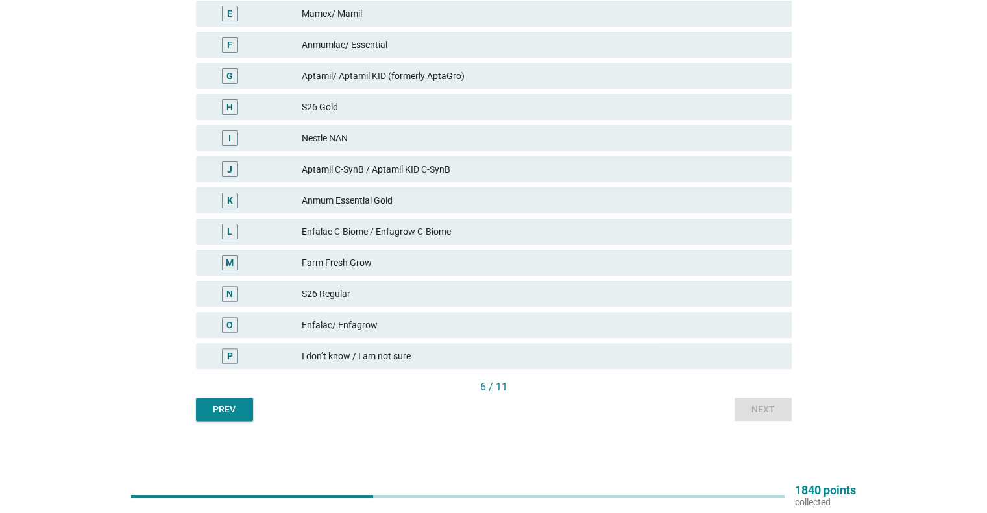
click at [550, 206] on div "Anmum Essential Gold" at bounding box center [541, 201] width 479 height 16
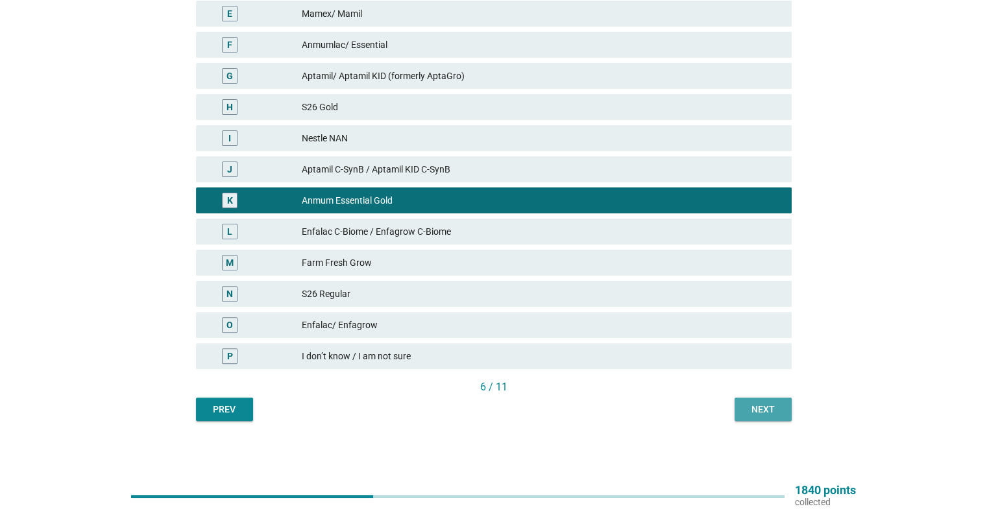
click at [765, 410] on div "Next" at bounding box center [763, 410] width 36 height 14
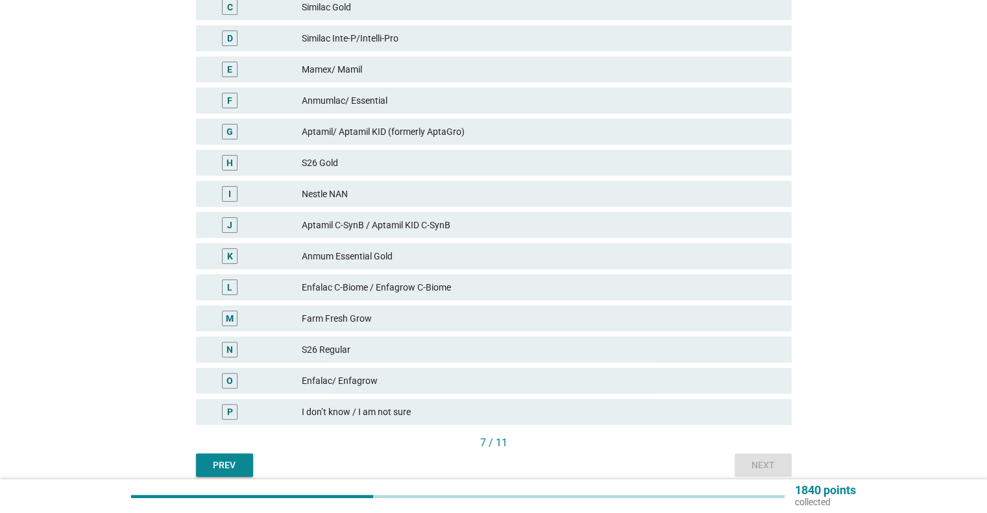
scroll to position [325, 0]
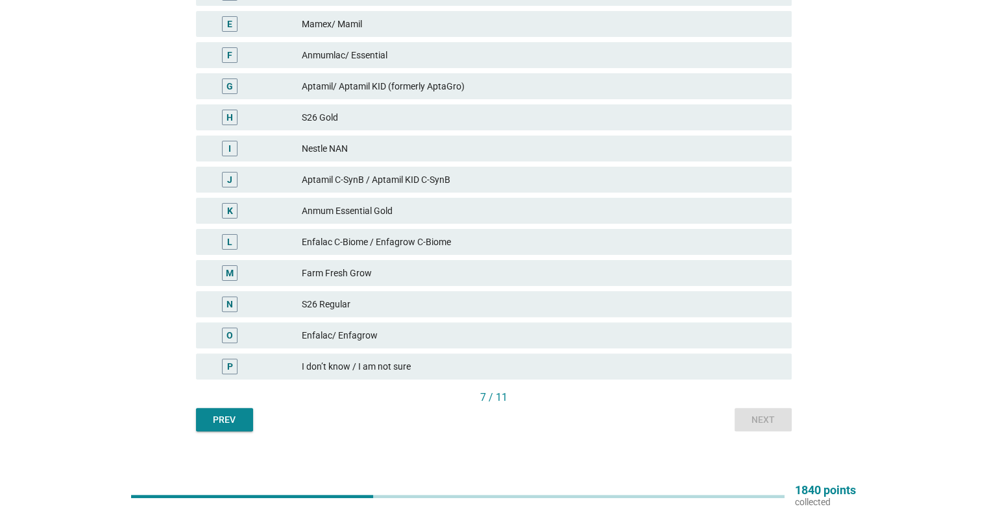
click at [494, 204] on div "Anmum Essential Gold" at bounding box center [541, 211] width 479 height 16
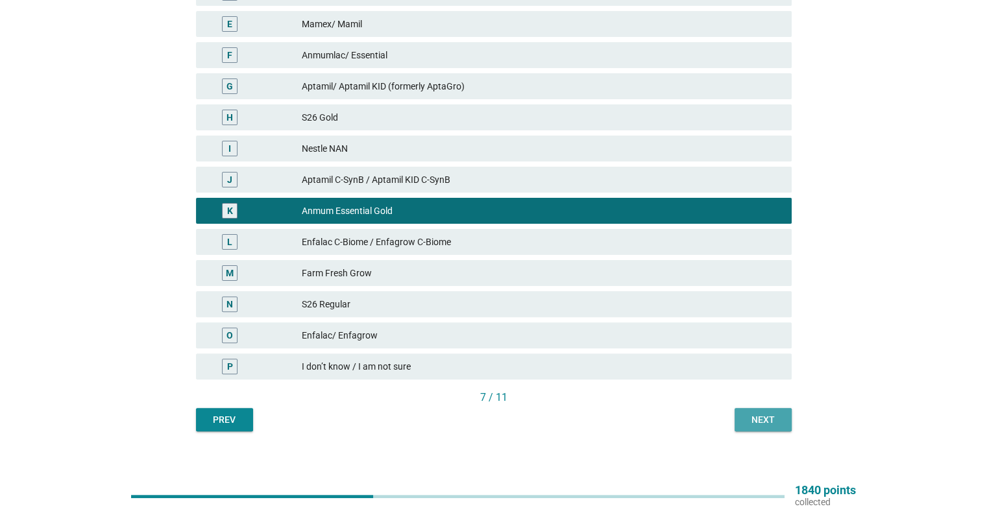
click at [776, 411] on button "Next" at bounding box center [763, 419] width 57 height 23
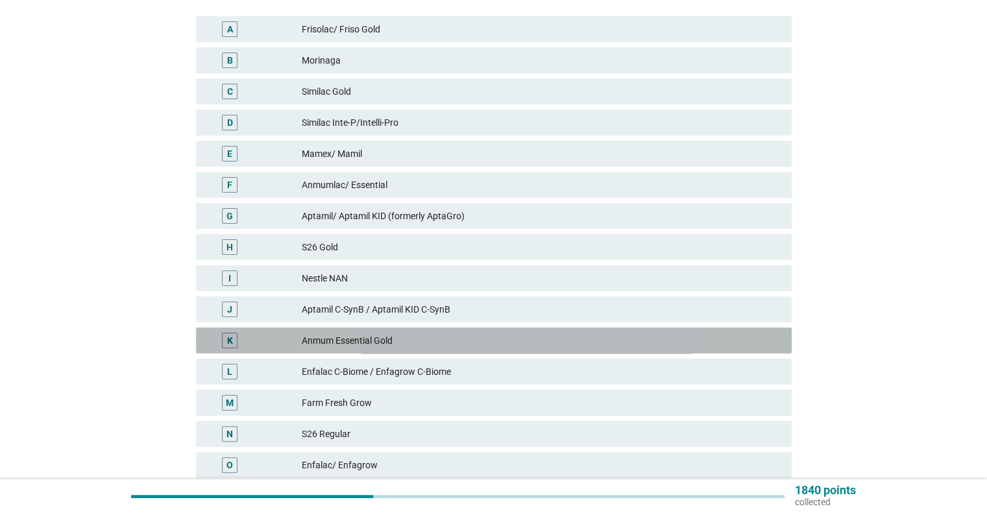
click at [356, 345] on div "Anmum Essential Gold" at bounding box center [541, 341] width 479 height 16
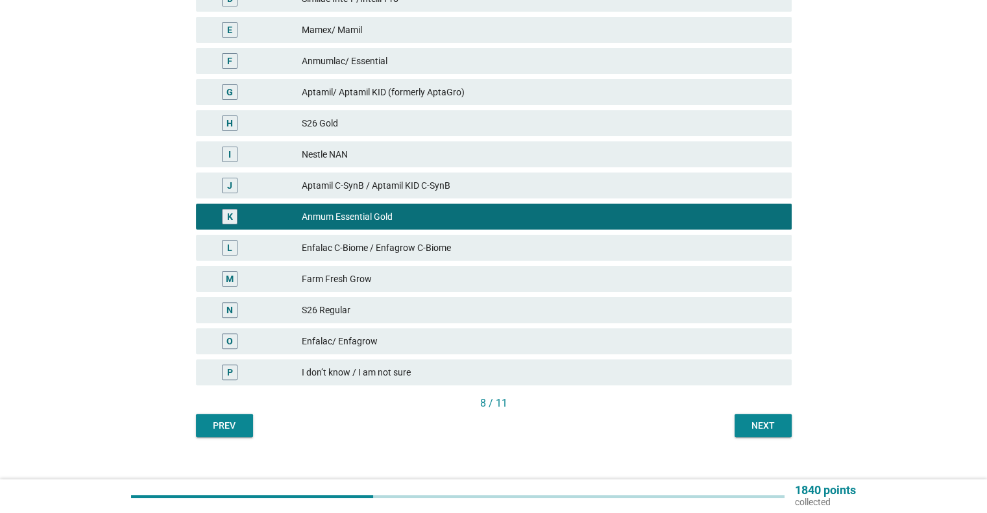
scroll to position [335, 0]
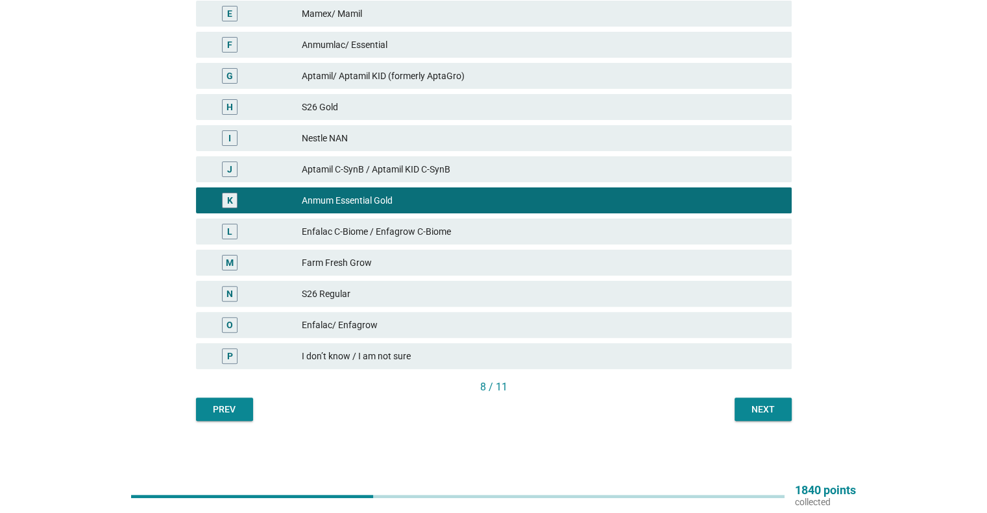
click at [754, 404] on div "Next" at bounding box center [763, 410] width 36 height 14
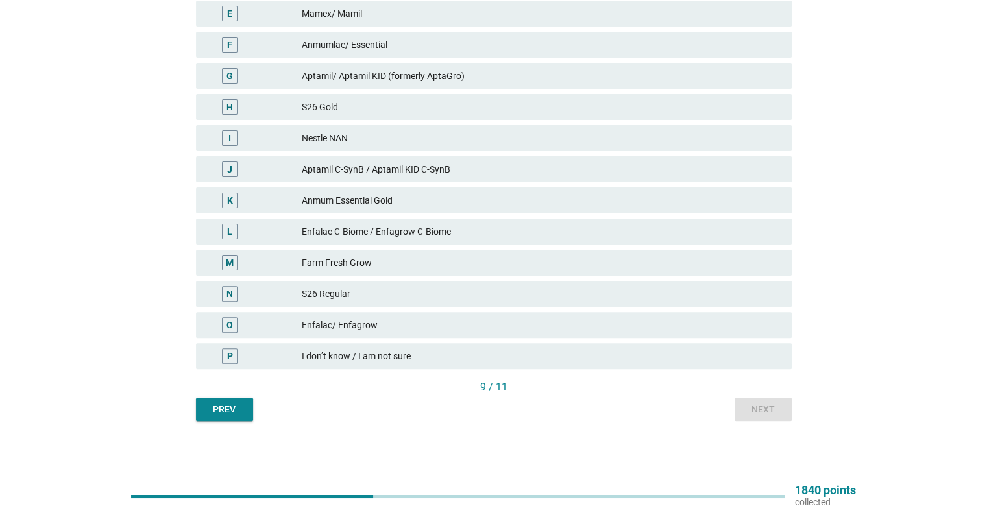
click at [556, 199] on div "Anmum Essential Gold" at bounding box center [541, 201] width 479 height 16
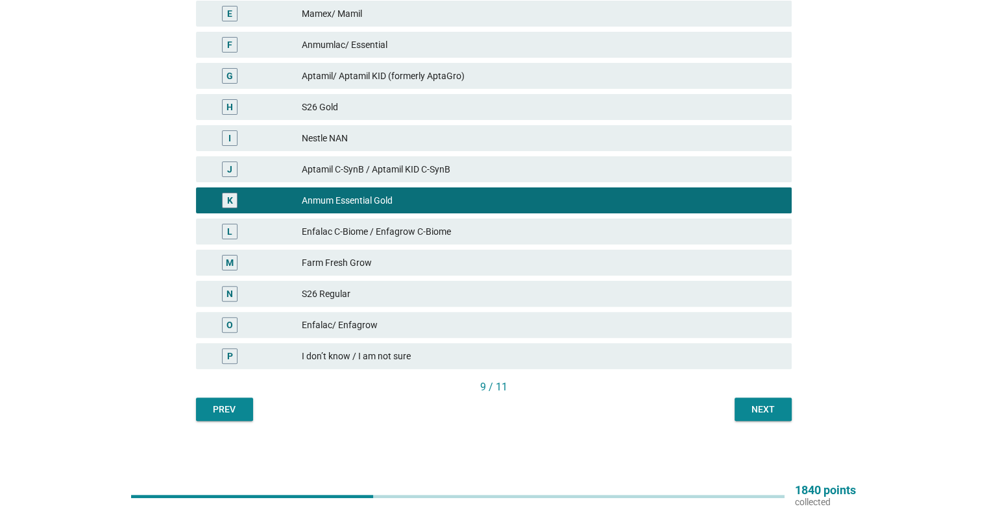
click at [756, 409] on div "Next" at bounding box center [763, 410] width 36 height 14
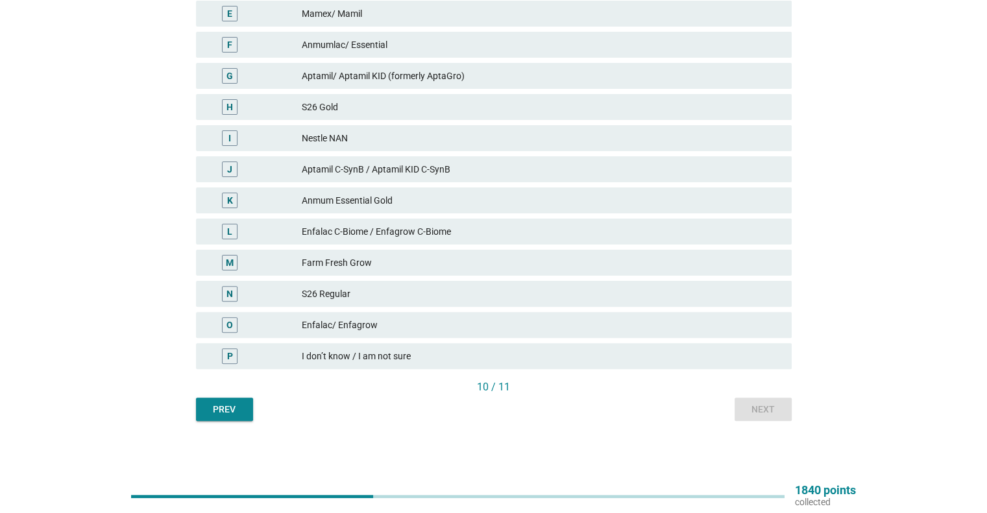
click at [400, 198] on div "Anmum Essential Gold" at bounding box center [541, 201] width 479 height 16
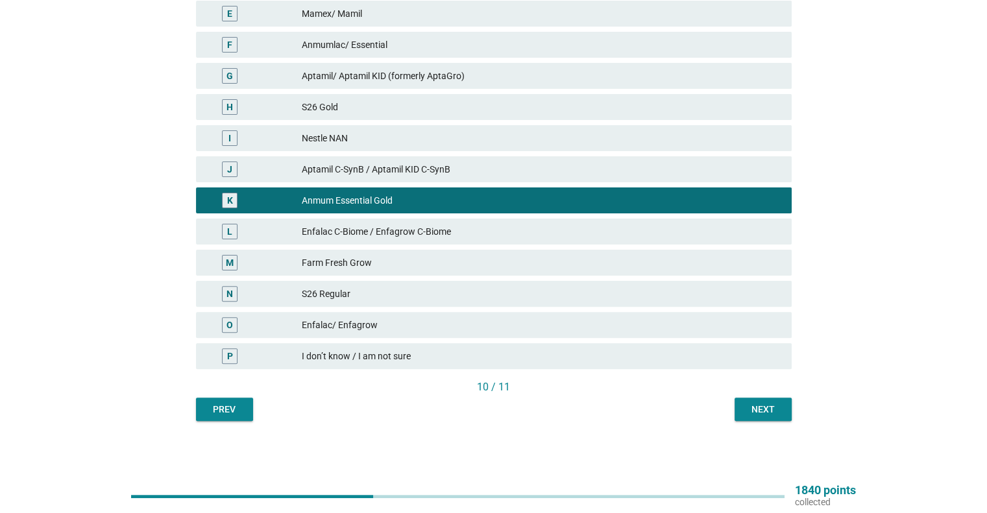
click at [758, 412] on div "Next" at bounding box center [763, 410] width 36 height 14
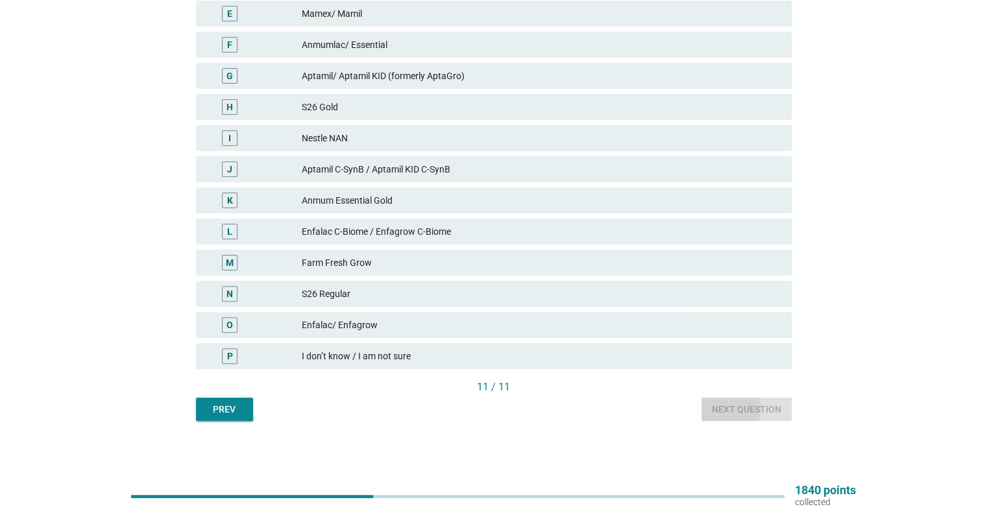
scroll to position [0, 0]
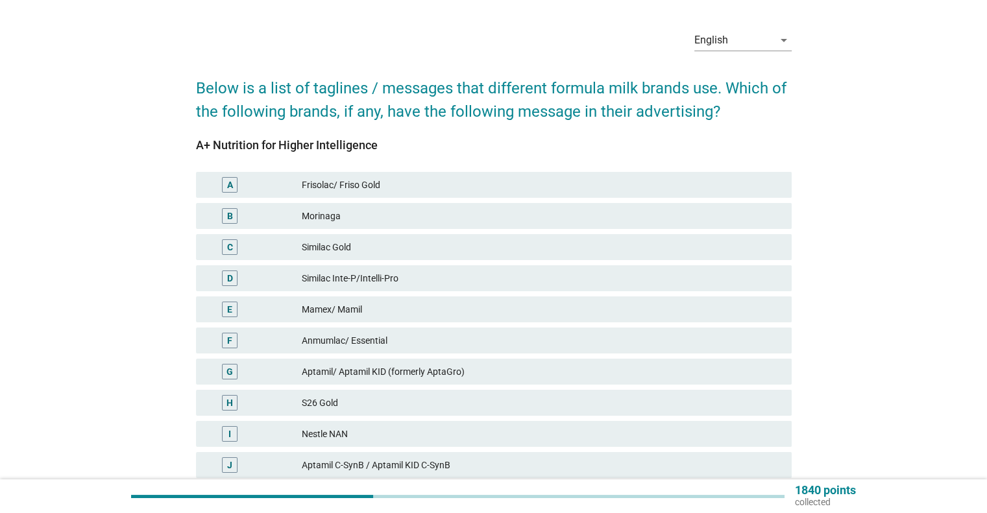
click at [439, 393] on div "A Frisolac/ Friso Gold B Morinaga C Similac Gold D Similac Inte-P/Intelli-Pro E…" at bounding box center [493, 418] width 601 height 499
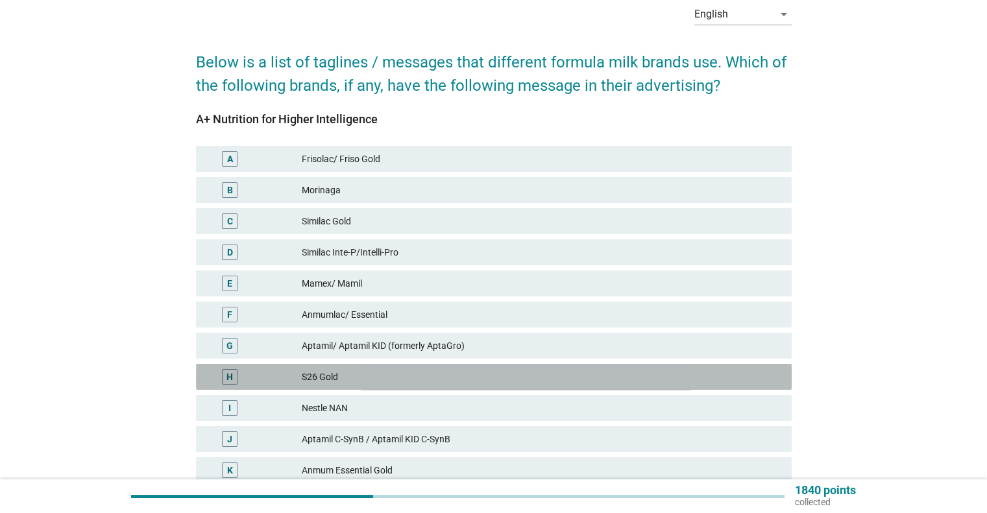
click at [462, 384] on div "S26 Gold" at bounding box center [541, 377] width 479 height 16
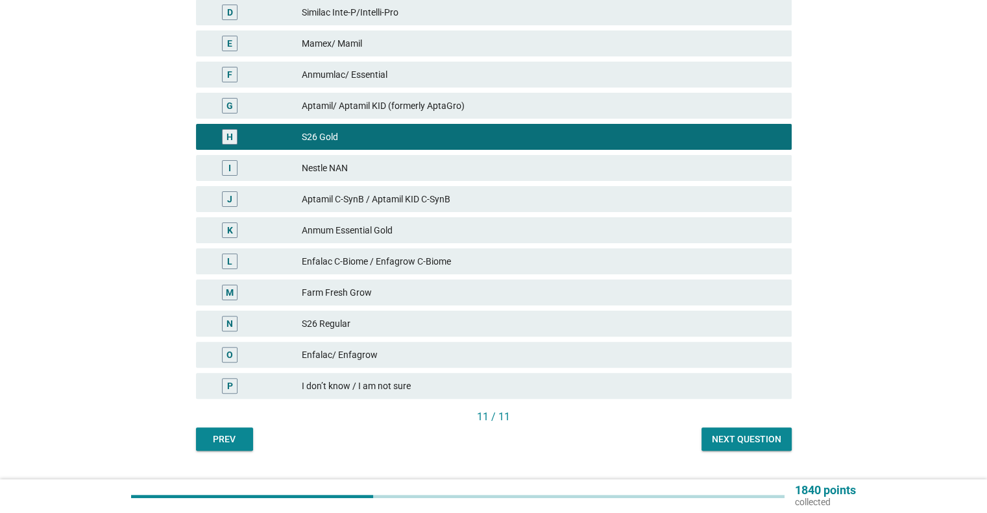
scroll to position [325, 0]
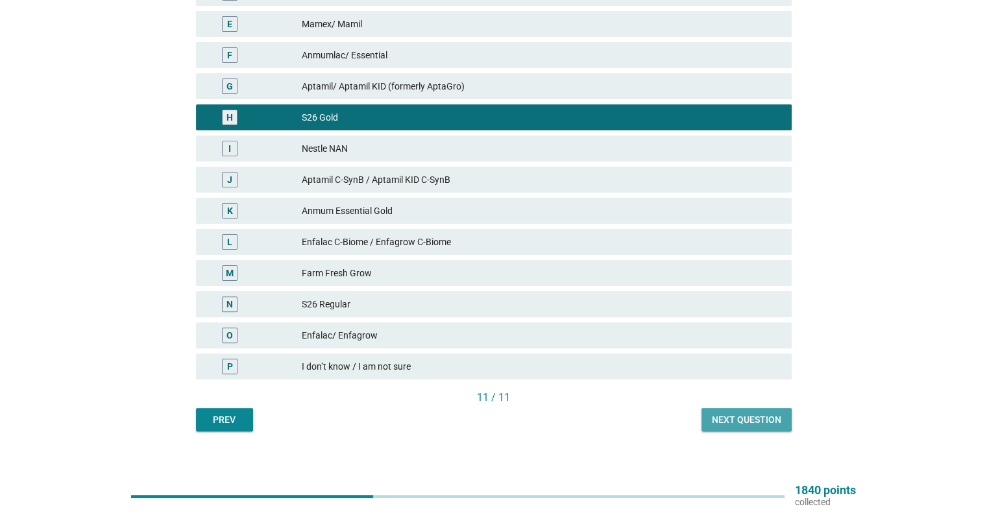
click at [787, 415] on button "Next question" at bounding box center [747, 419] width 90 height 23
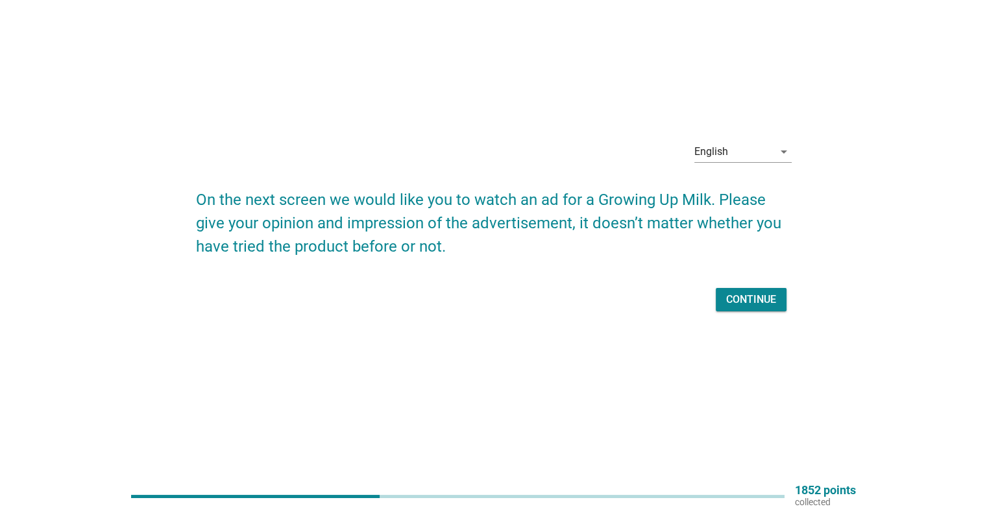
scroll to position [0, 0]
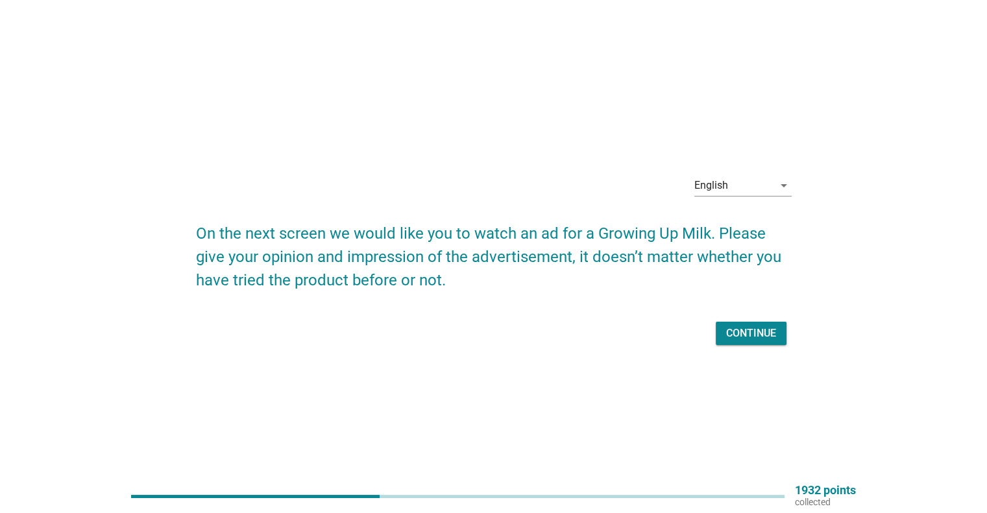
click at [770, 326] on div "Continue" at bounding box center [751, 334] width 50 height 16
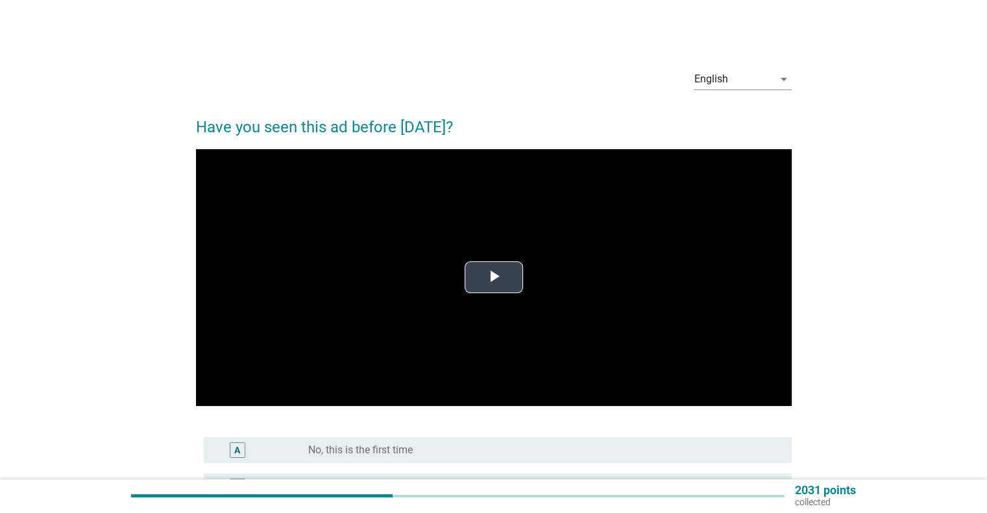
click at [494, 278] on span "Video Player" at bounding box center [494, 278] width 0 height 0
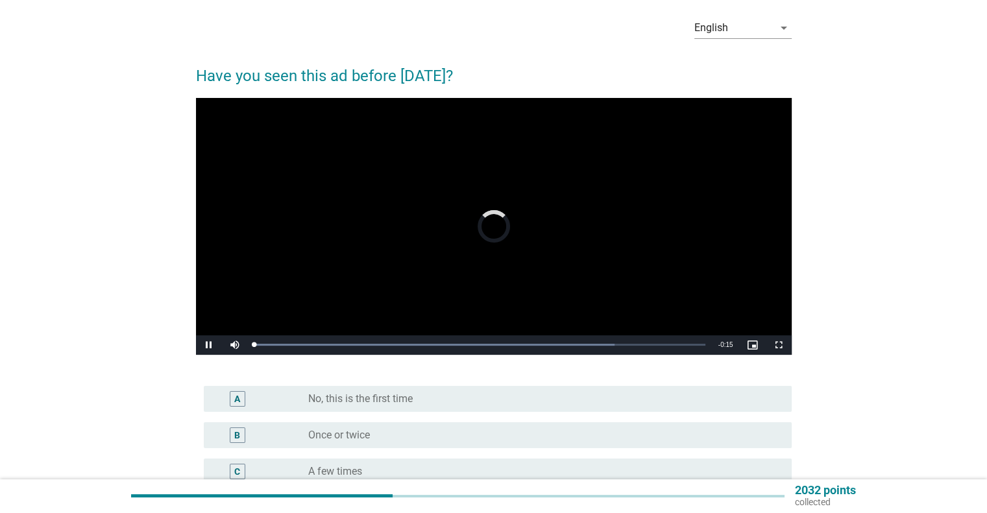
scroll to position [195, 0]
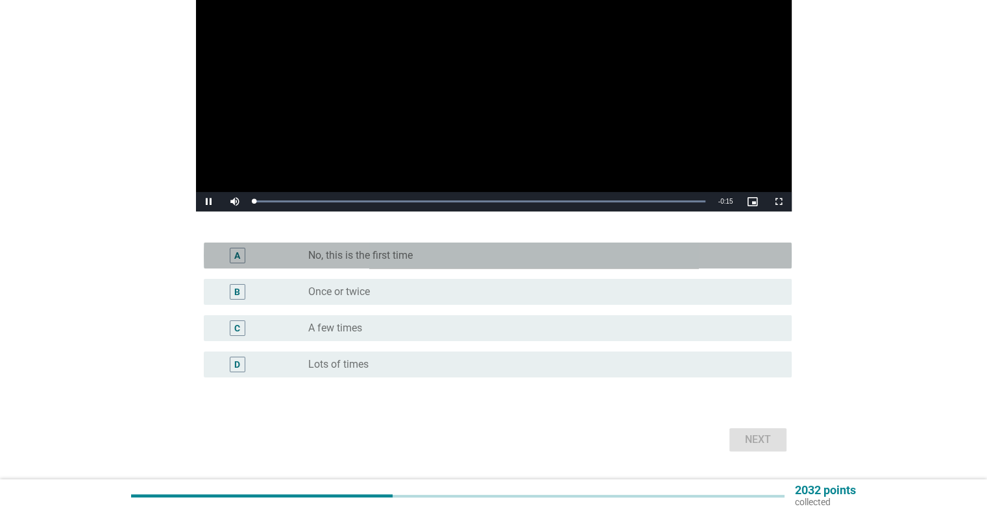
click at [428, 253] on div "radio_button_unchecked No, this is the first time" at bounding box center [539, 255] width 462 height 13
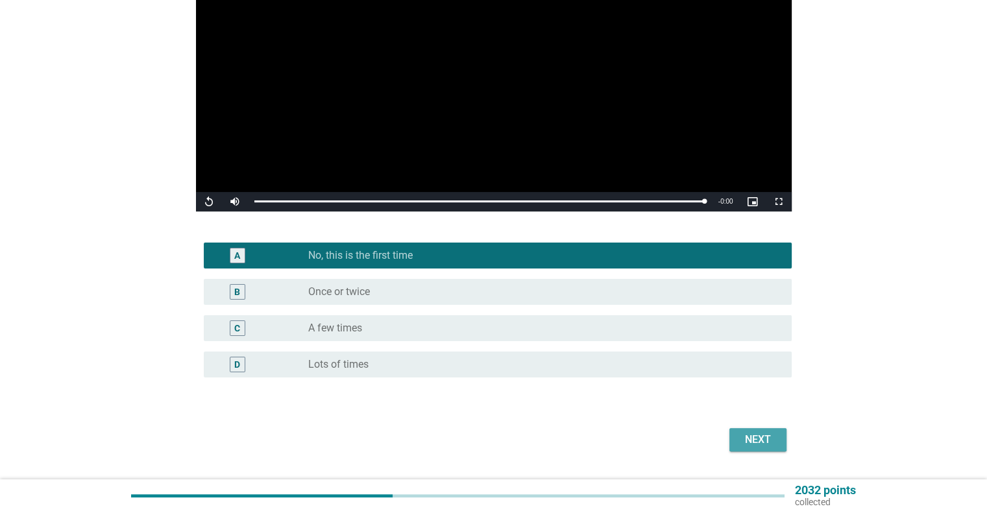
click at [743, 433] on div "Next" at bounding box center [758, 440] width 36 height 16
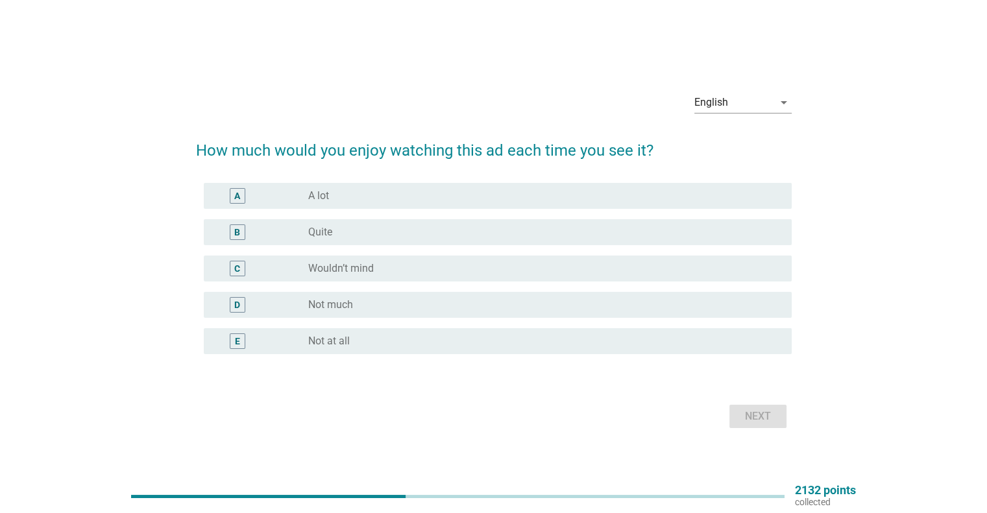
click at [439, 206] on div "A radio_button_unchecked A lot" at bounding box center [498, 196] width 588 height 26
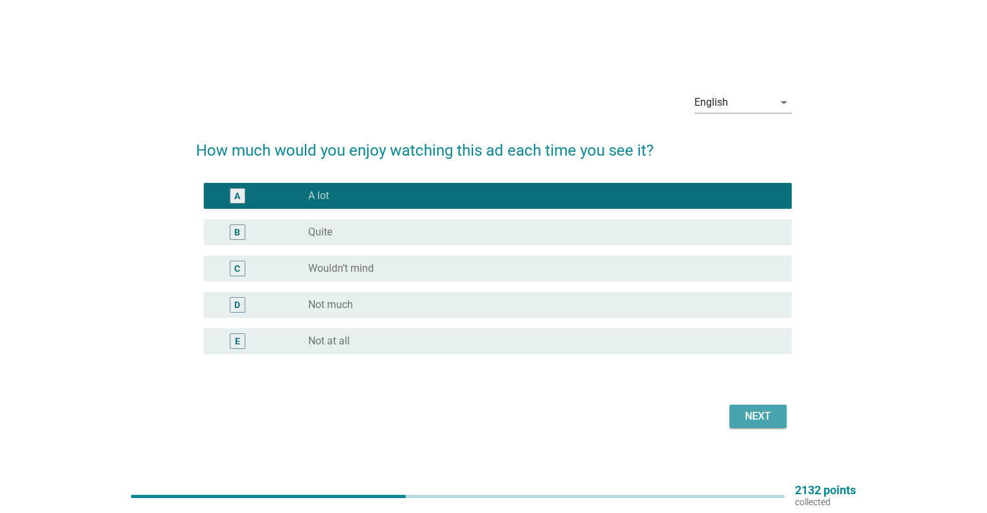
click at [766, 421] on div "Next" at bounding box center [758, 417] width 36 height 16
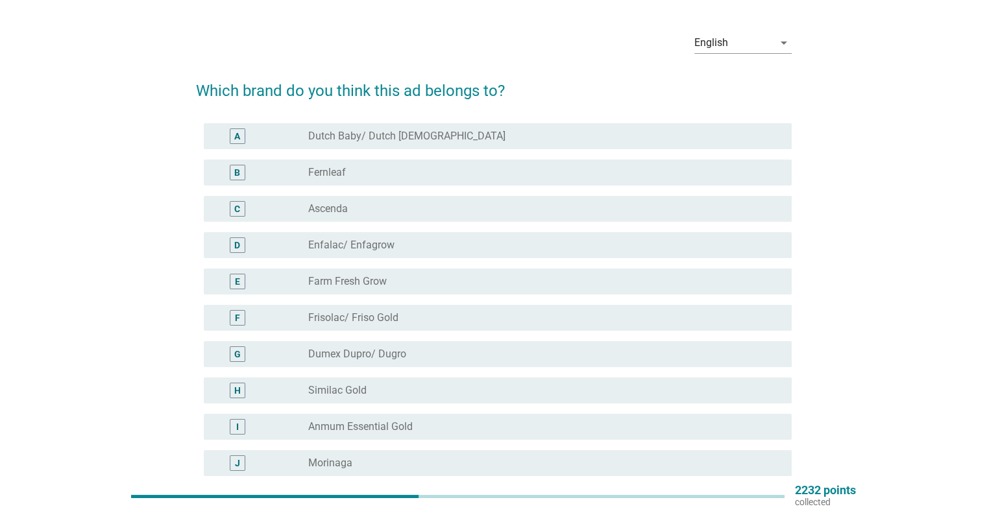
scroll to position [65, 0]
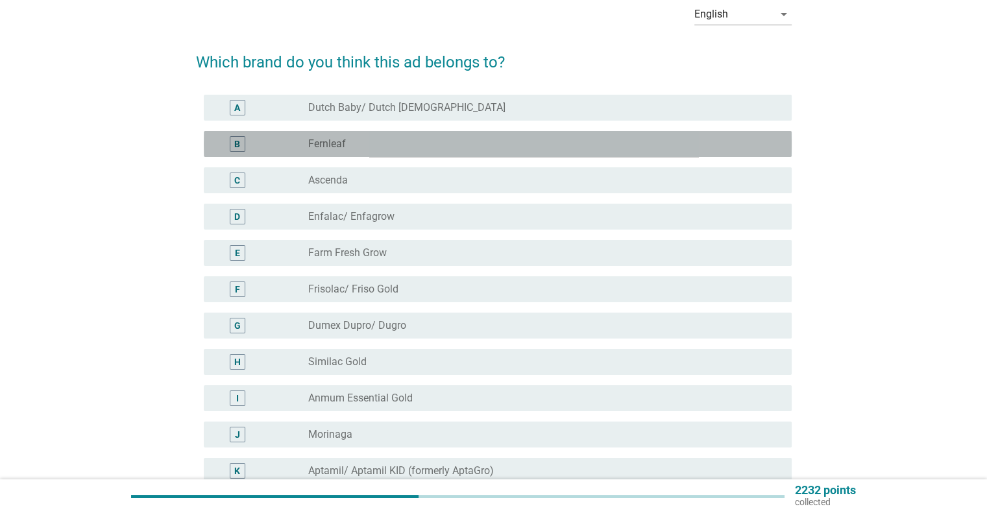
click at [408, 147] on div "radio_button_unchecked Fernleaf" at bounding box center [539, 144] width 462 height 13
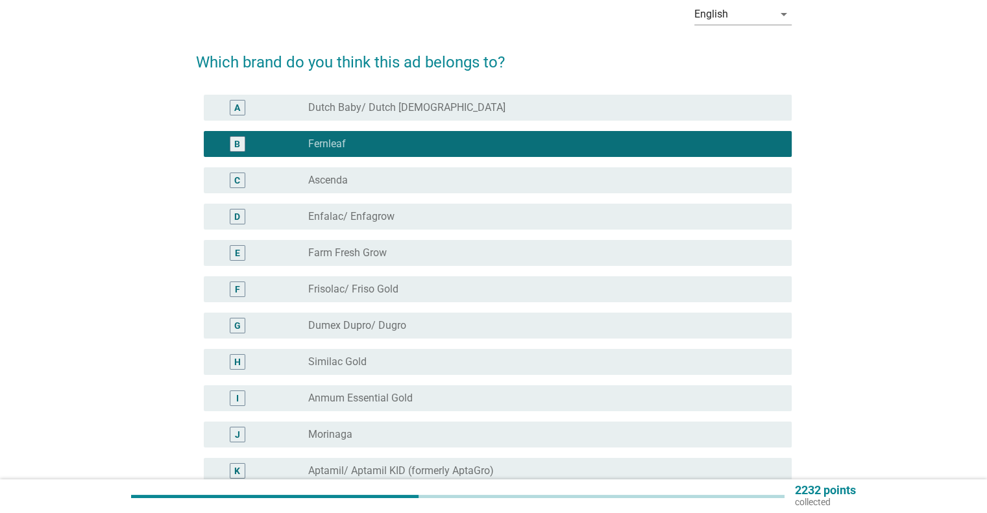
click at [586, 138] on div "radio_button_checked Fernleaf" at bounding box center [539, 144] width 462 height 13
click at [595, 108] on div "radio_button_unchecked Dutch Baby/ [DEMOGRAPHIC_DATA] [DEMOGRAPHIC_DATA]" at bounding box center [539, 107] width 462 height 13
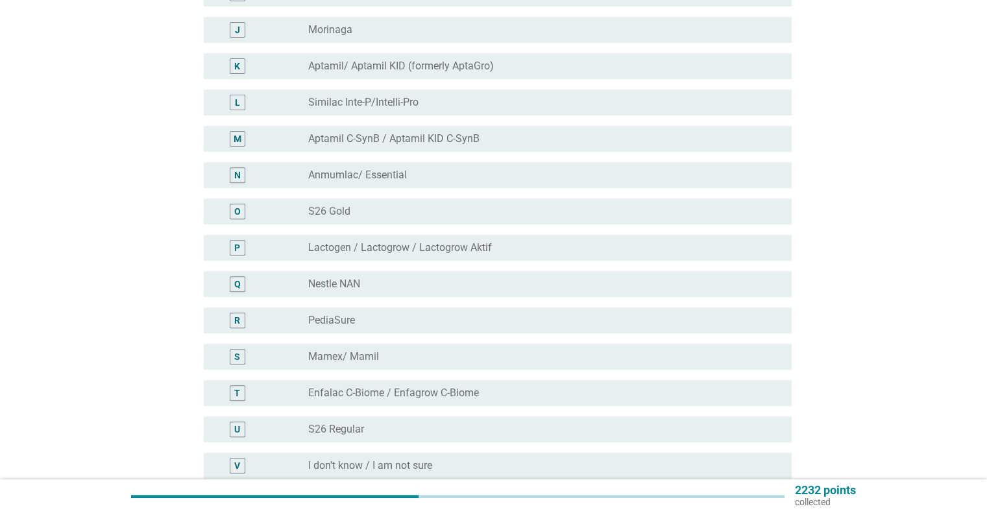
scroll to position [605, 0]
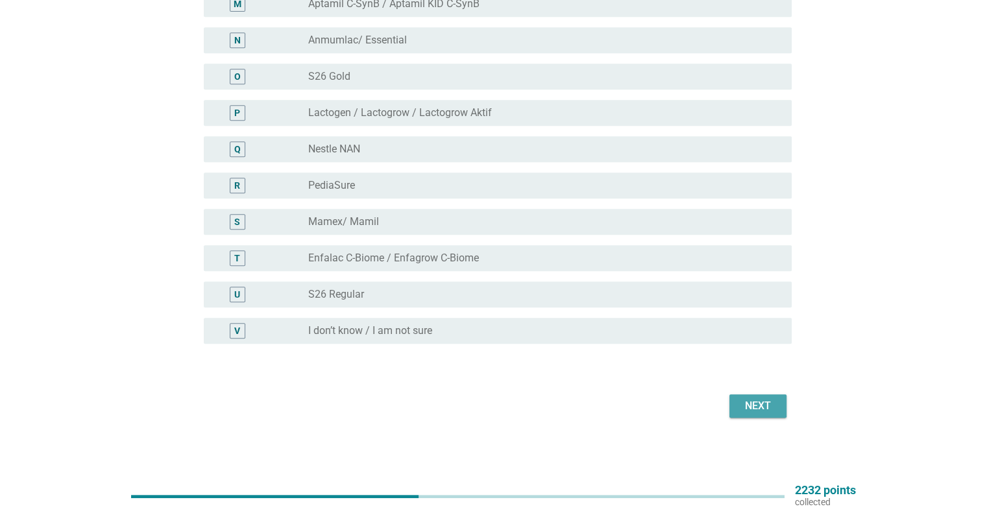
click at [764, 402] on div "Next" at bounding box center [758, 407] width 36 height 16
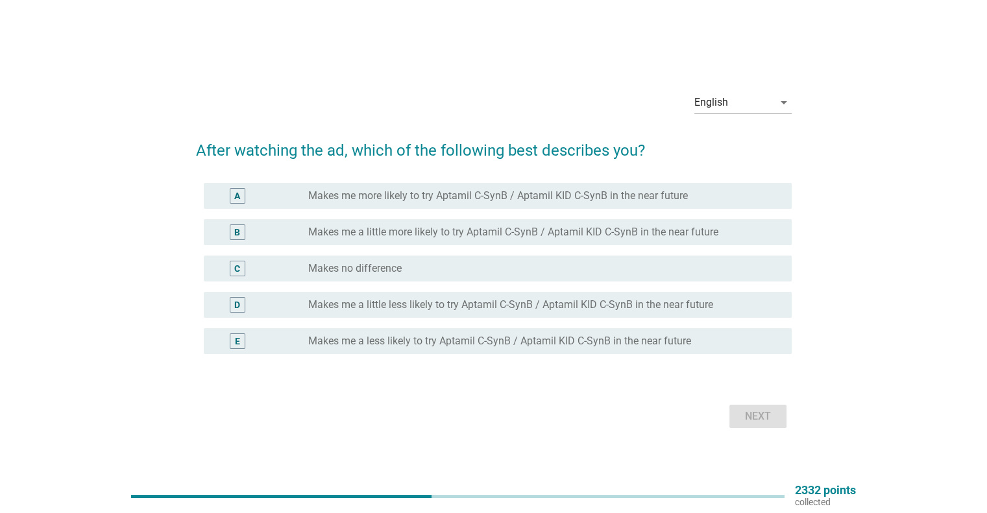
click at [617, 228] on label "Makes me a little more likely to try Aptamil C-SynB / Aptamil KID C-SynB in the…" at bounding box center [513, 232] width 410 height 13
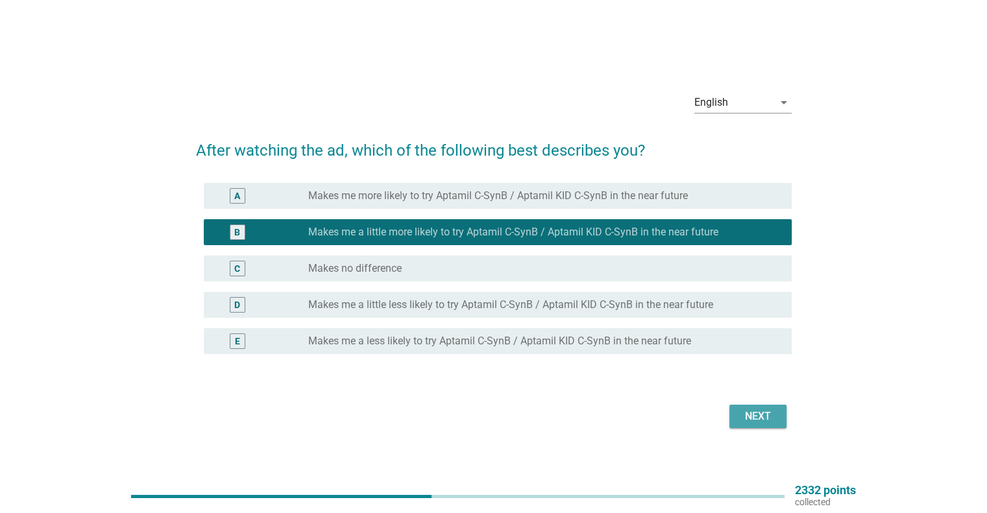
click at [752, 426] on button "Next" at bounding box center [758, 416] width 57 height 23
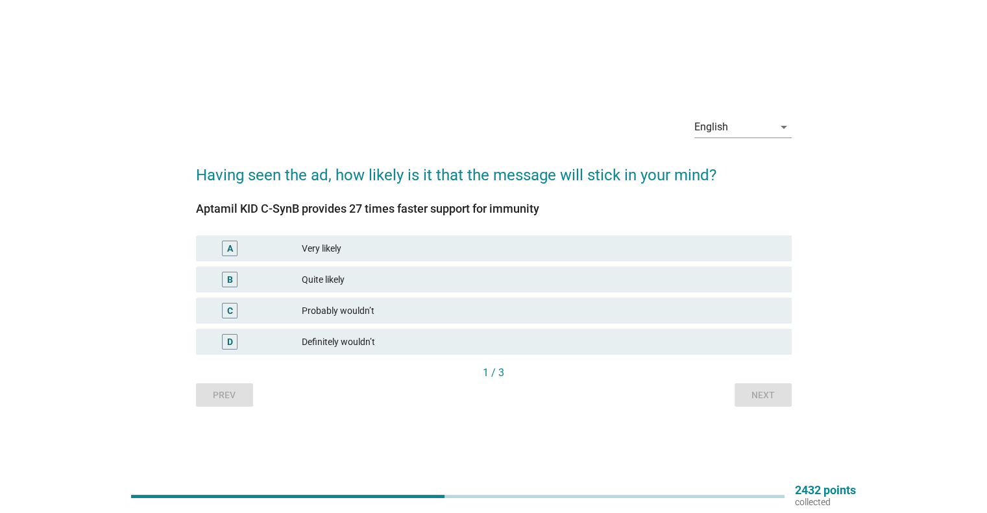
click at [515, 283] on div "Quite likely" at bounding box center [541, 280] width 479 height 16
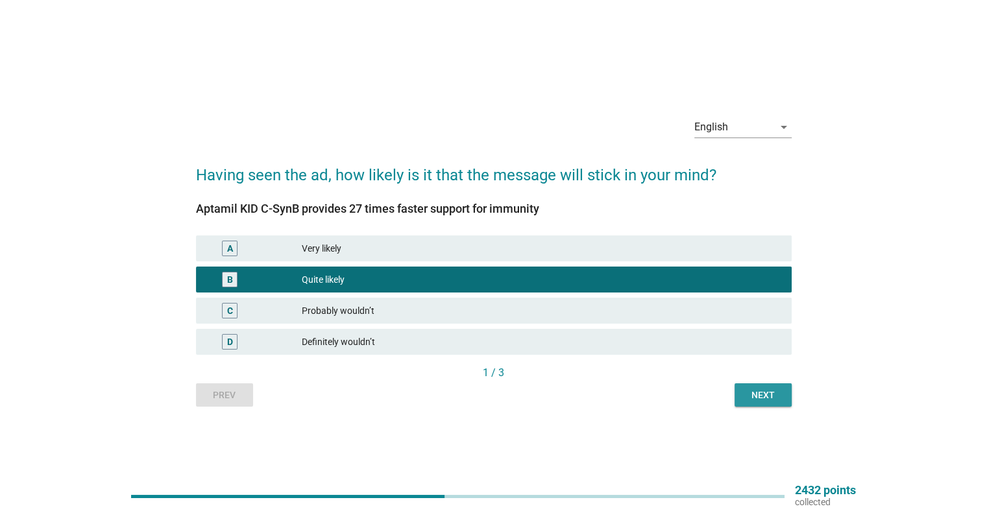
click at [787, 395] on button "Next" at bounding box center [763, 395] width 57 height 23
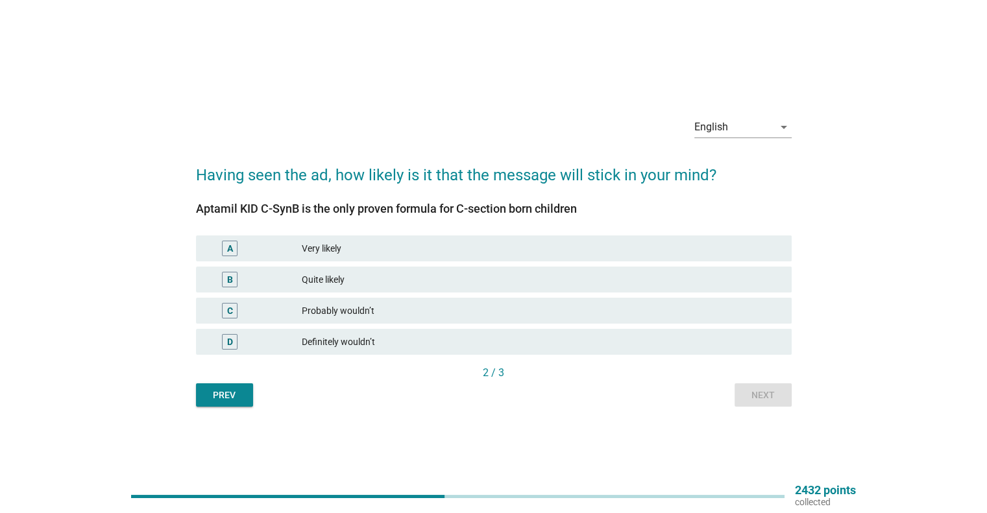
click at [559, 236] on div "A Very likely" at bounding box center [494, 249] width 596 height 26
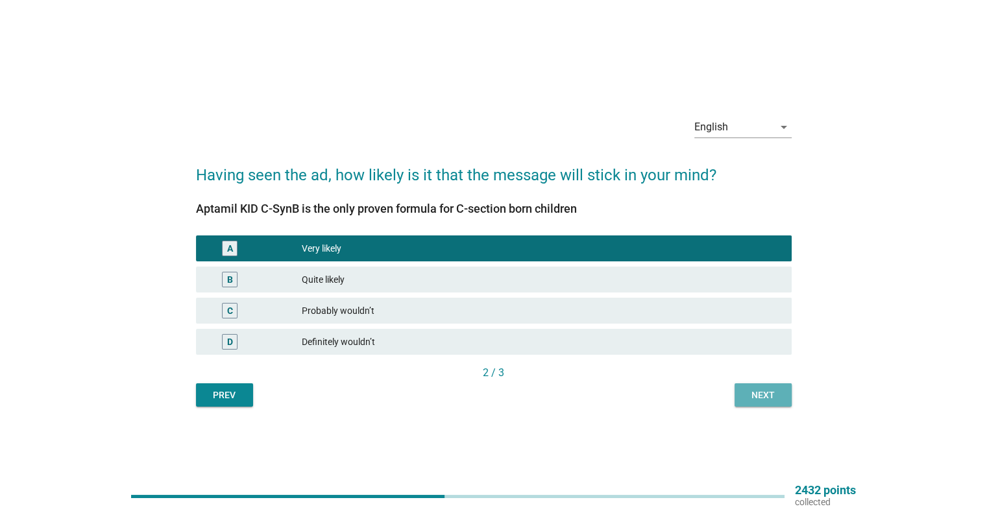
click at [751, 386] on button "Next" at bounding box center [763, 395] width 57 height 23
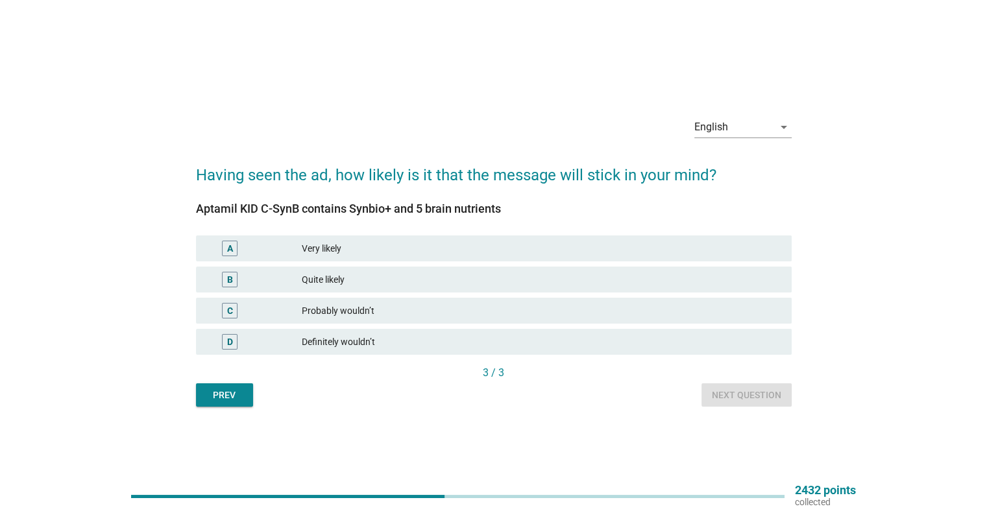
click at [580, 283] on div "Quite likely" at bounding box center [541, 280] width 479 height 16
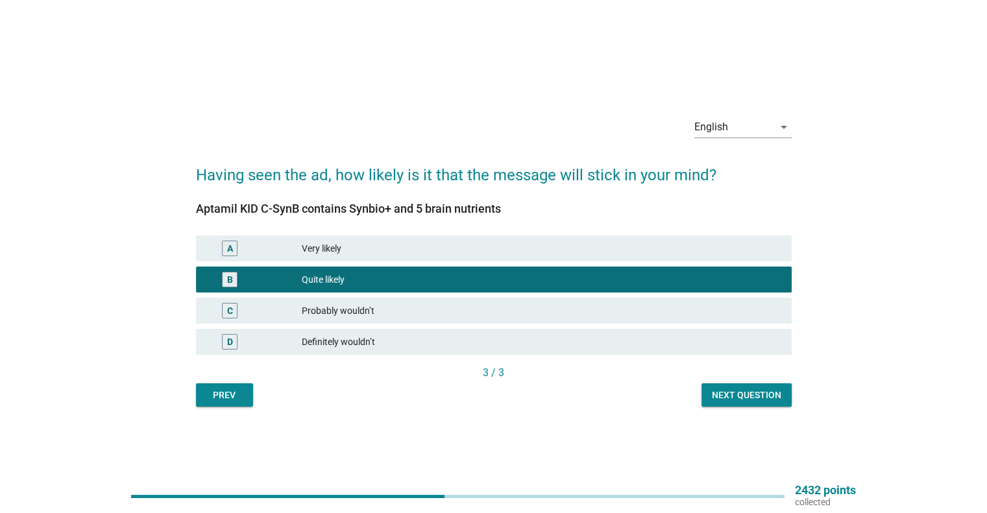
click at [776, 399] on div "Next question" at bounding box center [746, 396] width 69 height 14
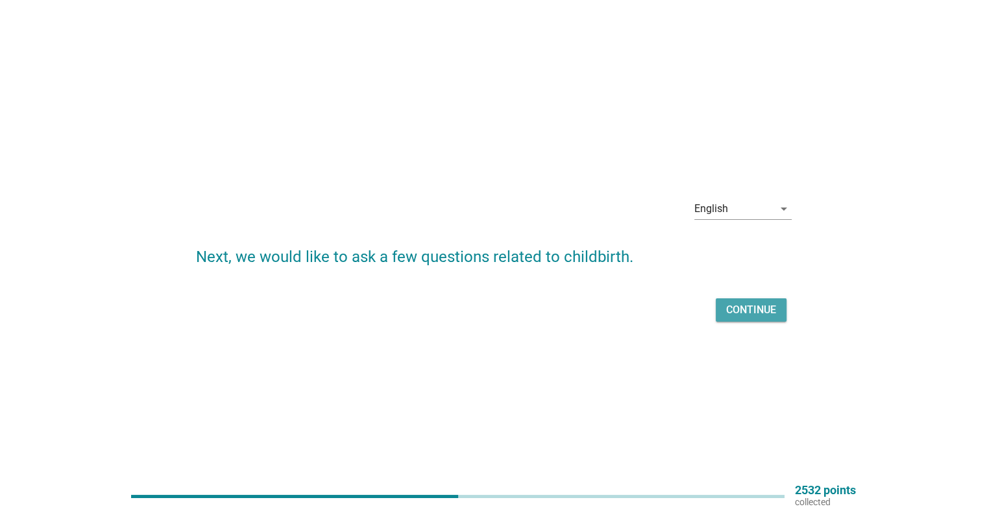
click at [738, 313] on div "Continue" at bounding box center [751, 310] width 50 height 16
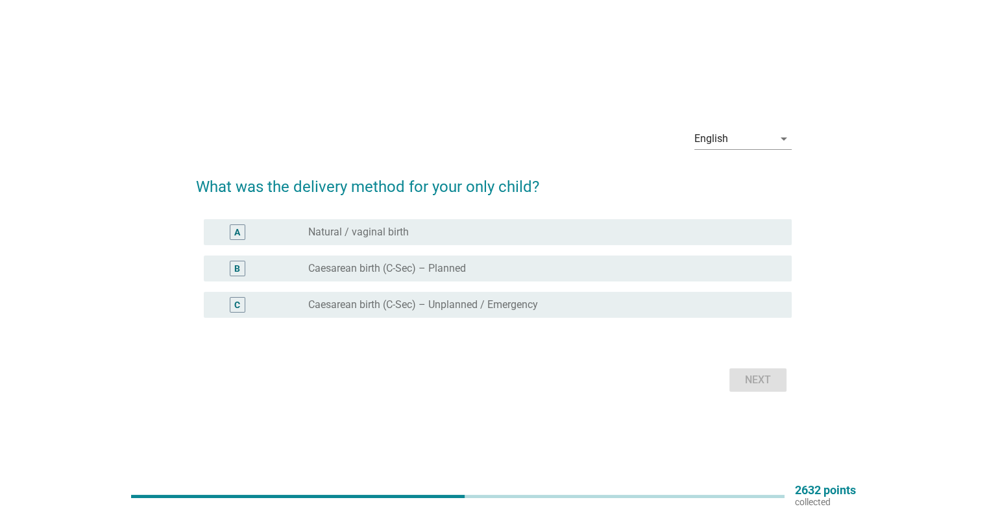
click at [495, 234] on div "radio_button_unchecked Natural / vaginal birth" at bounding box center [539, 232] width 462 height 13
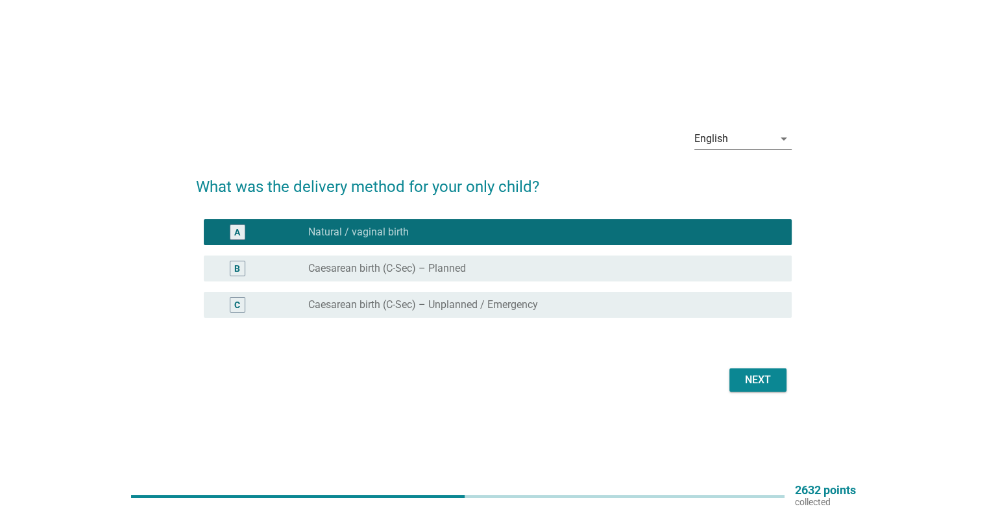
click at [771, 373] on div "Next" at bounding box center [758, 381] width 36 height 16
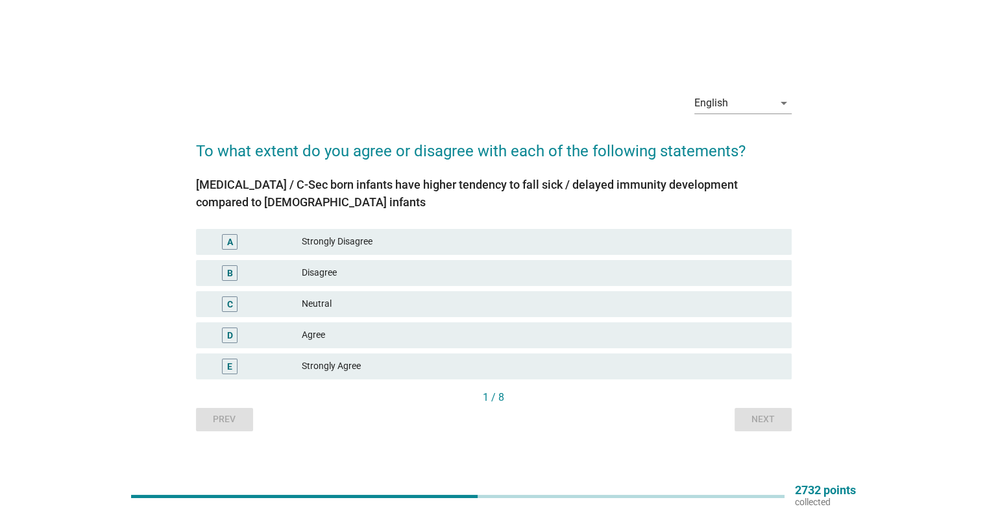
click at [406, 332] on div "Agree" at bounding box center [541, 336] width 479 height 16
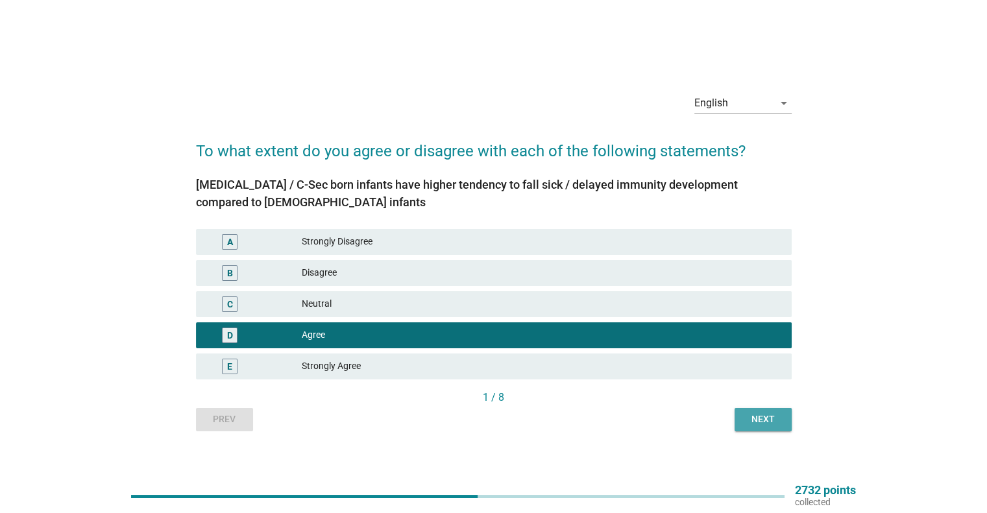
click at [749, 413] on div "Next" at bounding box center [763, 420] width 36 height 14
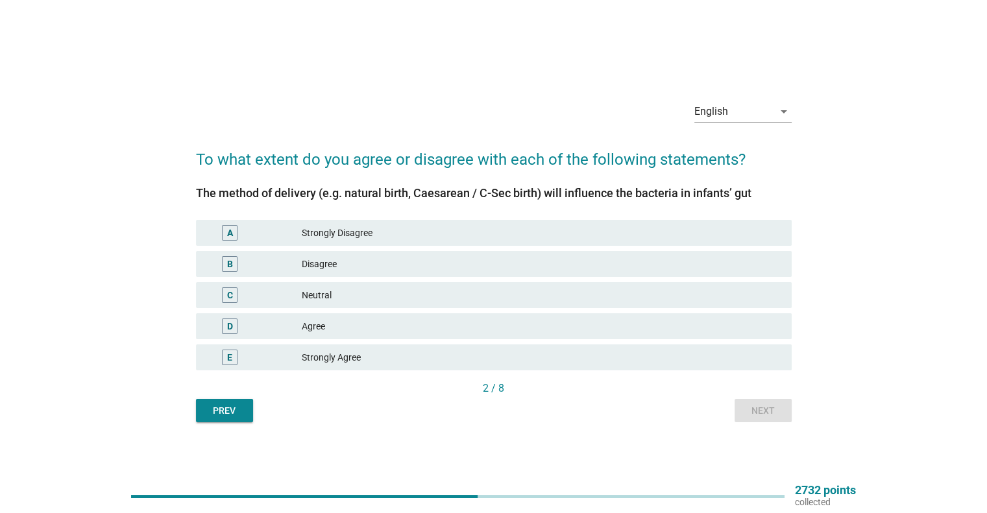
click at [439, 307] on div "C Neutral" at bounding box center [494, 295] width 596 height 26
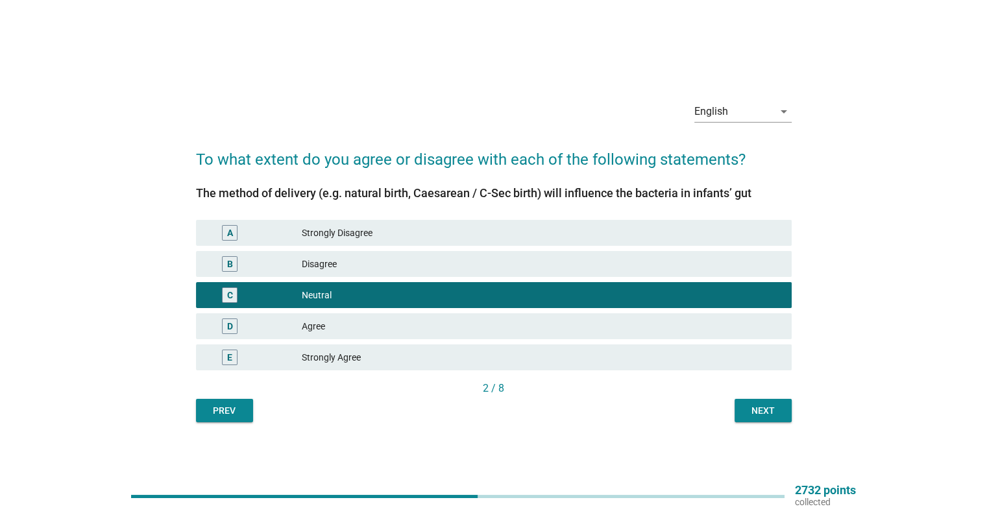
click at [445, 277] on div "B Disagree" at bounding box center [493, 264] width 601 height 31
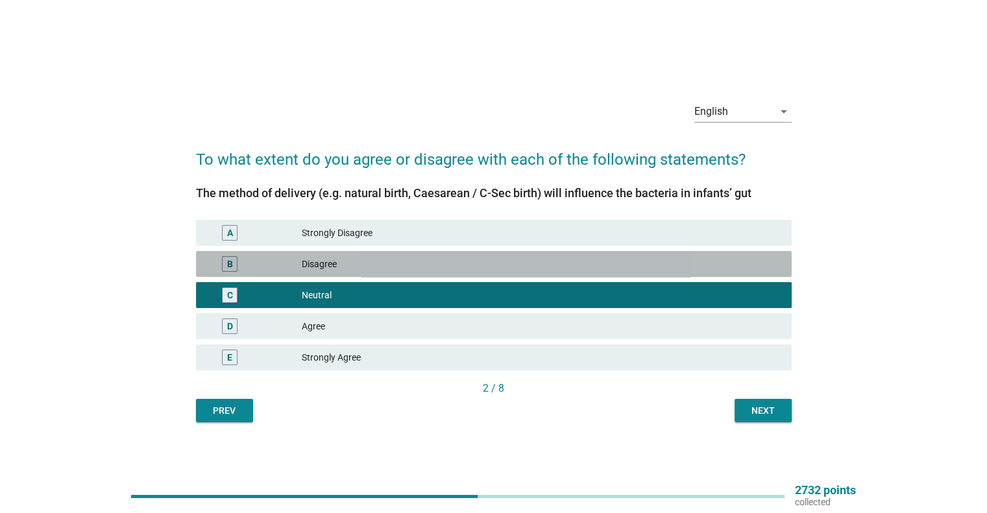
click at [632, 271] on div "Disagree" at bounding box center [541, 264] width 479 height 16
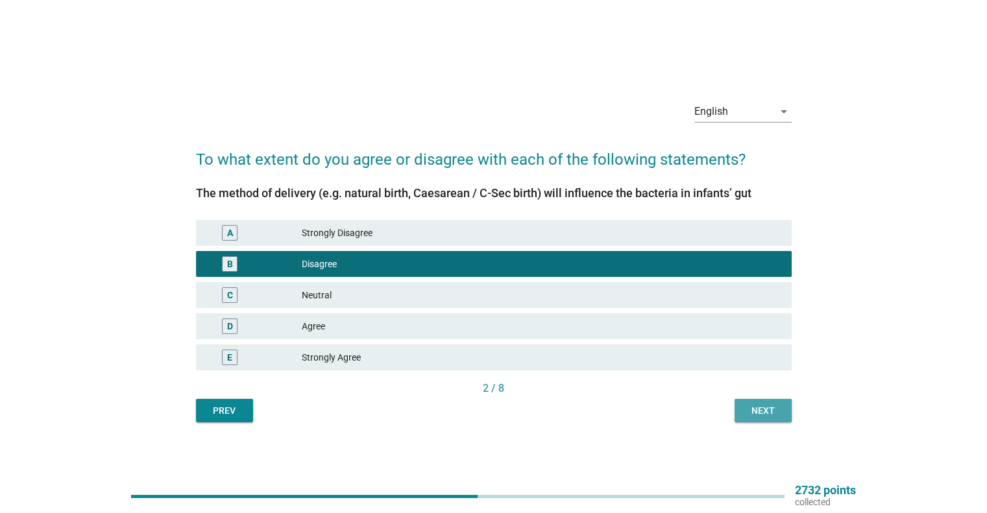
click at [745, 411] on div "Next" at bounding box center [763, 411] width 36 height 14
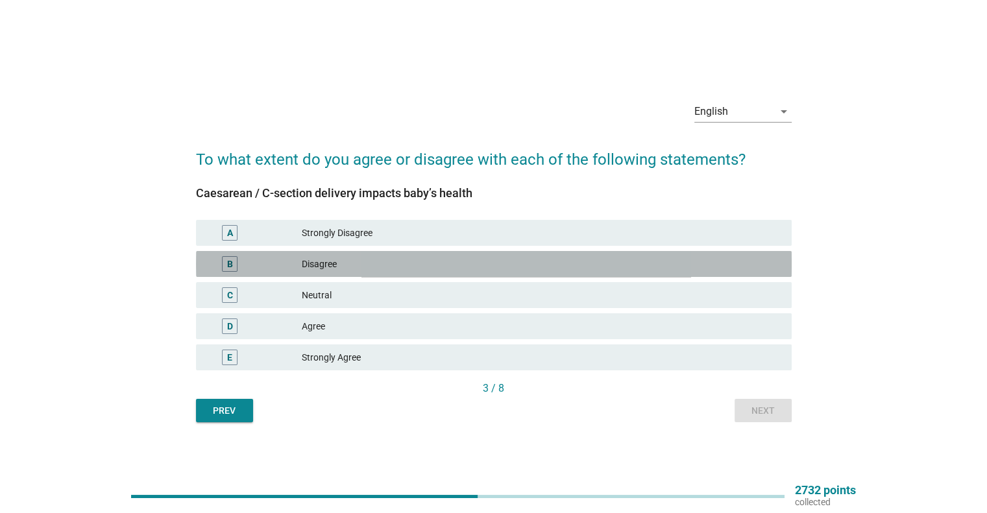
click at [554, 253] on div "B Disagree" at bounding box center [494, 264] width 596 height 26
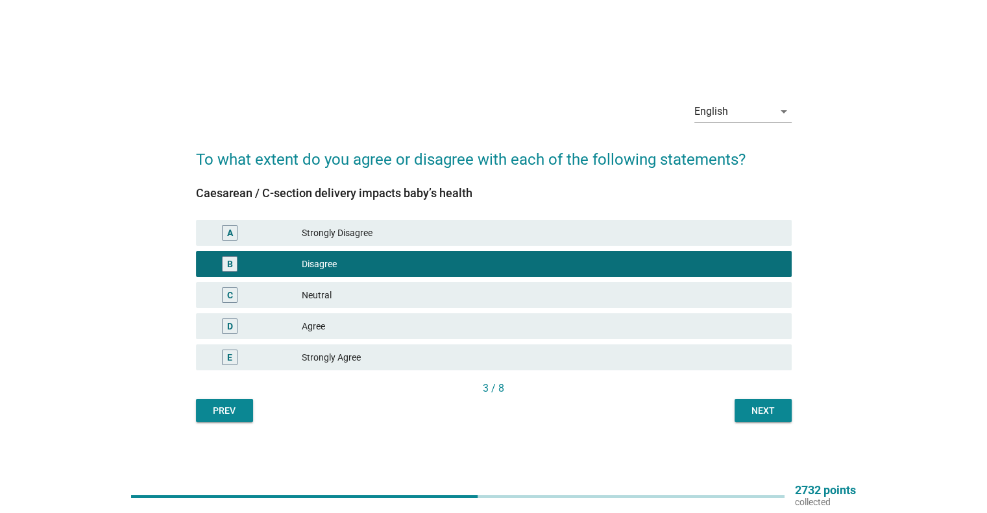
click at [770, 412] on div "Next" at bounding box center [763, 411] width 36 height 14
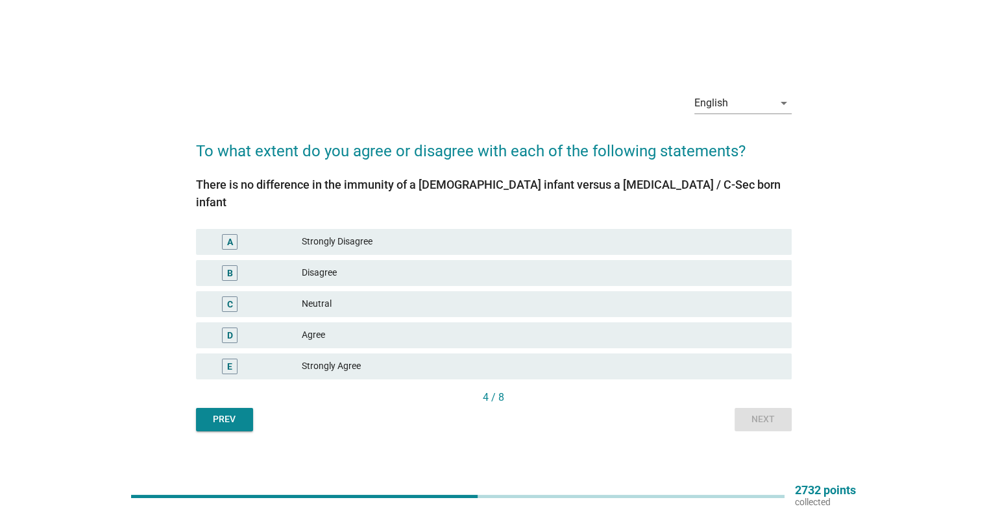
click at [504, 234] on div "Strongly Disagree" at bounding box center [541, 242] width 479 height 16
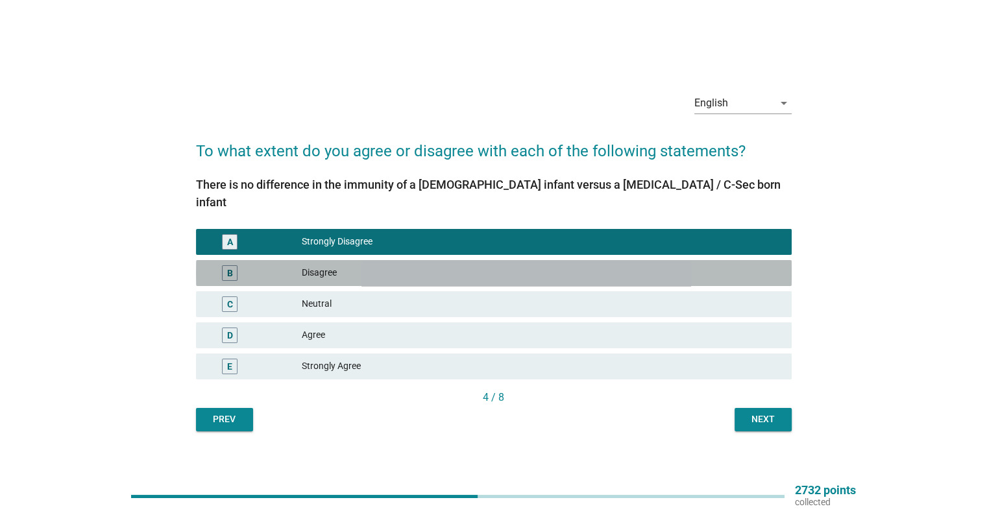
click at [614, 274] on div "B Disagree" at bounding box center [494, 273] width 596 height 26
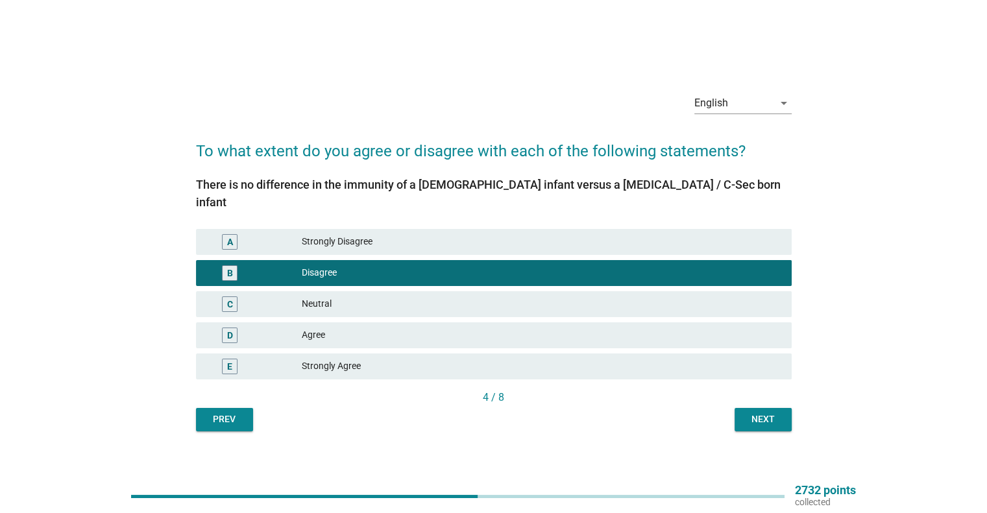
click at [726, 323] on div "D Agree" at bounding box center [494, 336] width 596 height 26
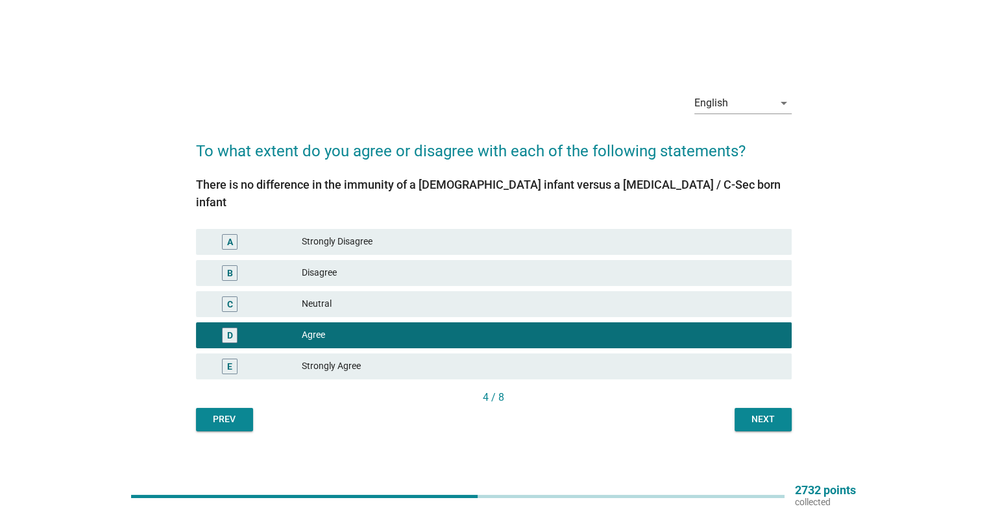
click at [695, 297] on div "Neutral" at bounding box center [541, 305] width 479 height 16
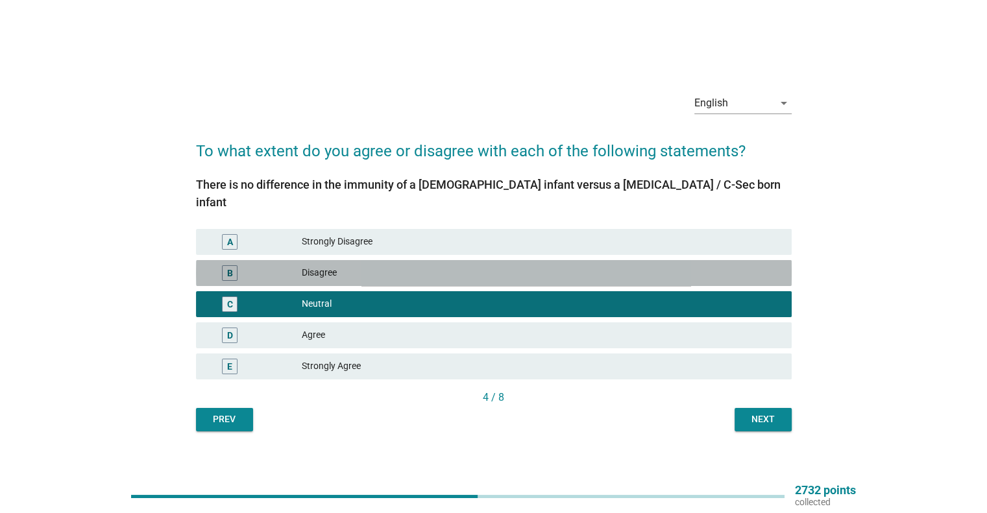
click at [691, 269] on div "Disagree" at bounding box center [541, 273] width 479 height 16
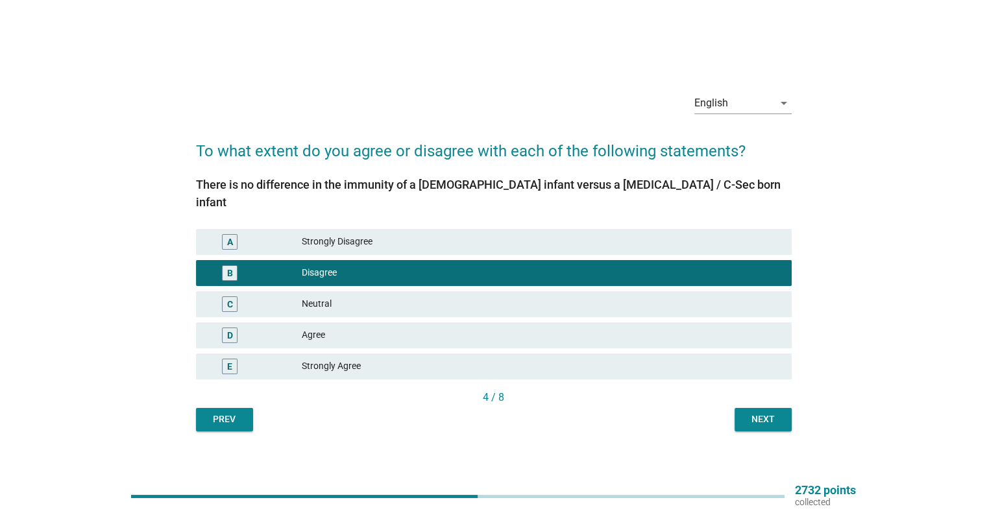
click at [775, 414] on div "Next" at bounding box center [763, 420] width 36 height 14
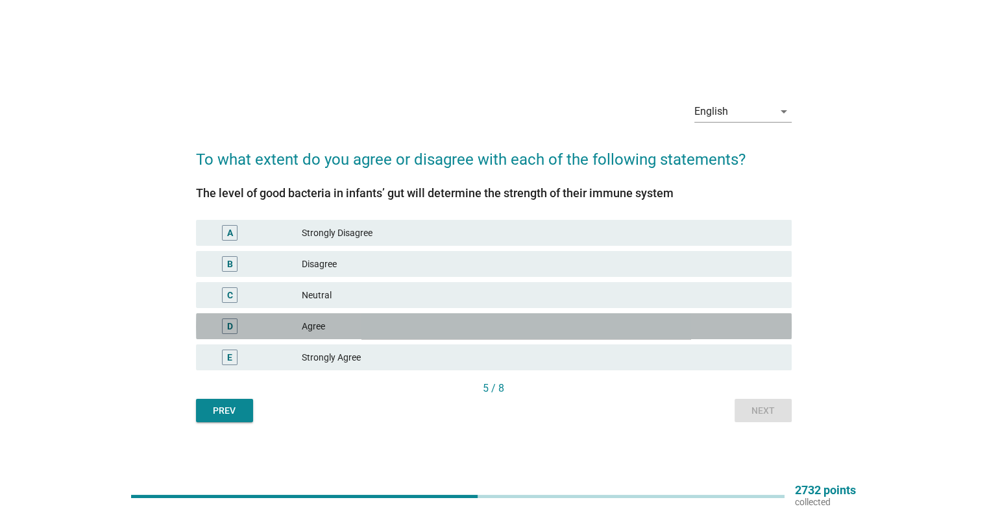
click at [467, 319] on div "Agree" at bounding box center [541, 327] width 479 height 16
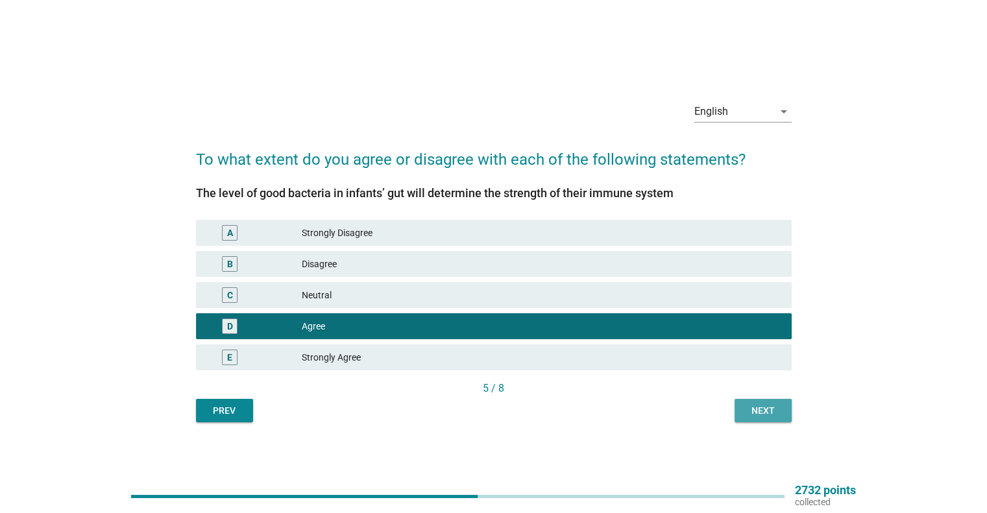
click at [753, 411] on div "Next" at bounding box center [763, 411] width 36 height 14
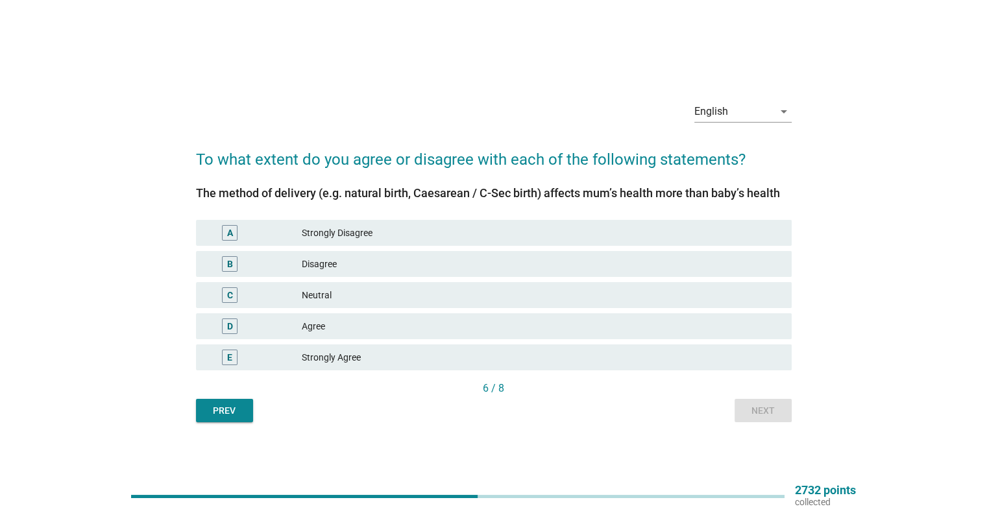
click at [552, 355] on div "Strongly Agree" at bounding box center [541, 358] width 479 height 16
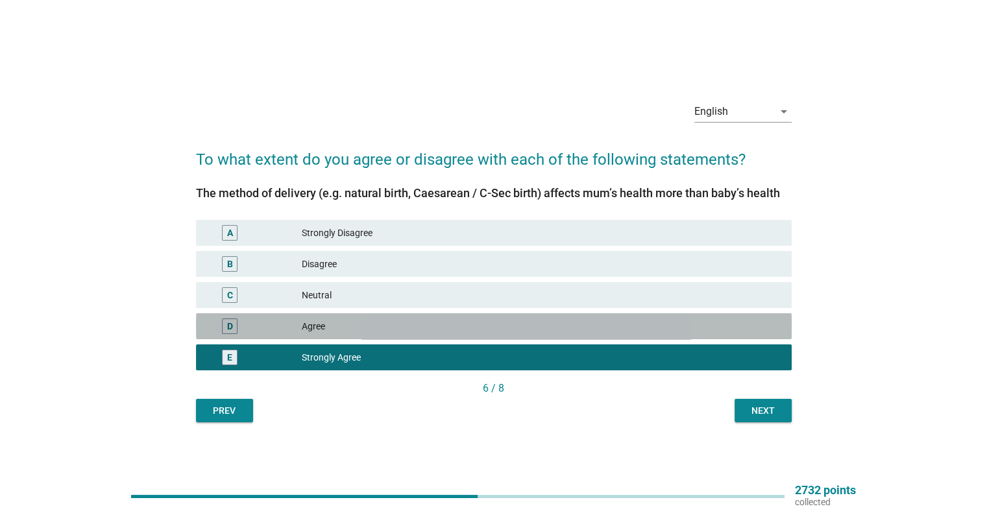
click at [619, 323] on div "Agree" at bounding box center [541, 327] width 479 height 16
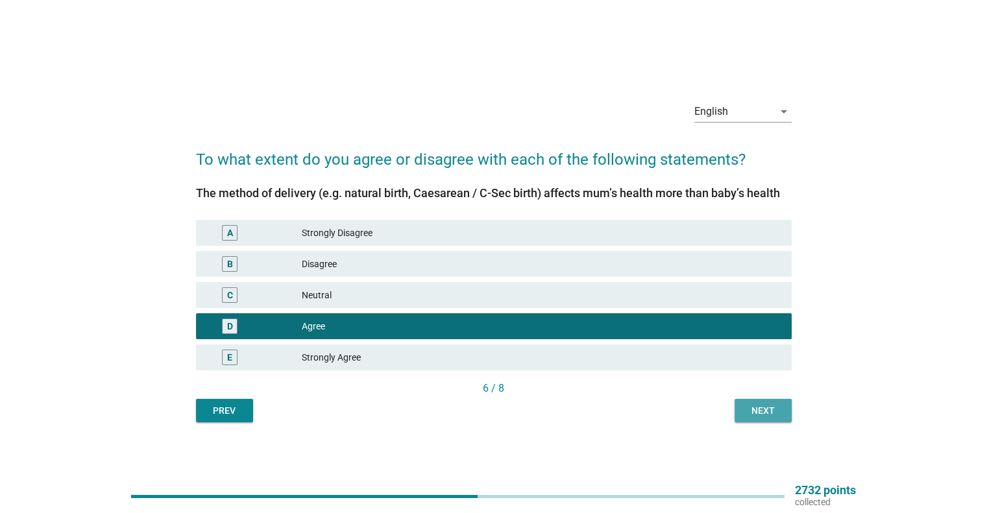
click at [744, 406] on button "Next" at bounding box center [763, 410] width 57 height 23
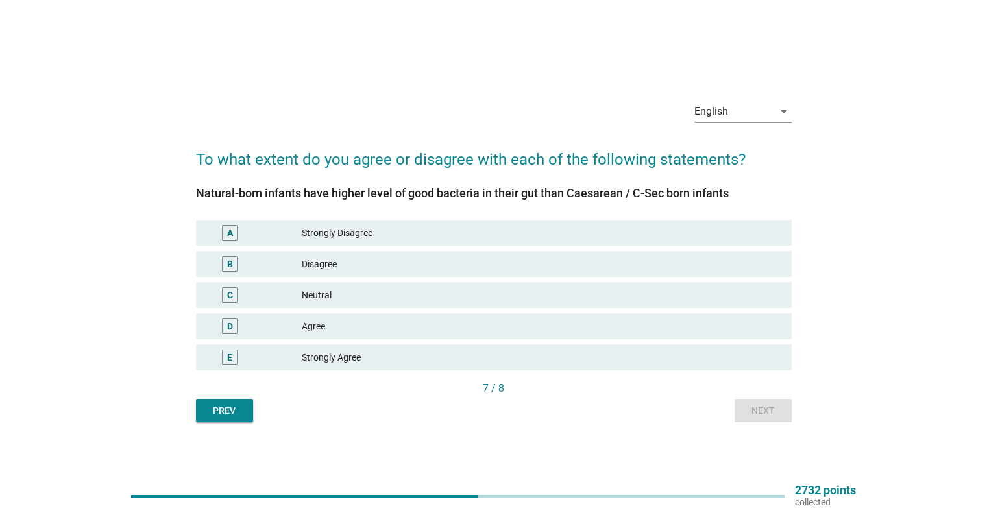
click at [371, 310] on div "C Neutral" at bounding box center [493, 295] width 601 height 31
click at [512, 330] on div "Agree" at bounding box center [541, 327] width 479 height 16
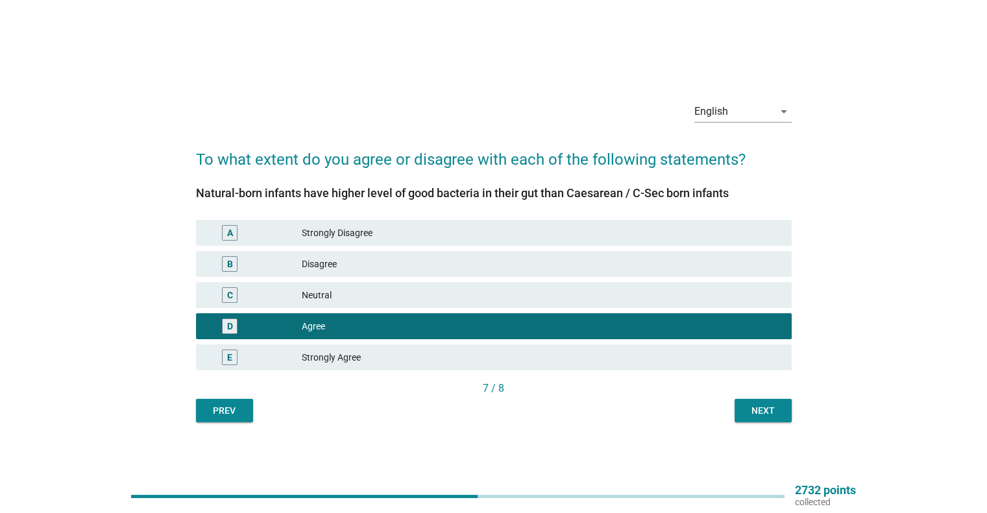
click at [752, 402] on button "Next" at bounding box center [763, 410] width 57 height 23
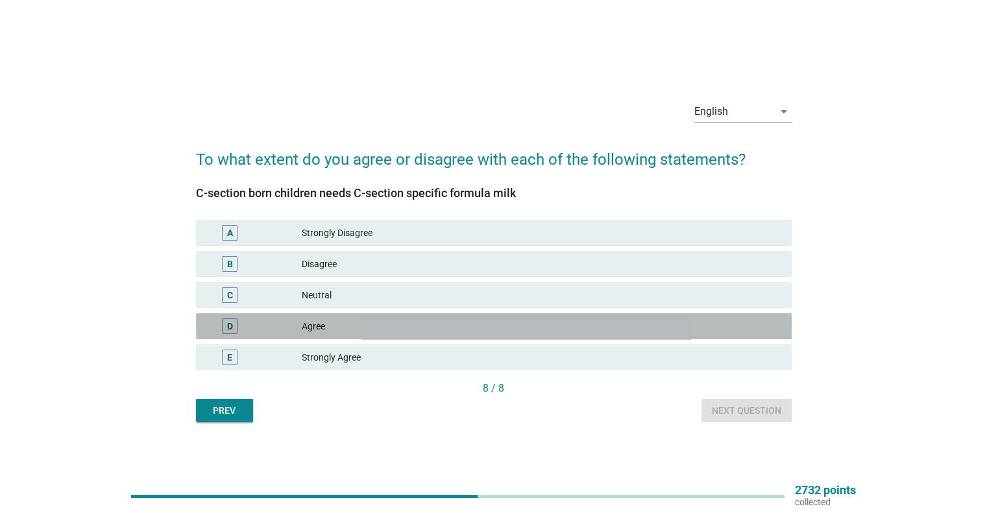
click at [556, 315] on div "D Agree" at bounding box center [494, 327] width 596 height 26
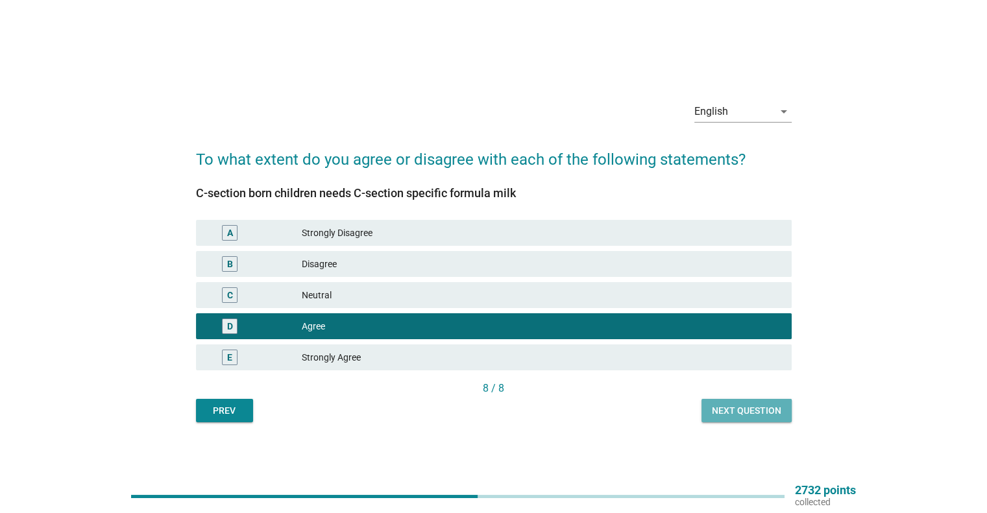
drag, startPoint x: 755, startPoint y: 414, endPoint x: 347, endPoint y: 498, distance: 416.8
click at [754, 414] on div "Next question" at bounding box center [746, 411] width 69 height 14
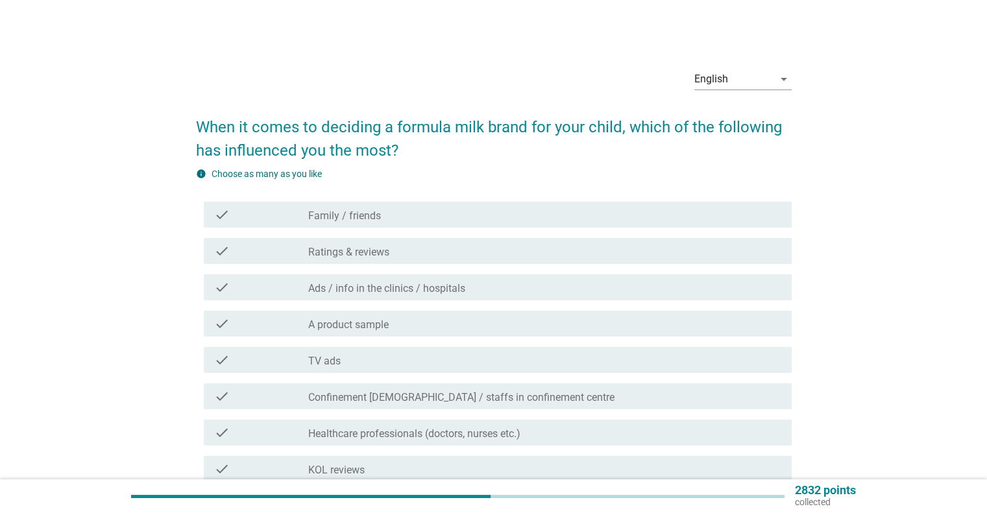
click at [393, 218] on div "check_box_outline_blank Family / friends" at bounding box center [544, 215] width 473 height 16
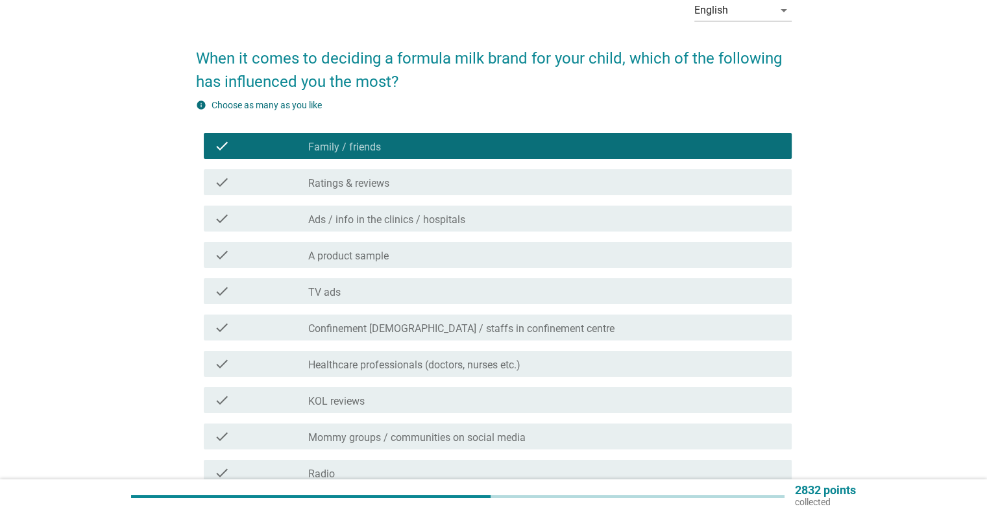
scroll to position [195, 0]
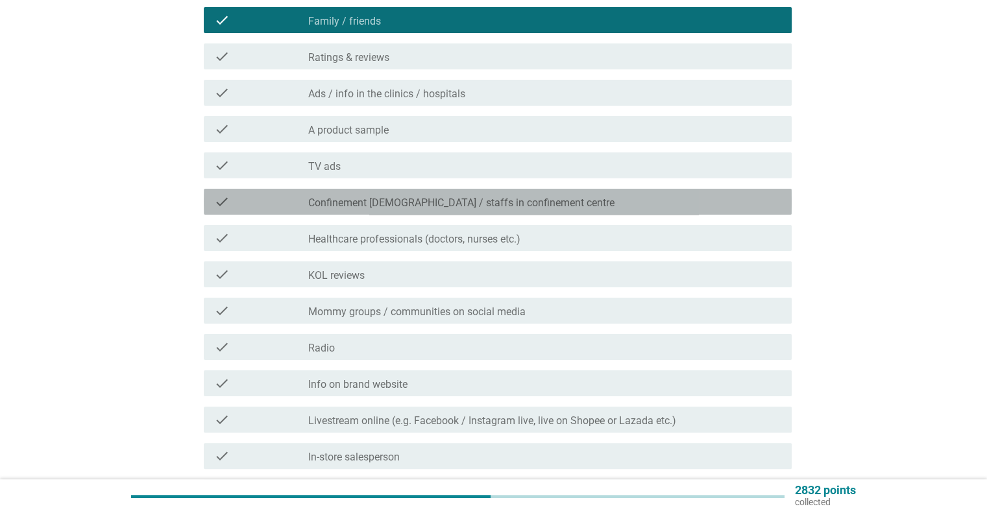
click at [422, 195] on div "check_box_outline_blank Confinement [DEMOGRAPHIC_DATA] / staffs in confinement …" at bounding box center [544, 202] width 473 height 16
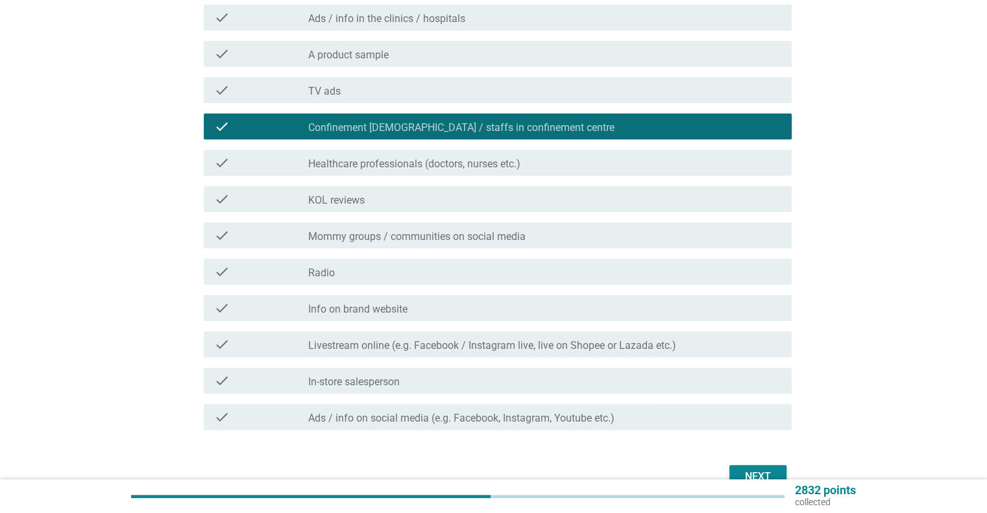
scroll to position [341, 0]
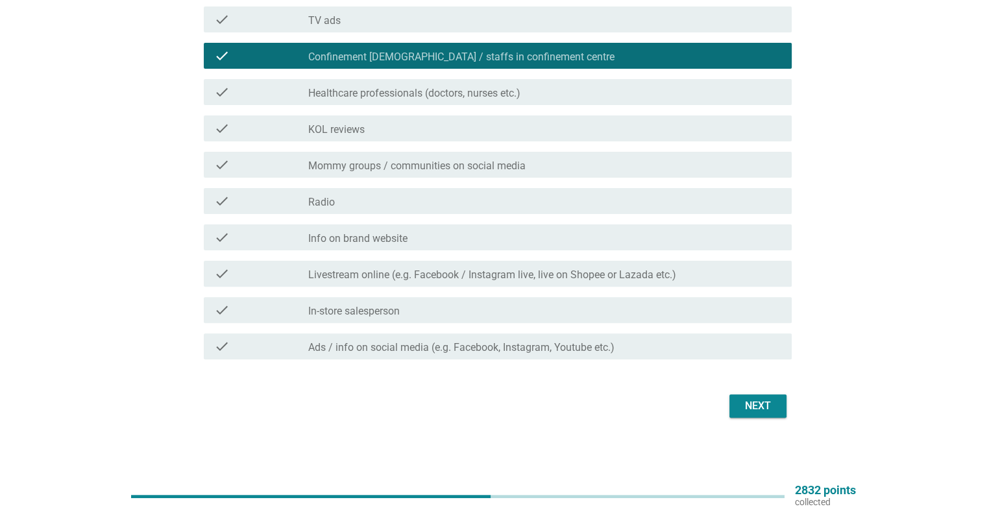
click at [769, 399] on div "Next" at bounding box center [758, 407] width 36 height 16
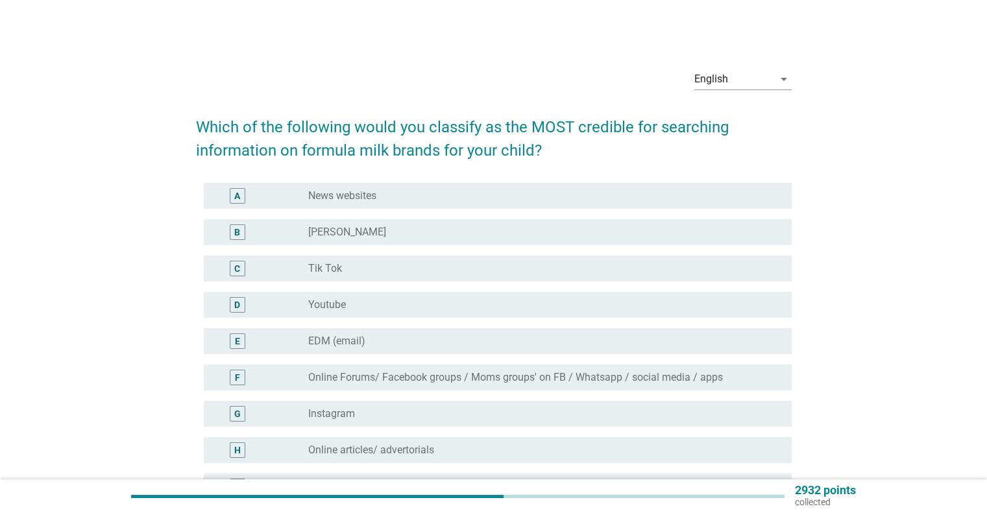
click at [531, 249] on div "B radio_button_unchecked [PERSON_NAME]" at bounding box center [494, 232] width 596 height 36
click at [522, 237] on div "radio_button_unchecked [PERSON_NAME]" at bounding box center [539, 232] width 462 height 13
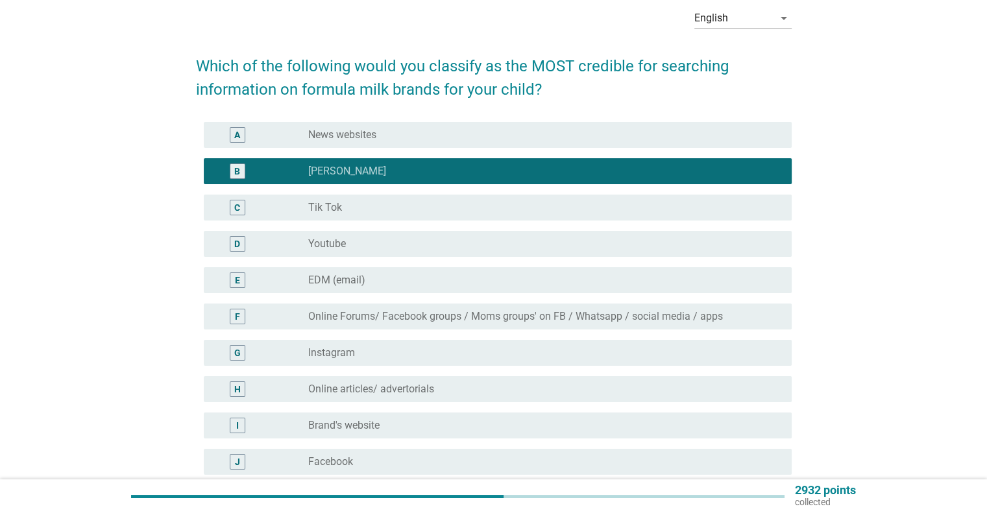
scroll to position [130, 0]
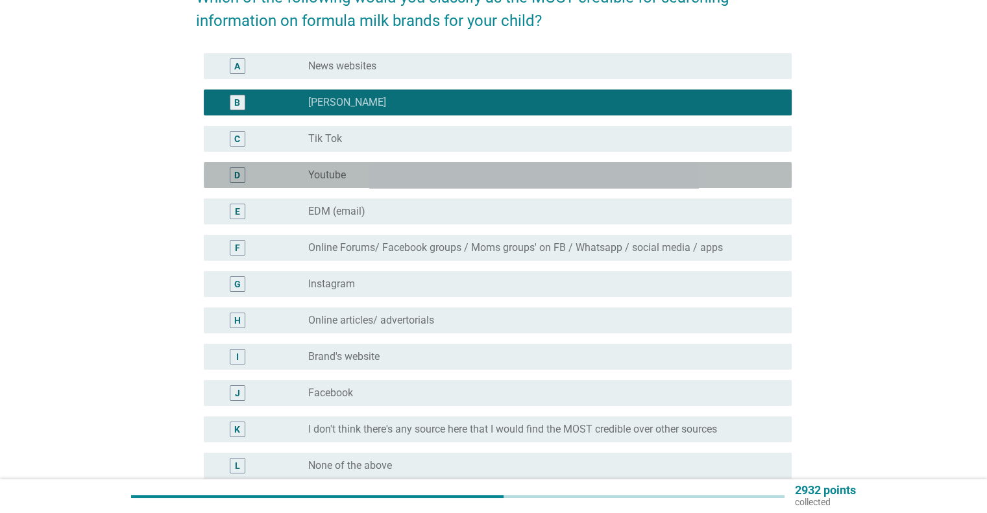
click at [542, 182] on div "radio_button_unchecked Youtube" at bounding box center [544, 175] width 473 height 16
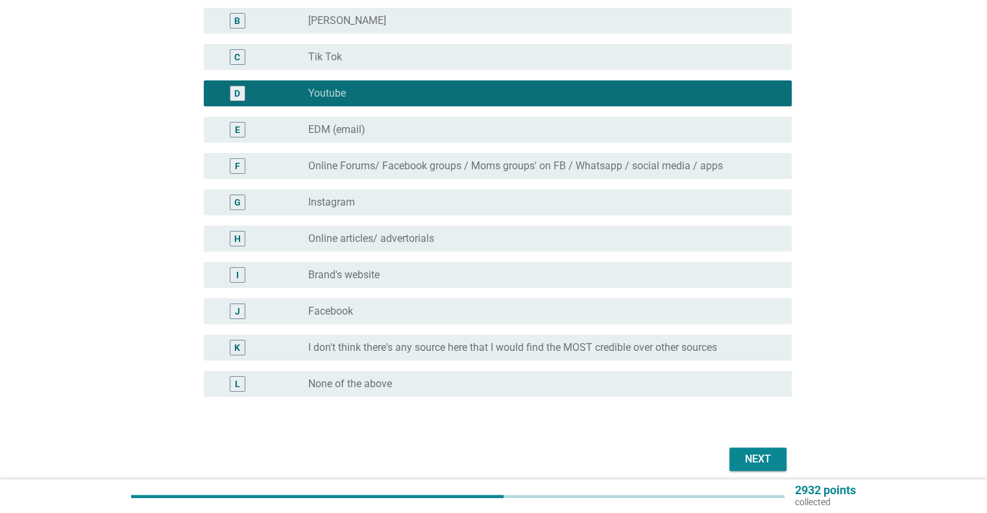
scroll to position [265, 0]
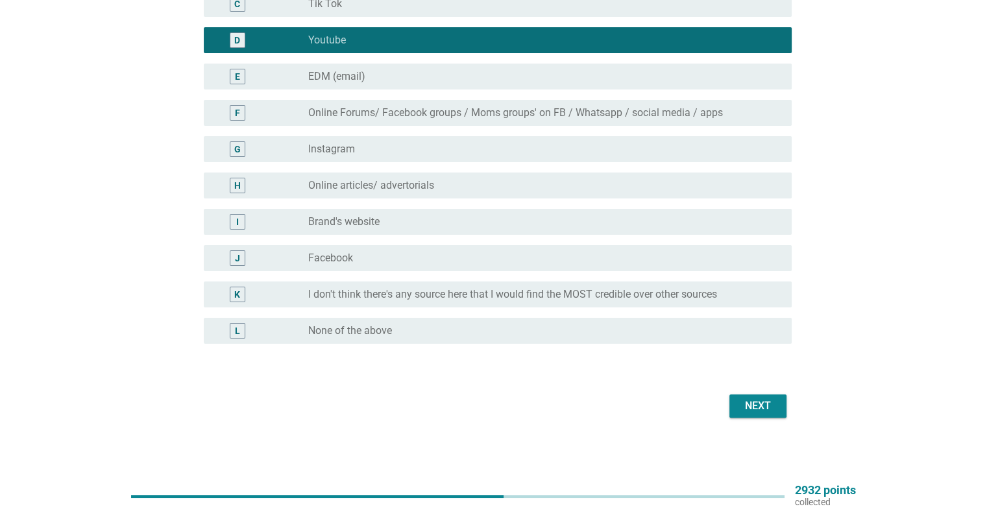
click at [763, 412] on div "Next" at bounding box center [758, 407] width 36 height 16
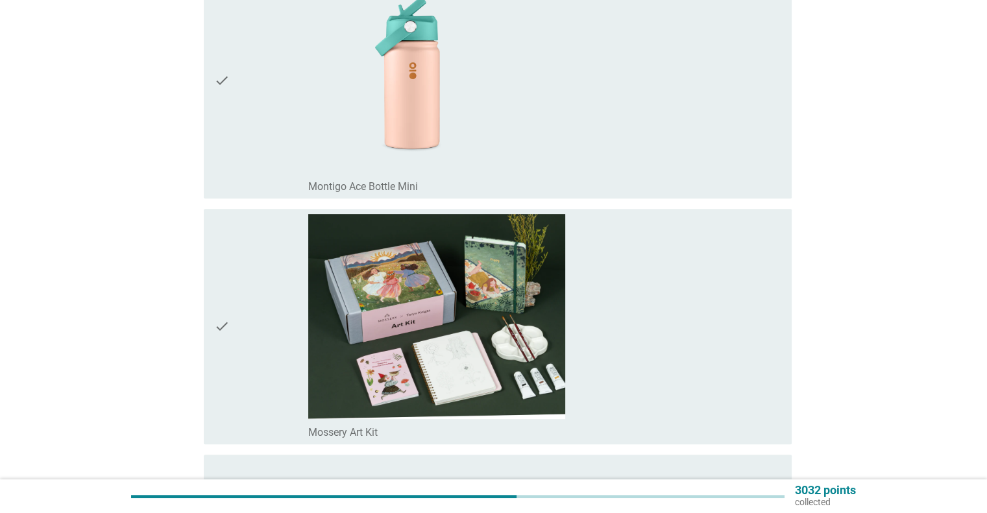
scroll to position [195, 0]
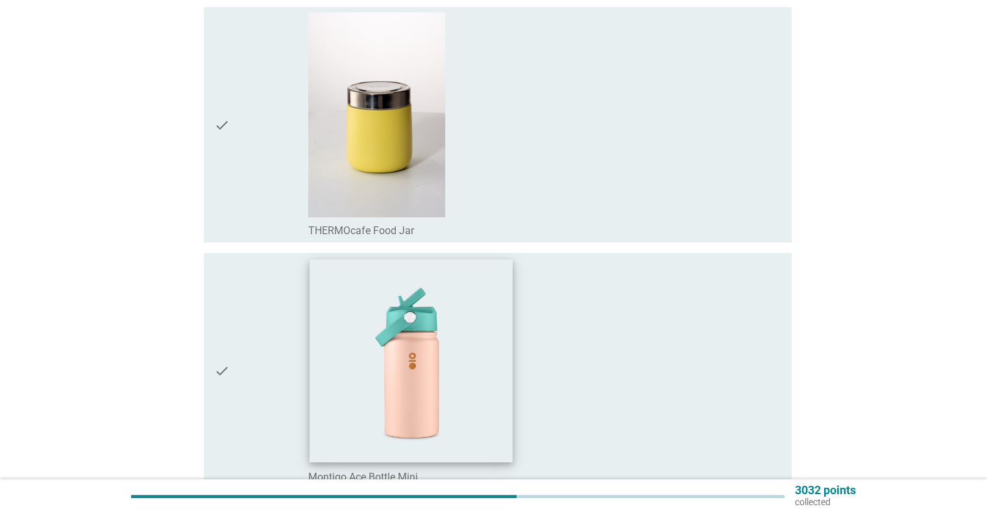
click at [476, 289] on img at bounding box center [411, 361] width 203 height 203
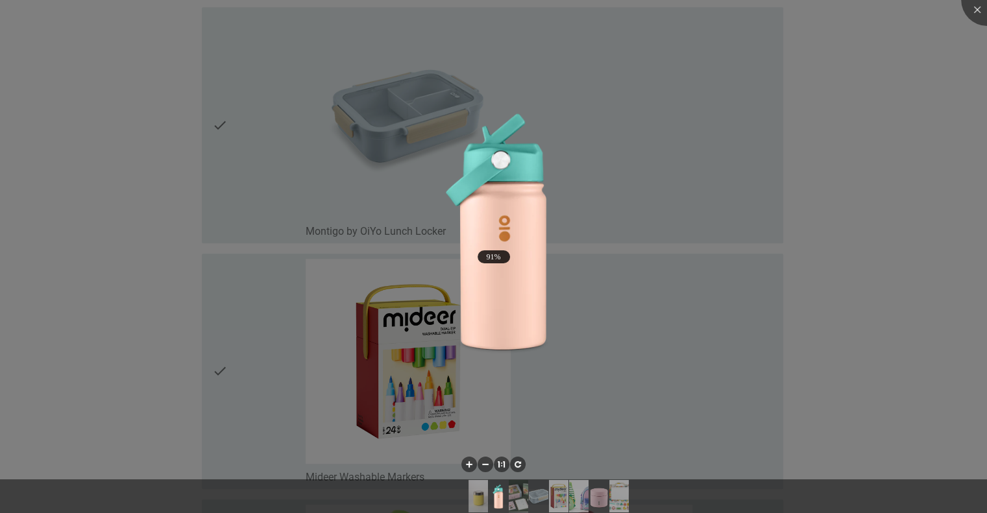
scroll to position [974, 0]
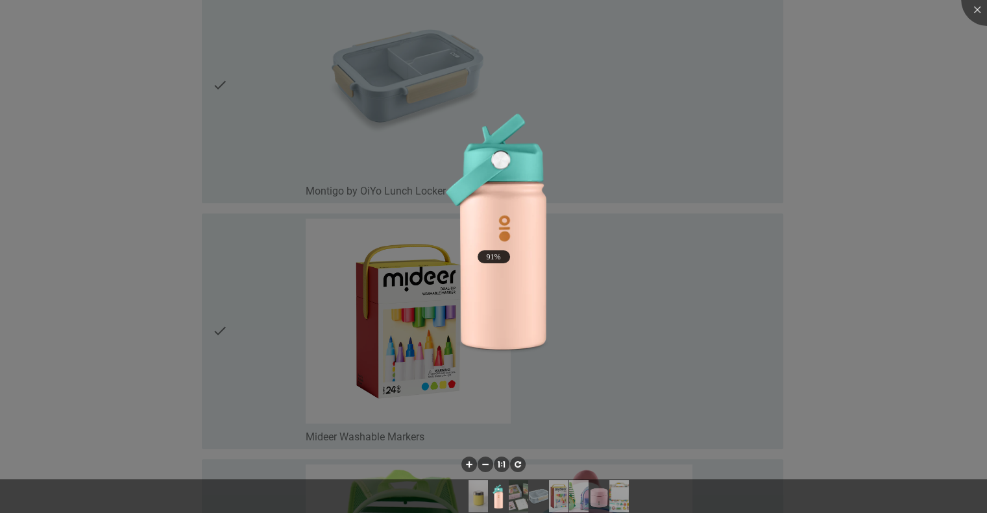
click at [848, 157] on div at bounding box center [493, 256] width 987 height 513
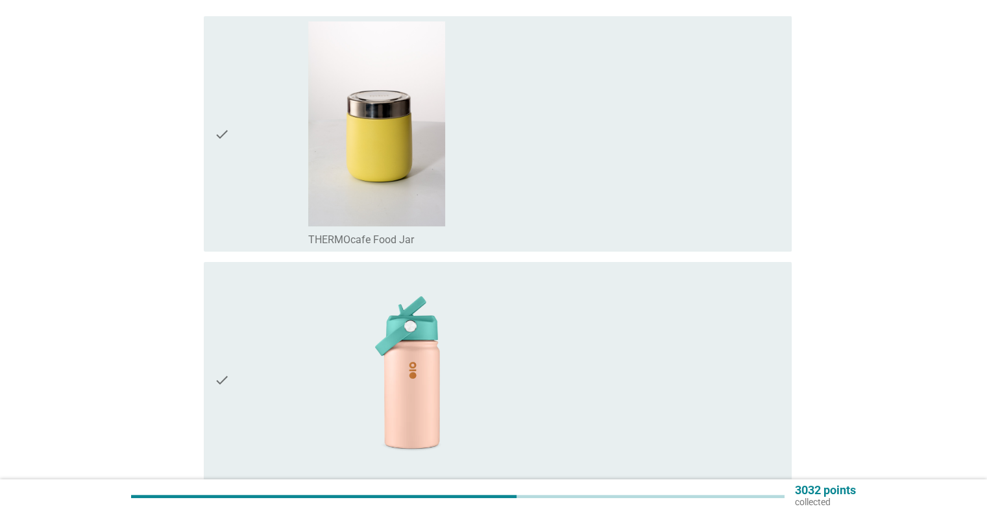
scroll to position [0, 0]
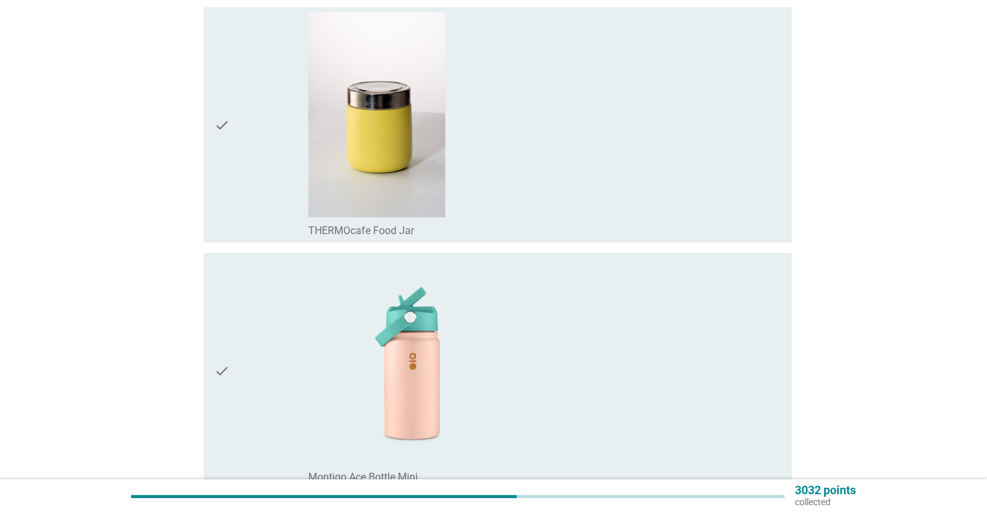
click at [215, 389] on icon "check" at bounding box center [222, 370] width 16 height 225
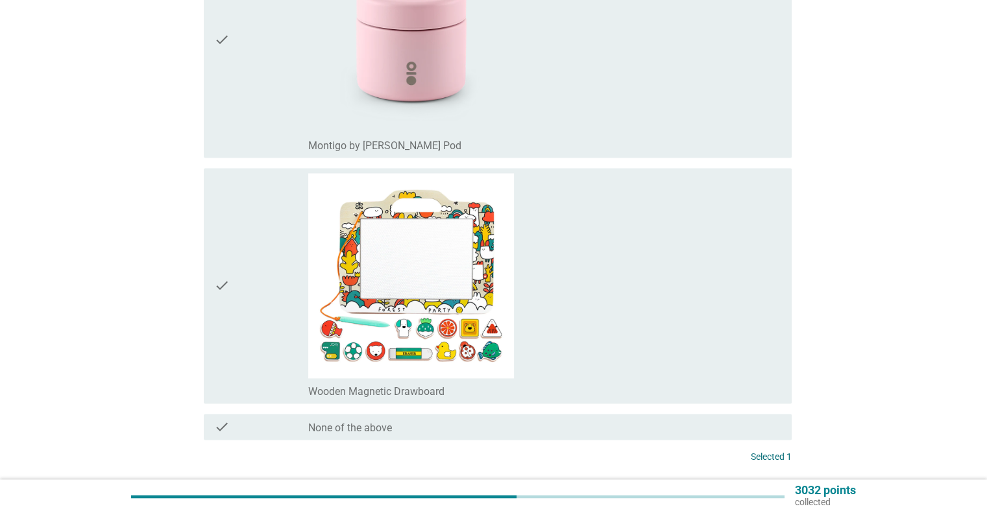
scroll to position [1854, 0]
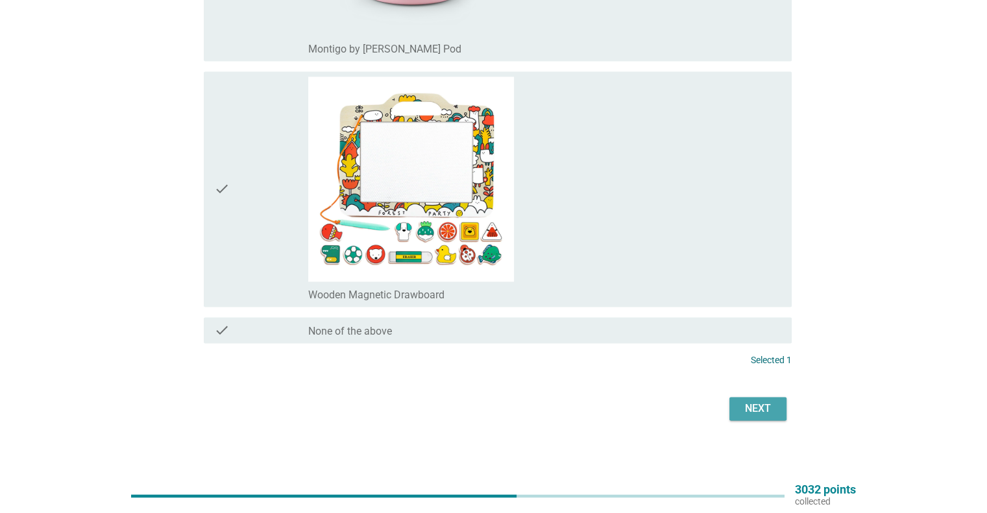
click at [767, 401] on div "Next" at bounding box center [758, 409] width 36 height 16
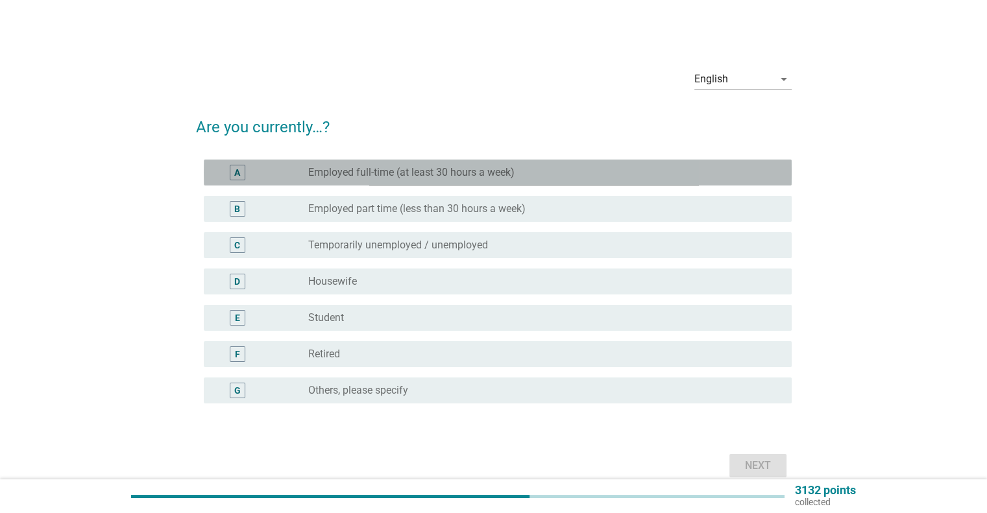
click at [467, 163] on div "A radio_button_unchecked Employed full-time (at least 30 hours a week)" at bounding box center [498, 173] width 588 height 26
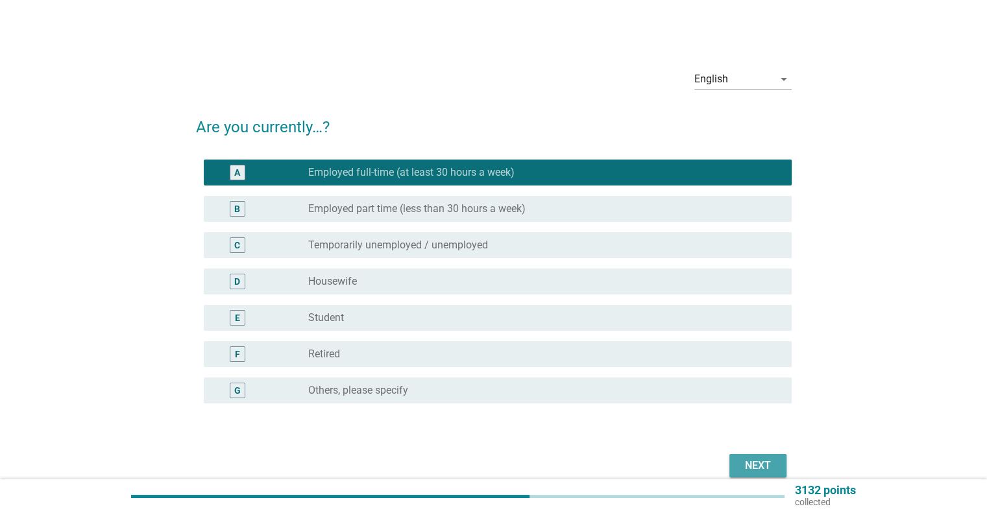
click at [769, 462] on div "Next" at bounding box center [758, 466] width 36 height 16
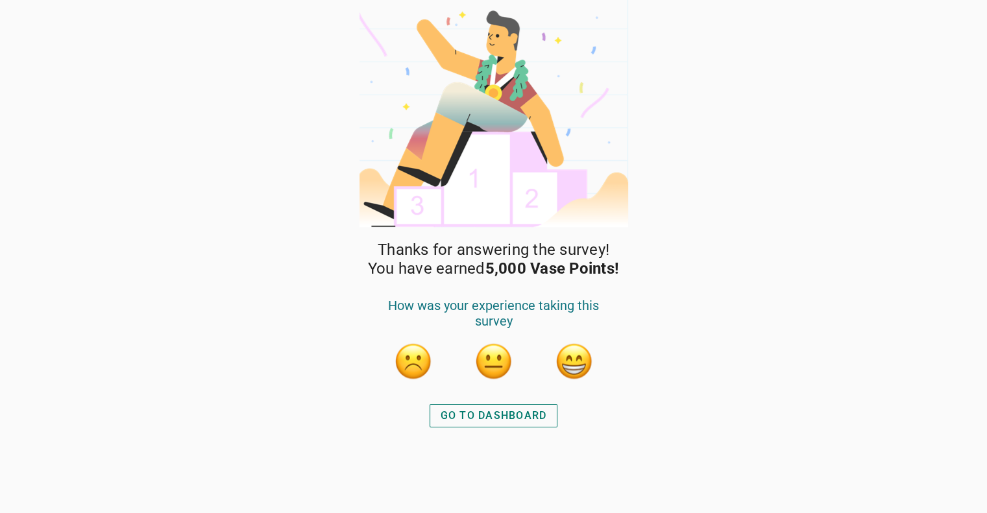
click at [556, 368] on button "button" at bounding box center [574, 361] width 39 height 39
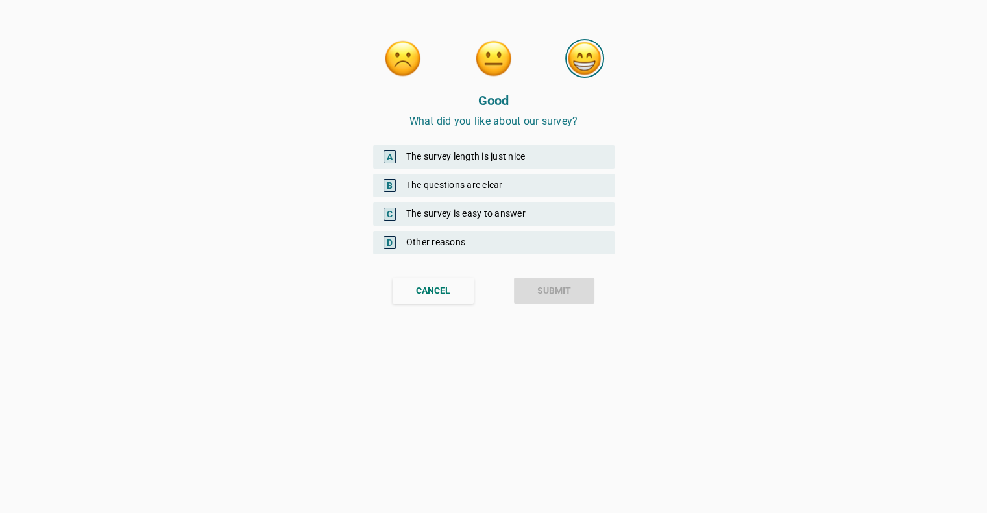
click at [527, 160] on div "A The survey length is just nice" at bounding box center [493, 156] width 241 height 23
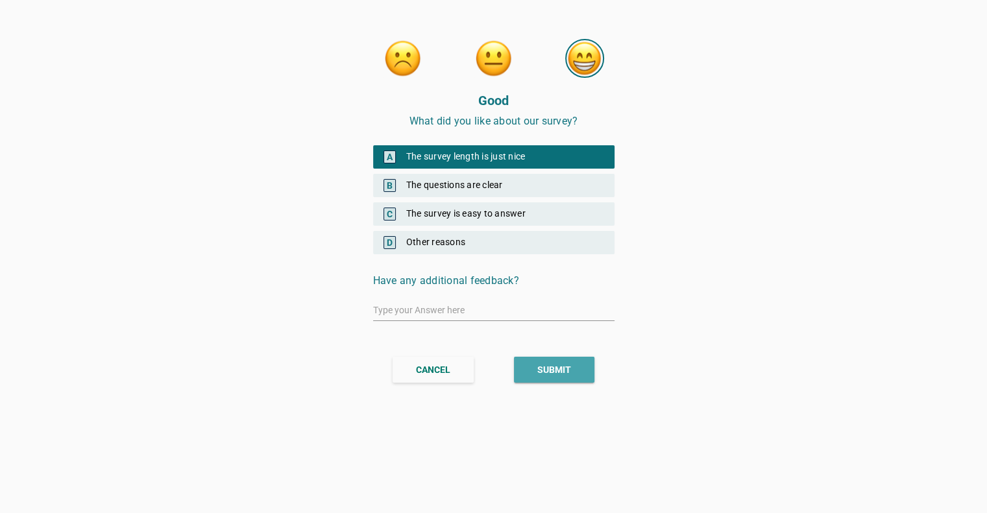
click at [552, 357] on button "SUBMIT" at bounding box center [554, 370] width 80 height 26
click at [554, 371] on div "SUBMIT" at bounding box center [554, 370] width 34 height 14
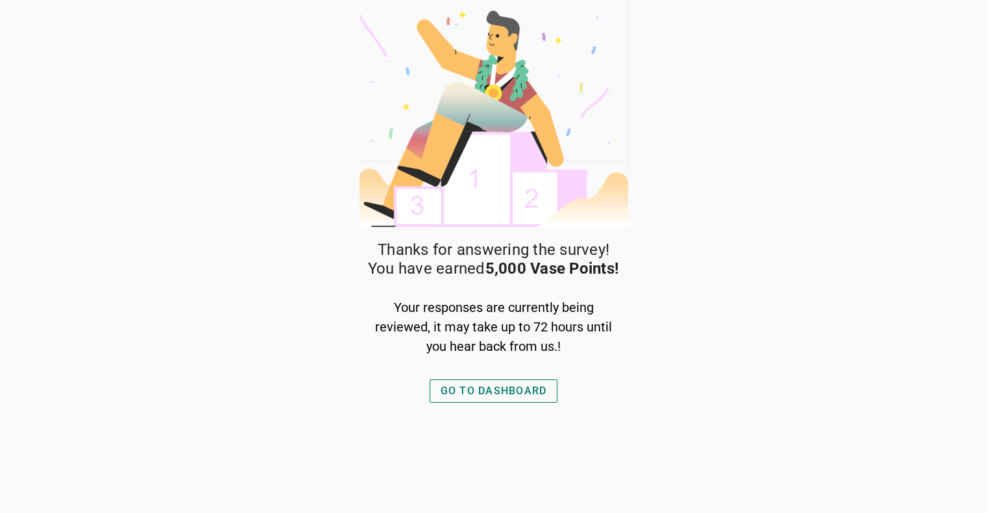
click at [486, 394] on div "GO TO DASHBOARD" at bounding box center [494, 392] width 106 height 16
